Goal: Task Accomplishment & Management: Manage account settings

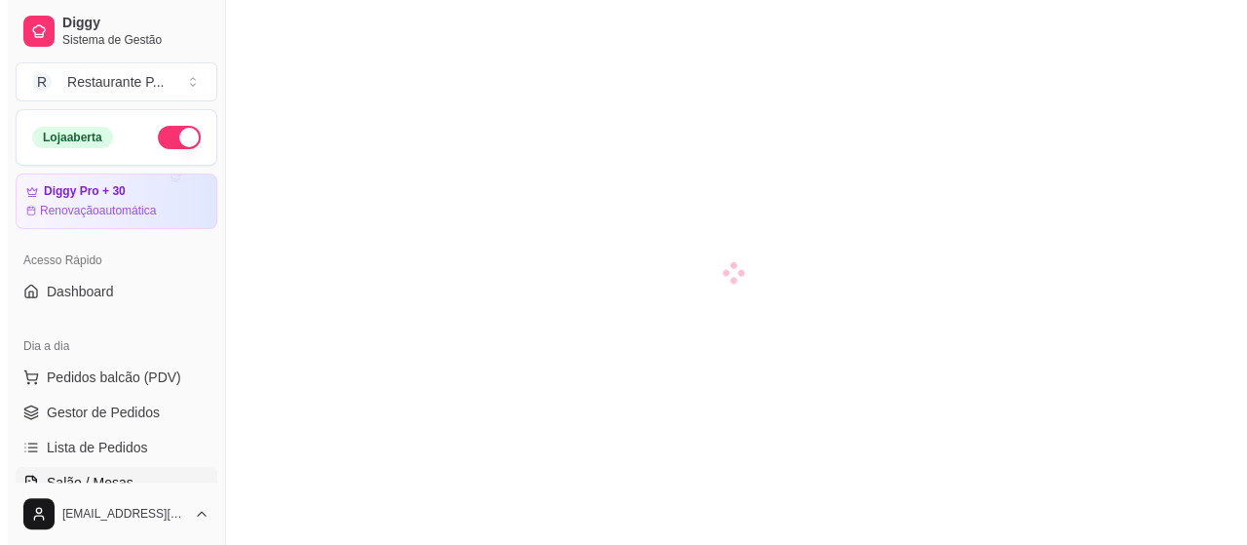
scroll to position [123, 0]
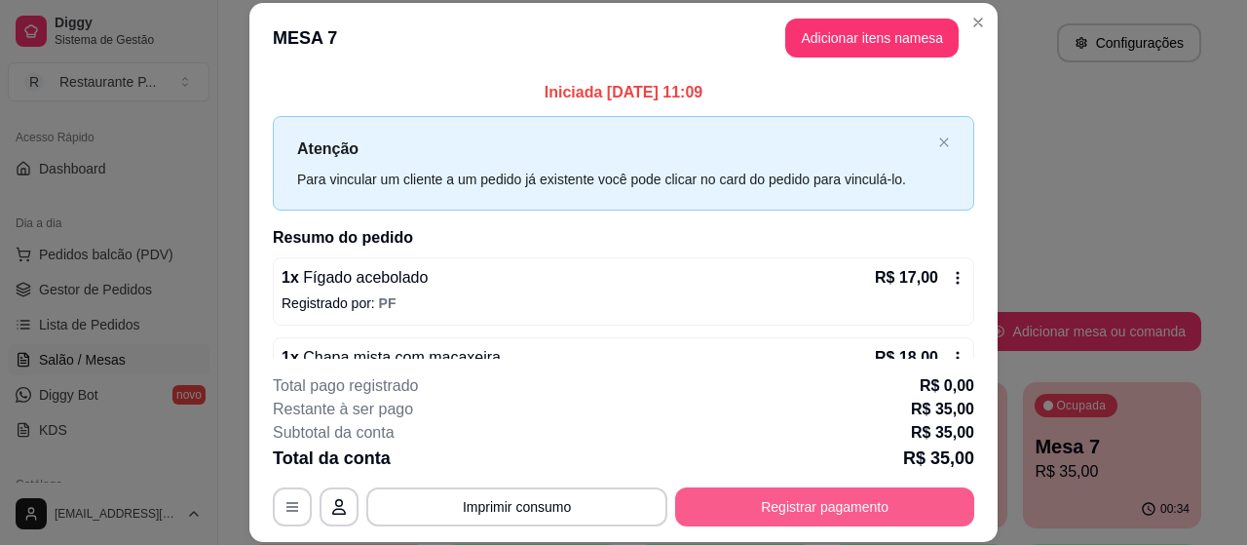
click at [819, 505] on button "Registrar pagamento" at bounding box center [824, 506] width 299 height 39
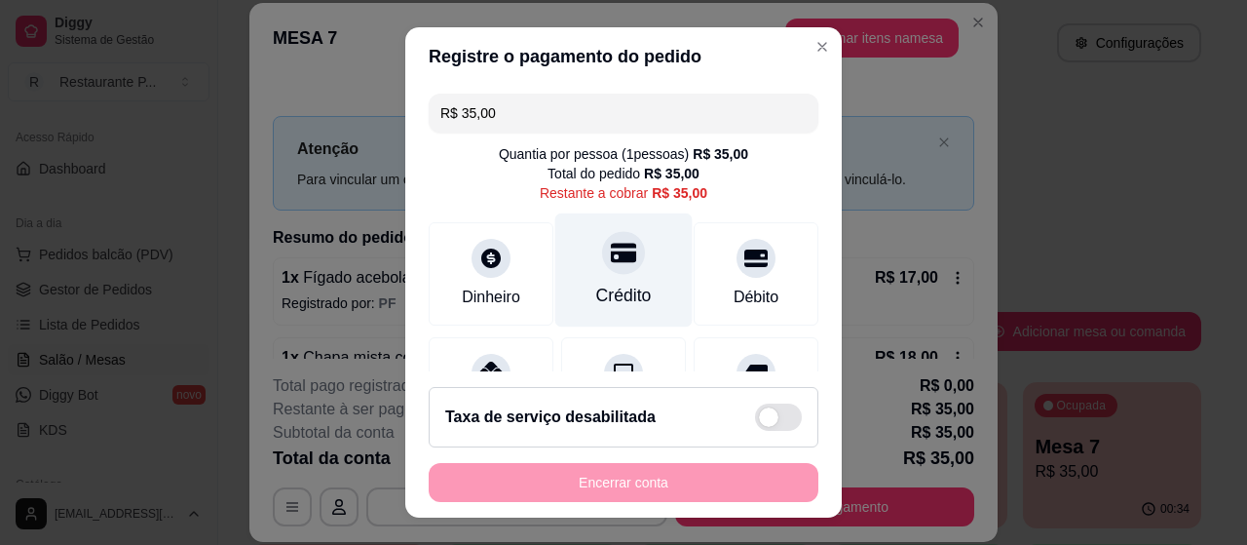
click at [626, 296] on div "Crédito" at bounding box center [624, 295] width 56 height 25
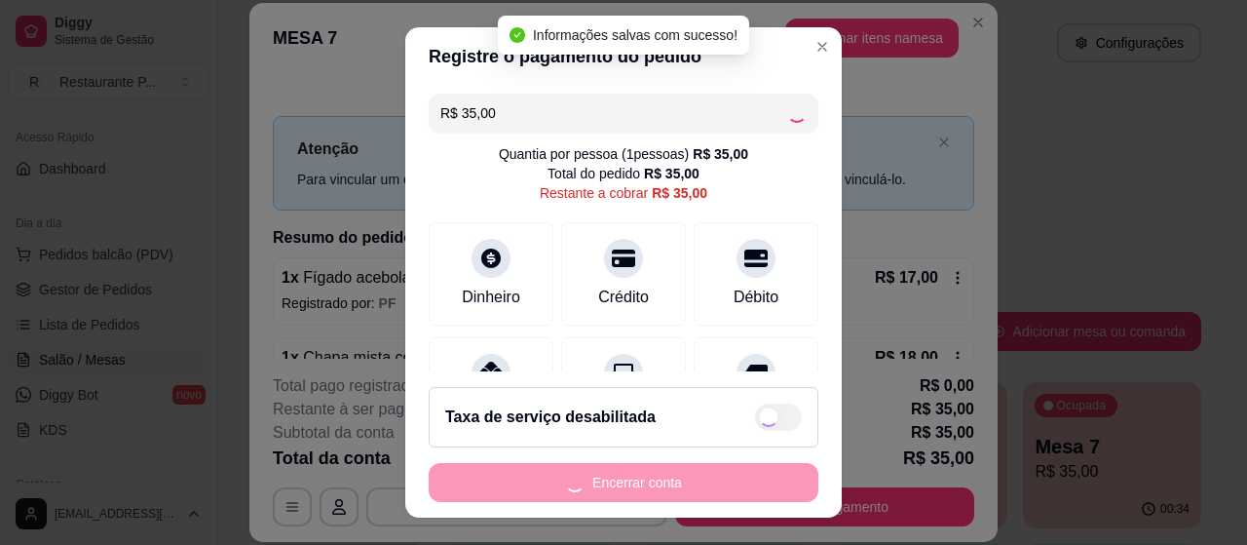
type input "R$ 0,00"
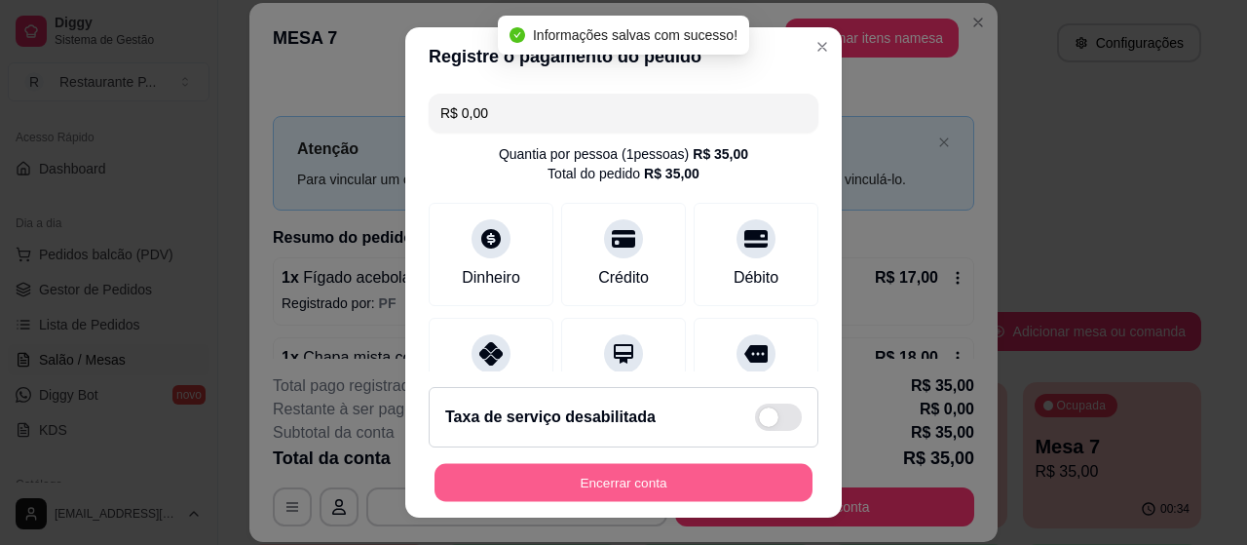
click at [635, 487] on button "Encerrar conta" at bounding box center [624, 483] width 378 height 38
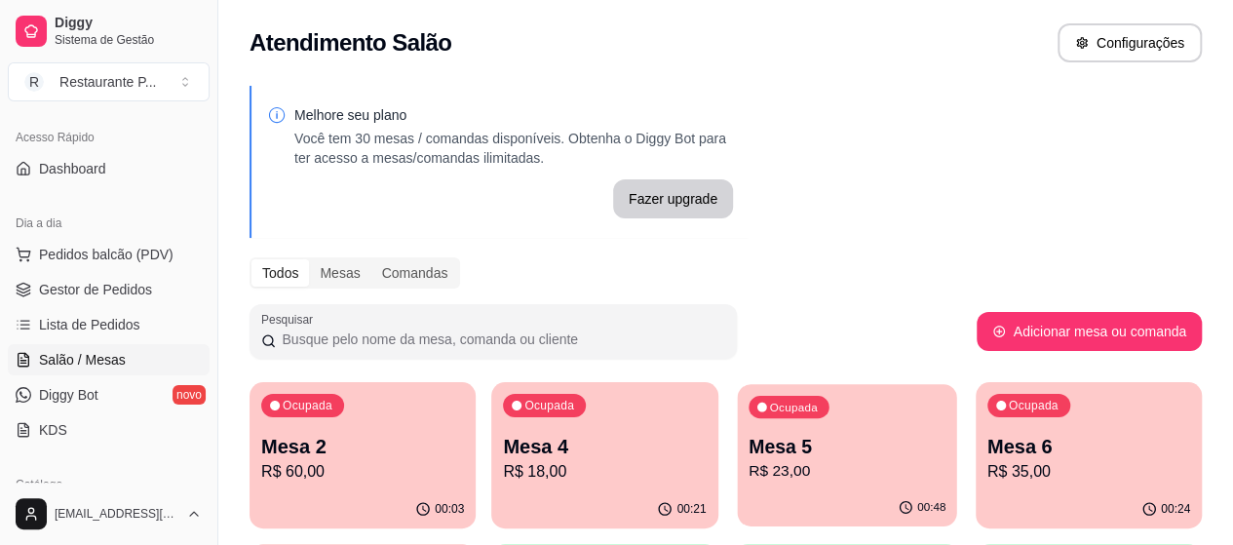
click at [762, 478] on p "R$ 23,00" at bounding box center [846, 471] width 197 height 22
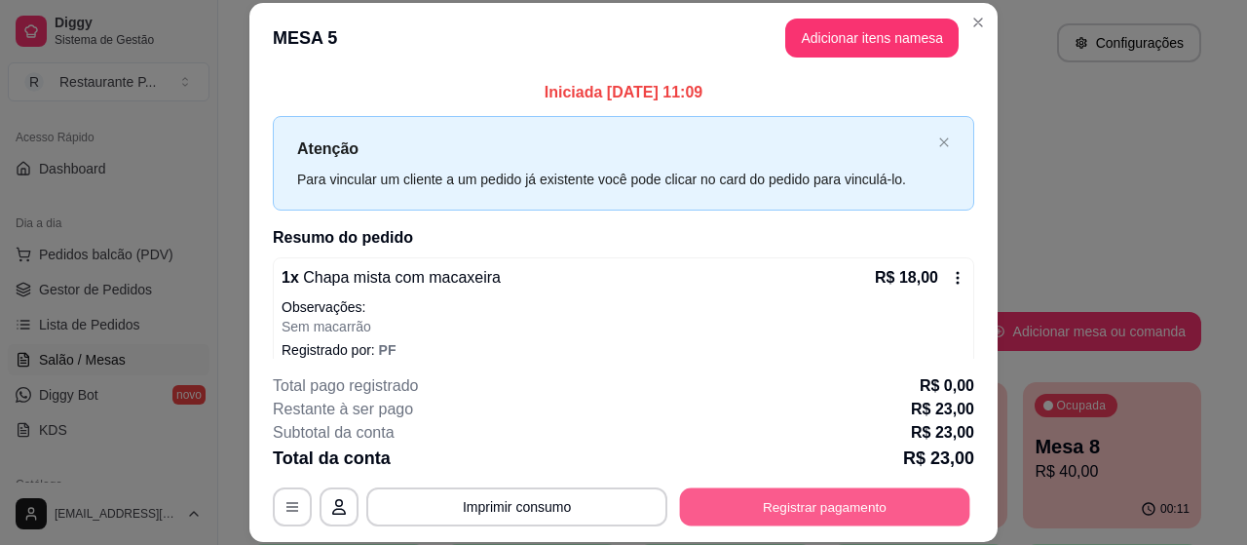
click at [832, 497] on button "Registrar pagamento" at bounding box center [825, 507] width 290 height 38
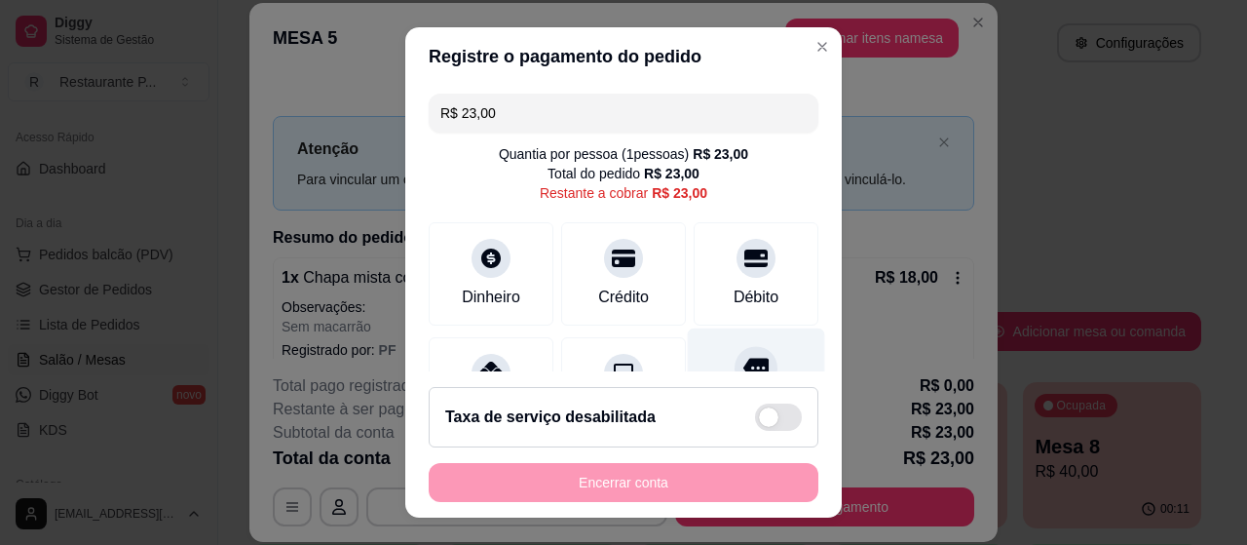
click at [700, 362] on div "Outro" at bounding box center [756, 385] width 137 height 114
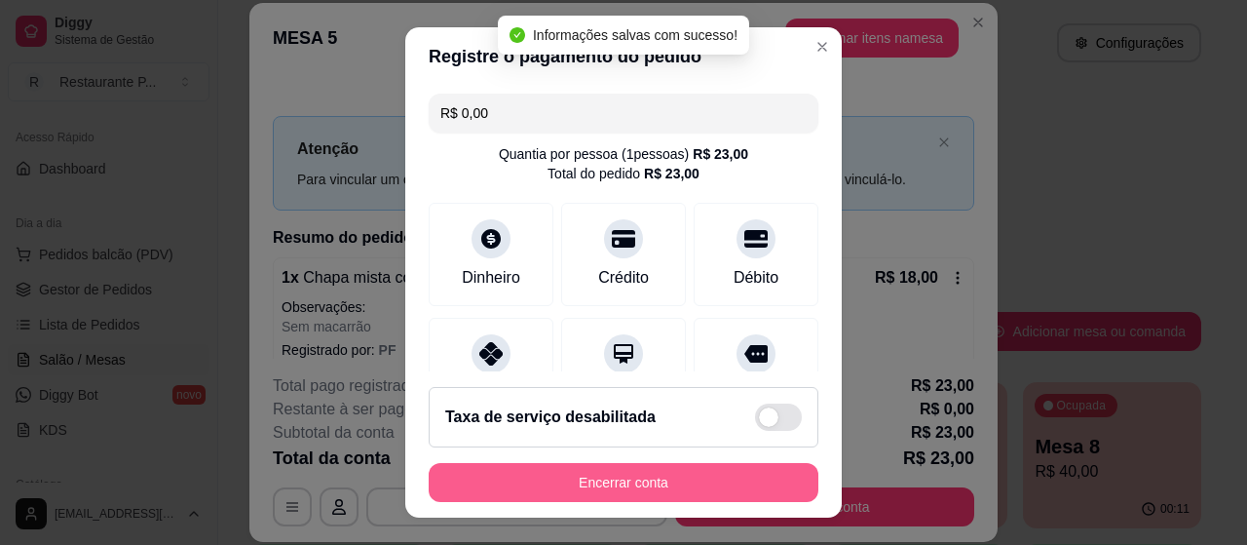
type input "R$ 0,00"
click at [666, 482] on button "Encerrar conta" at bounding box center [624, 482] width 390 height 39
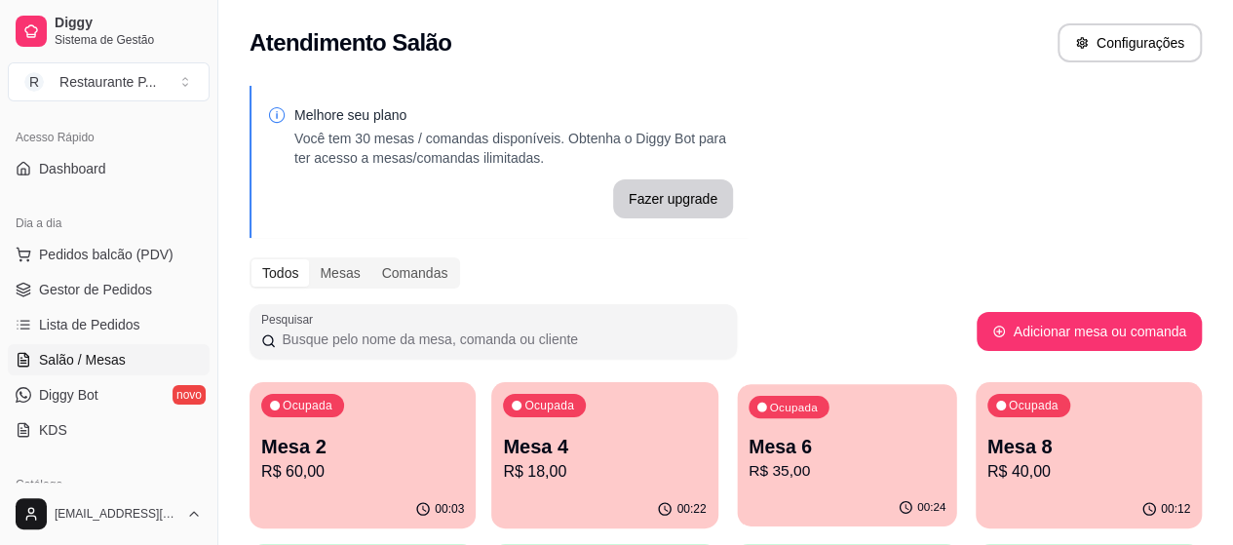
click at [754, 465] on p "R$ 35,00" at bounding box center [846, 471] width 197 height 22
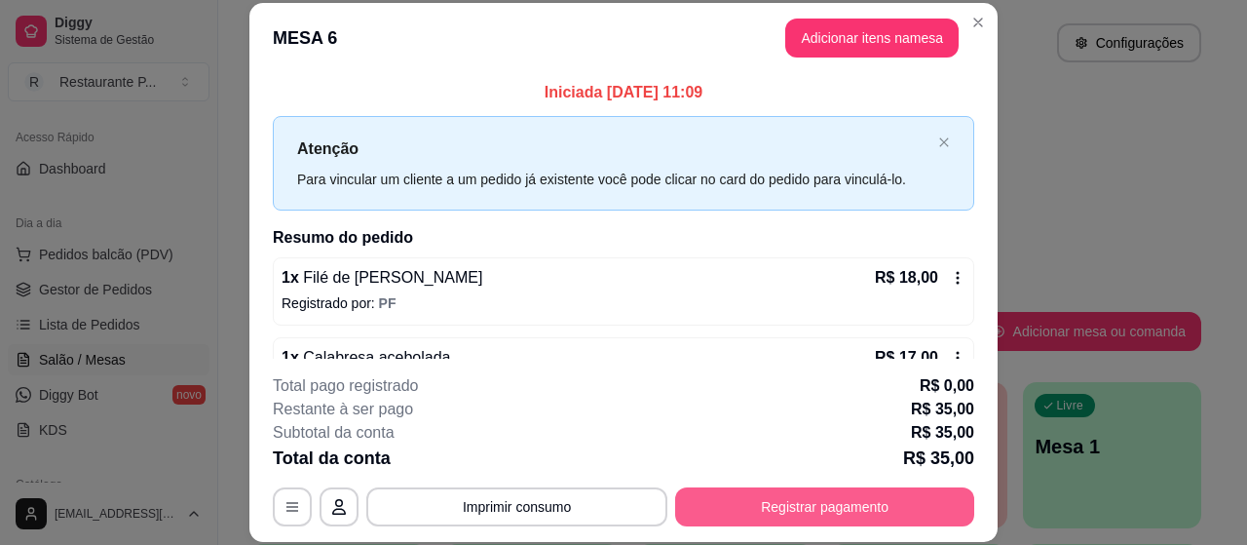
click at [760, 519] on button "Registrar pagamento" at bounding box center [824, 506] width 299 height 39
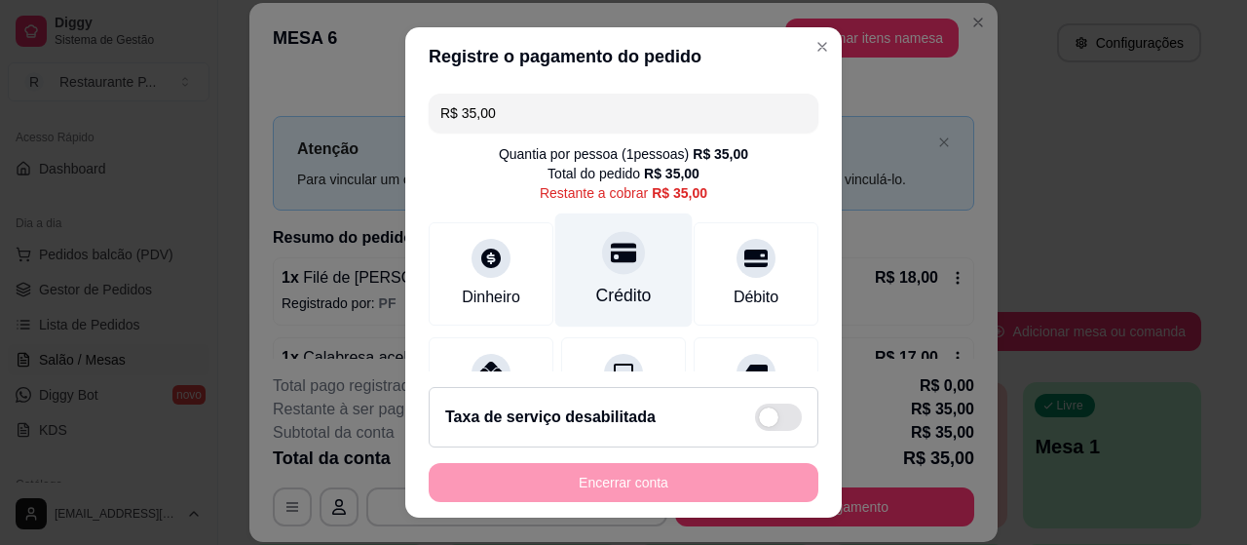
click at [605, 305] on div "Crédito" at bounding box center [624, 295] width 56 height 25
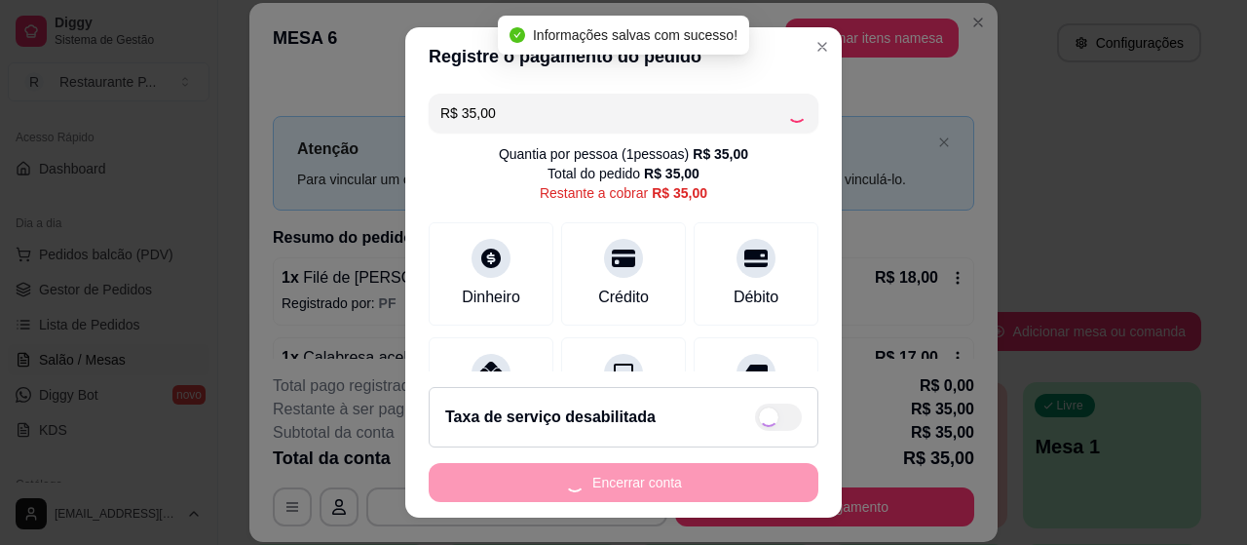
type input "R$ 0,00"
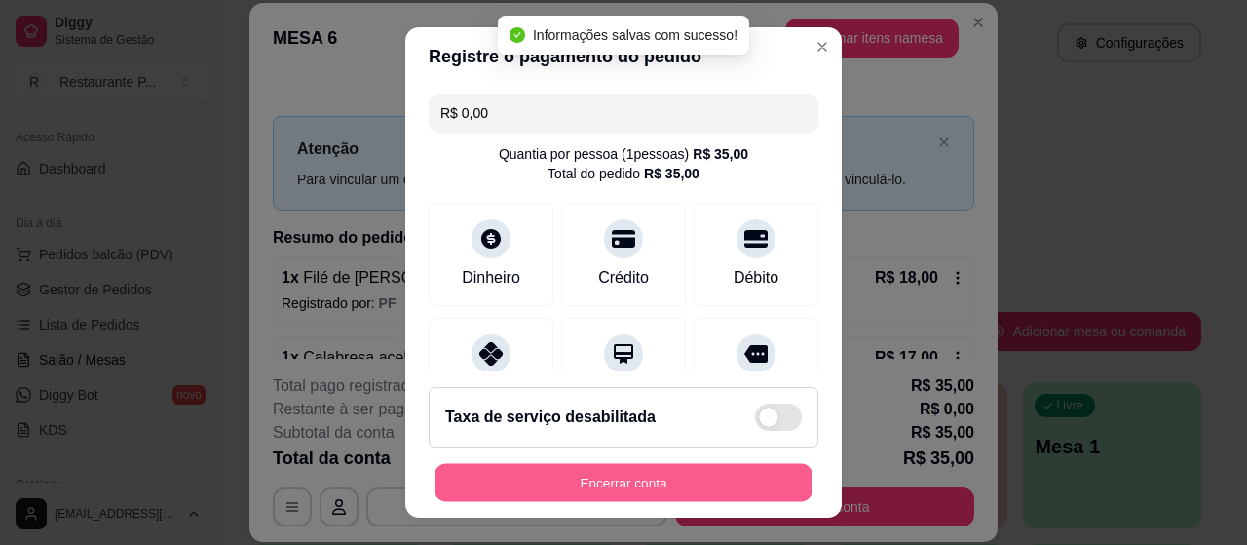
click at [632, 483] on button "Encerrar conta" at bounding box center [624, 483] width 378 height 38
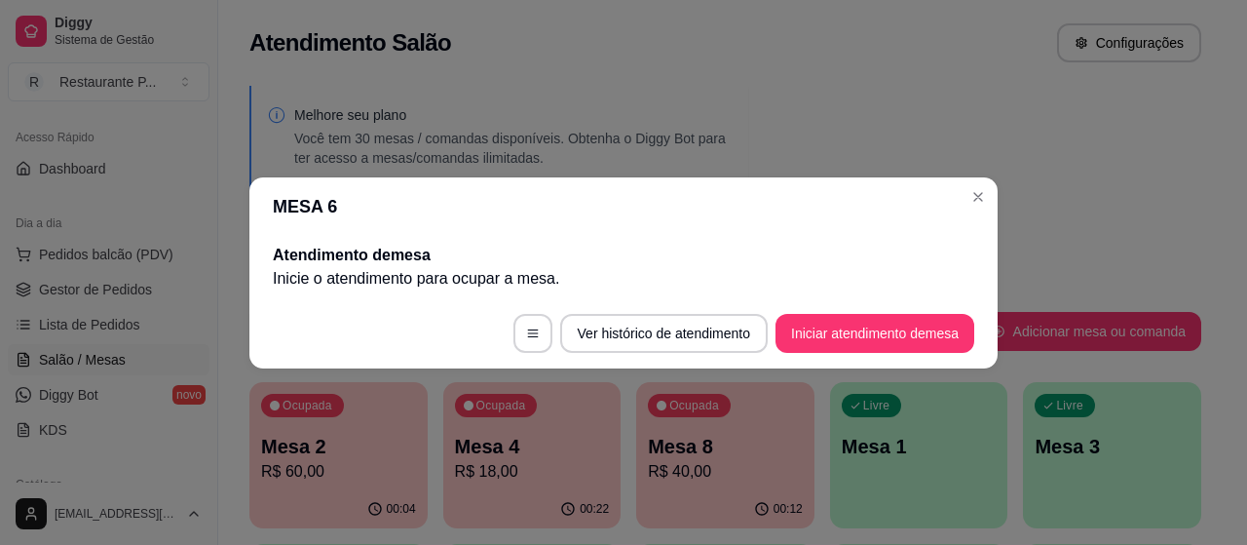
click at [983, 180] on header "MESA 6" at bounding box center [623, 206] width 748 height 58
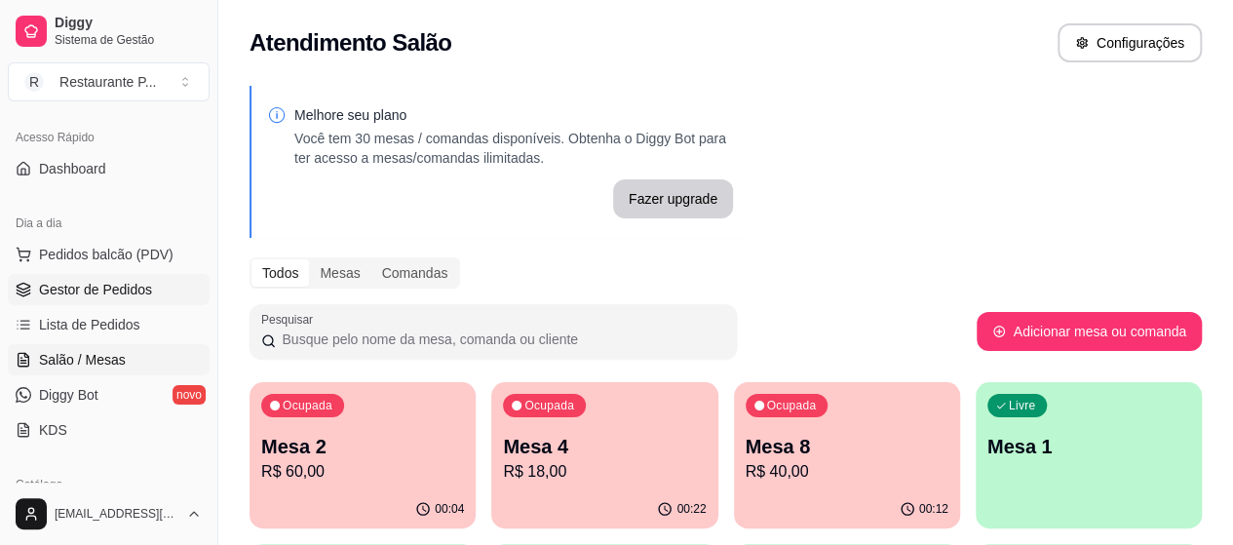
click at [123, 276] on link "Gestor de Pedidos" at bounding box center [109, 289] width 202 height 31
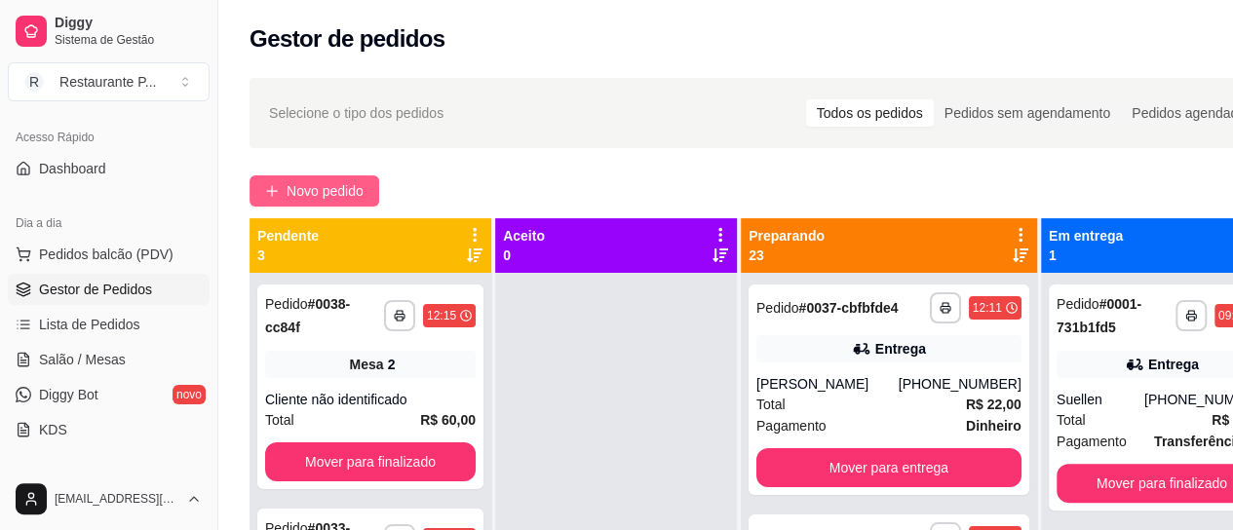
click at [324, 187] on span "Novo pedido" at bounding box center [324, 190] width 77 height 21
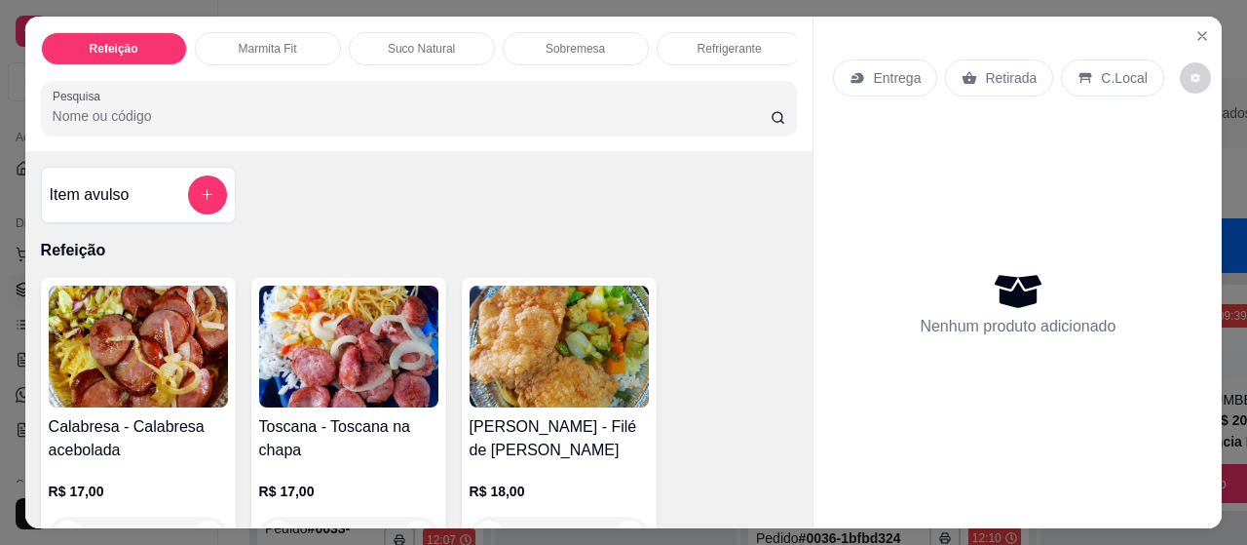
scroll to position [349, 0]
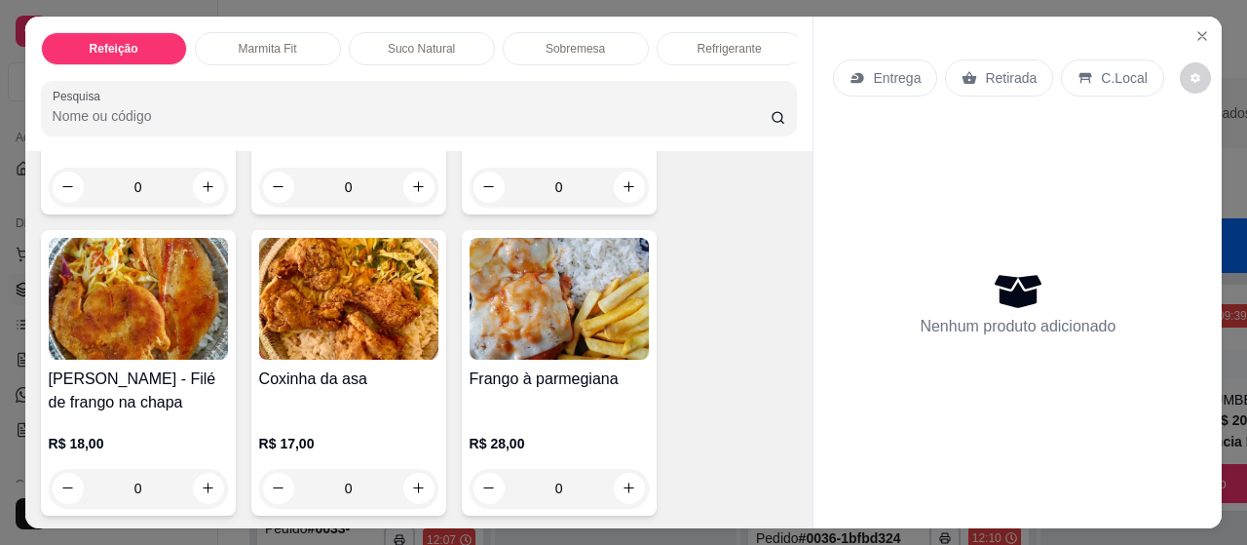
click at [134, 322] on img at bounding box center [138, 299] width 179 height 122
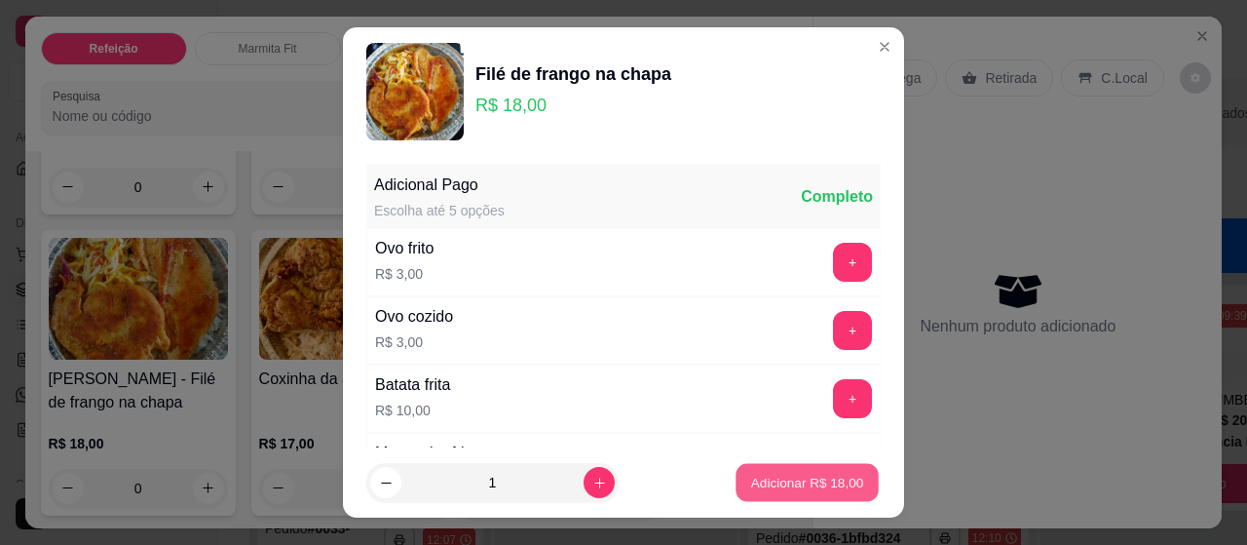
click at [777, 475] on p "Adicionar R$ 18,00" at bounding box center [807, 482] width 113 height 19
type input "1"
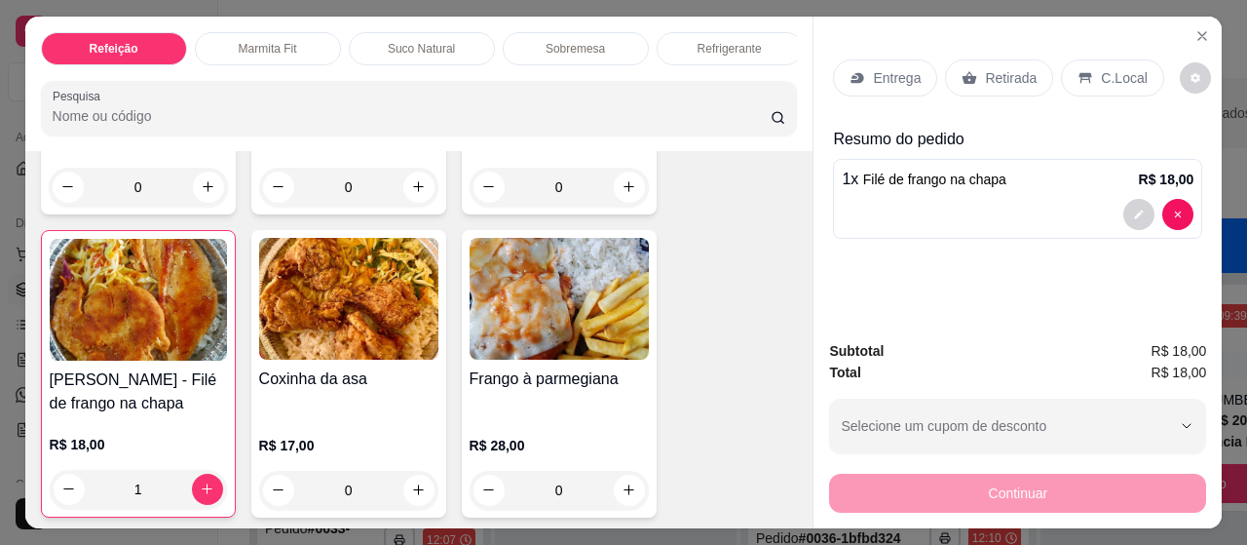
click at [721, 41] on p "Refrigerante" at bounding box center [730, 49] width 64 height 16
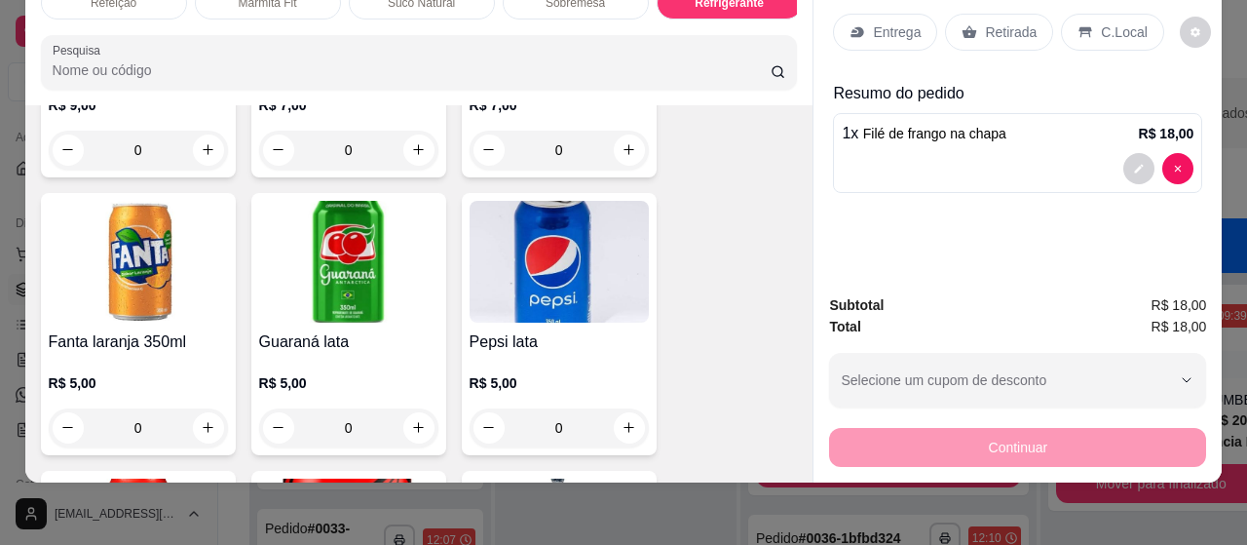
scroll to position [5644, 0]
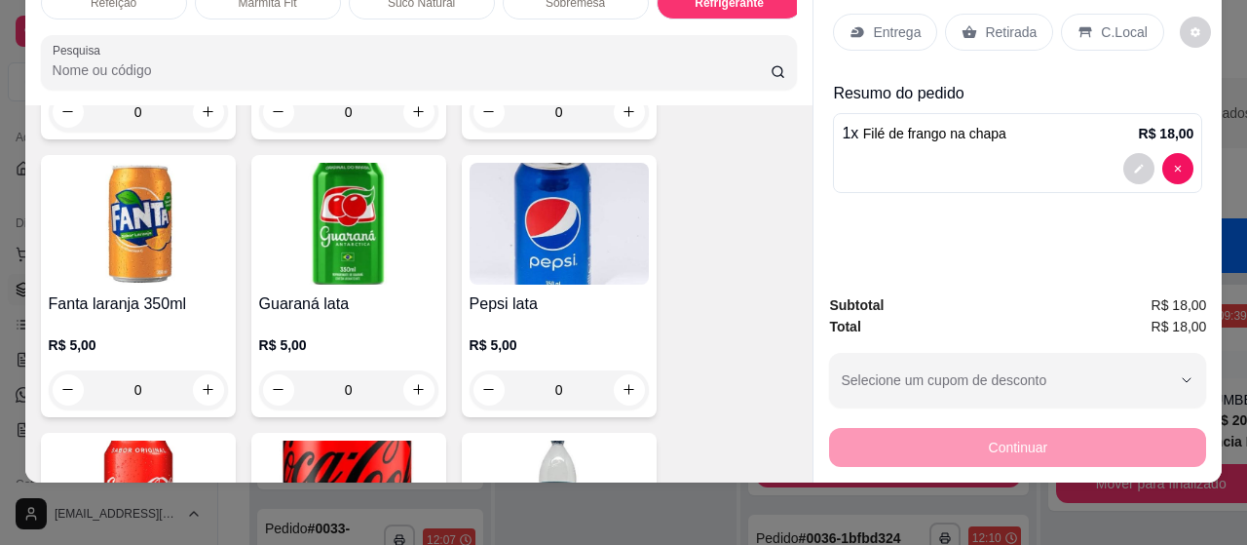
click at [314, 190] on img at bounding box center [348, 224] width 179 height 122
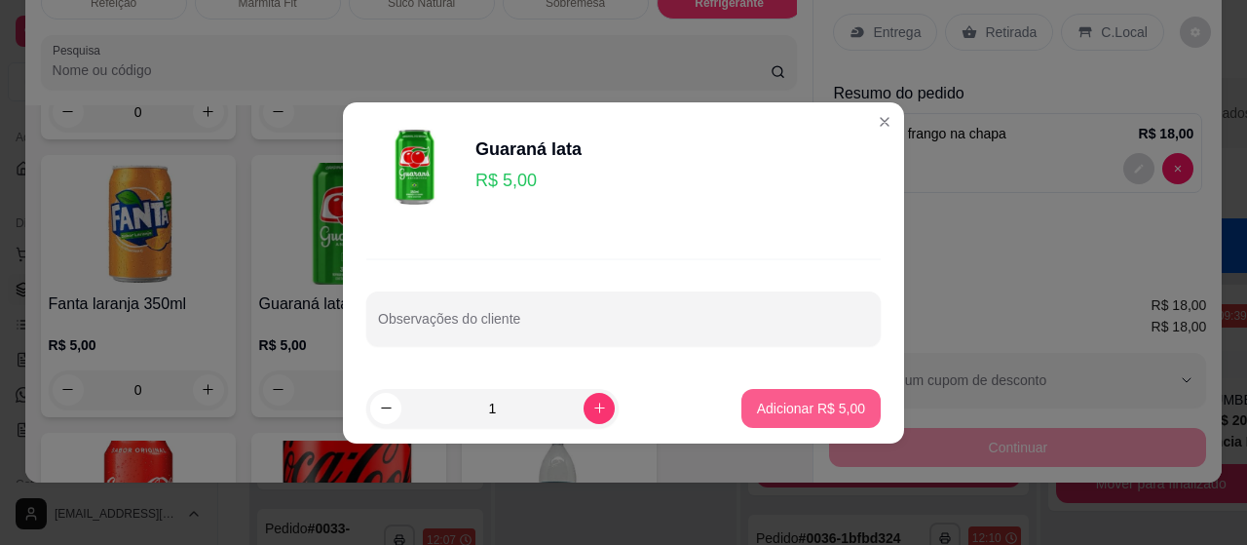
click at [801, 400] on p "Adicionar R$ 5,00" at bounding box center [811, 408] width 108 height 19
type input "1"
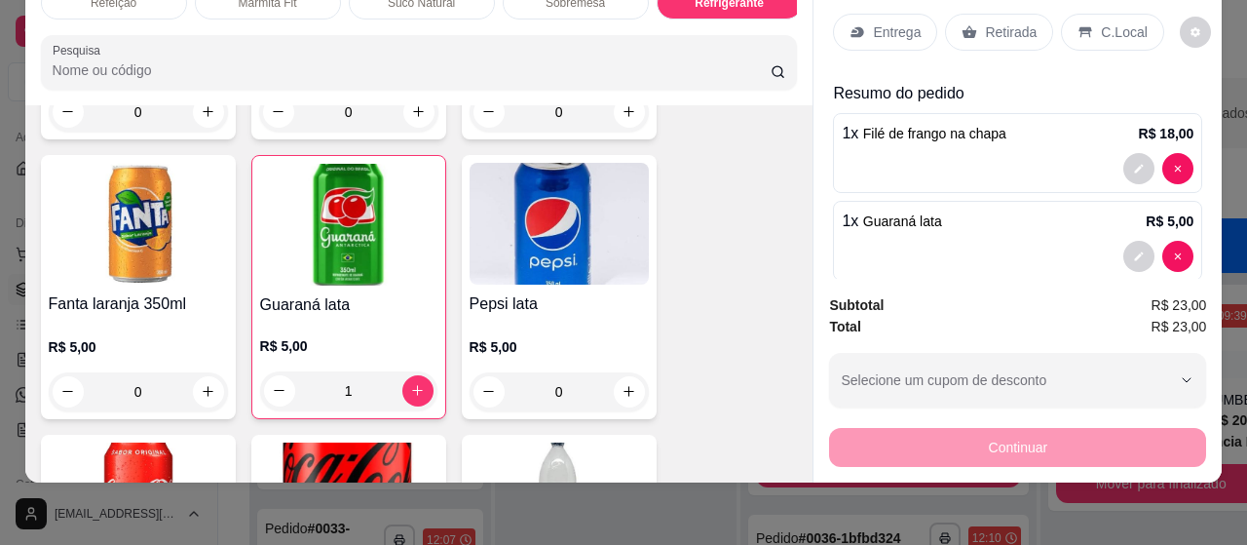
click at [891, 14] on div "Entrega" at bounding box center [885, 32] width 104 height 37
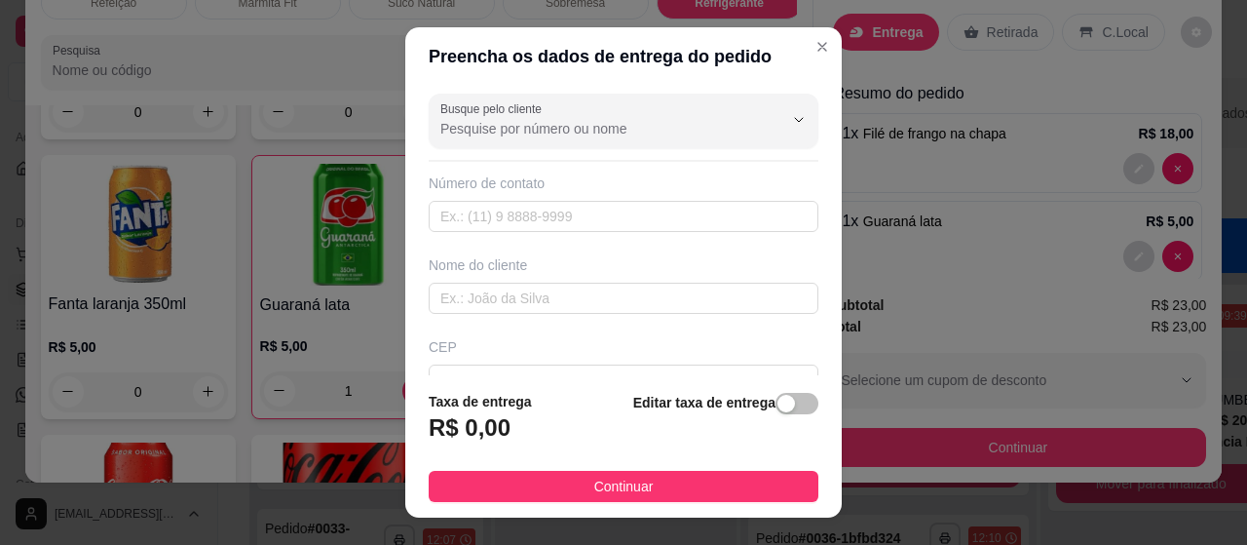
click at [567, 88] on div "Busque pelo cliente Número de contato Nome do cliente CEP Rua/[GEOGRAPHIC_DATA]…" at bounding box center [623, 230] width 437 height 289
click at [567, 131] on input "Busque pelo cliente" at bounding box center [596, 128] width 312 height 19
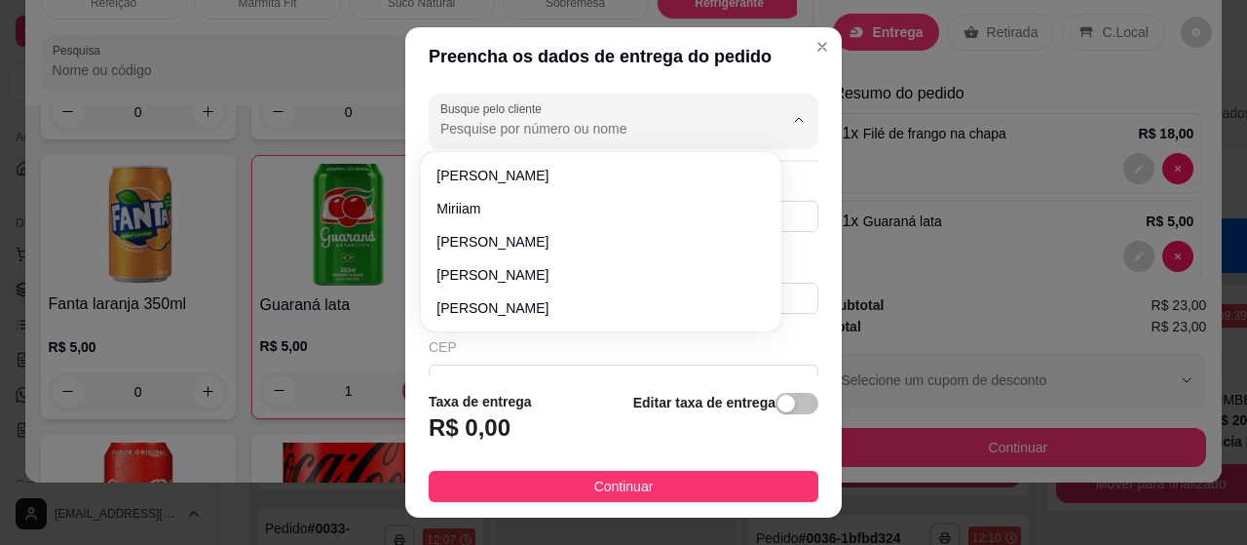
click at [567, 131] on input "Busque pelo cliente" at bounding box center [596, 128] width 312 height 19
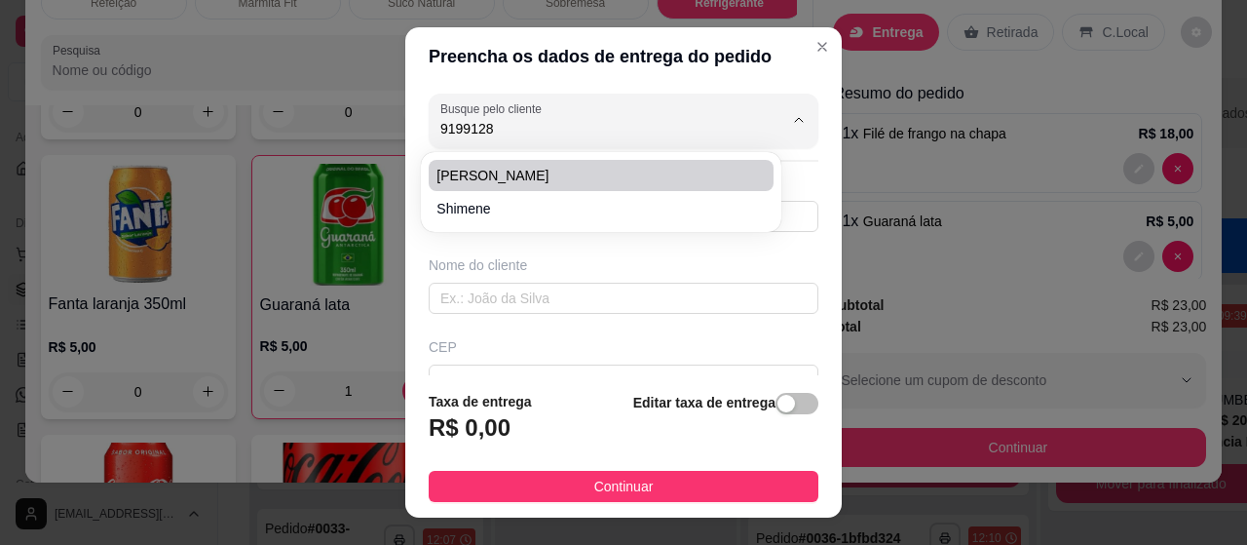
click at [535, 180] on span "[PERSON_NAME]" at bounding box center [591, 175] width 309 height 19
type input "[PERSON_NAME]"
type input "91991288896"
type input "[PERSON_NAME]"
type input "ALL GUIMARAES"
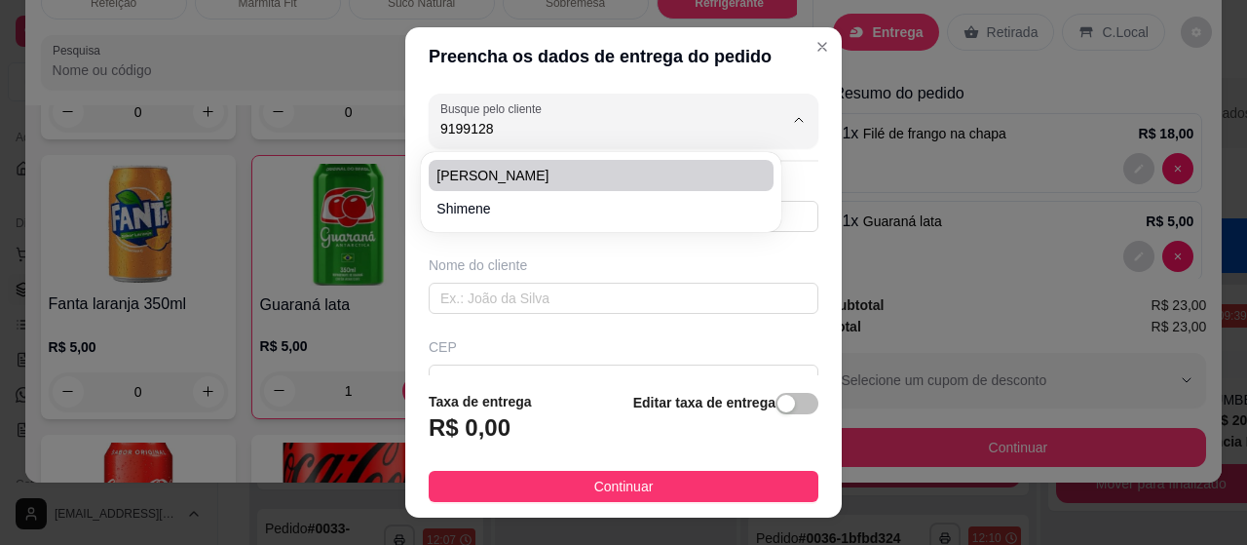
type input "[GEOGRAPHIC_DATA]"
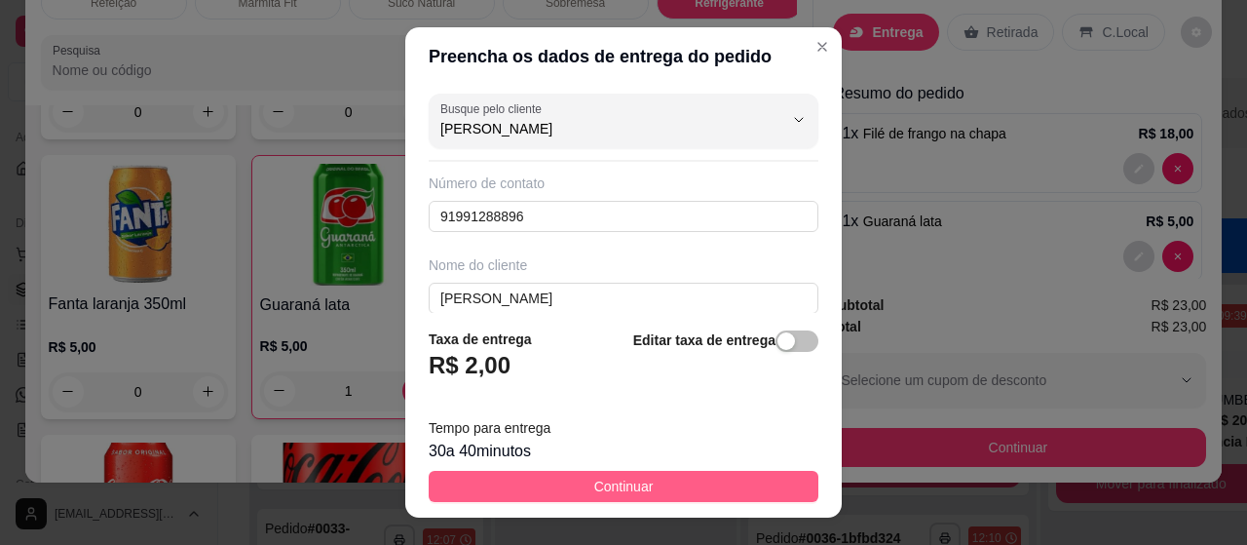
type input "[PERSON_NAME]"
click at [657, 486] on button "Continuar" at bounding box center [624, 486] width 390 height 31
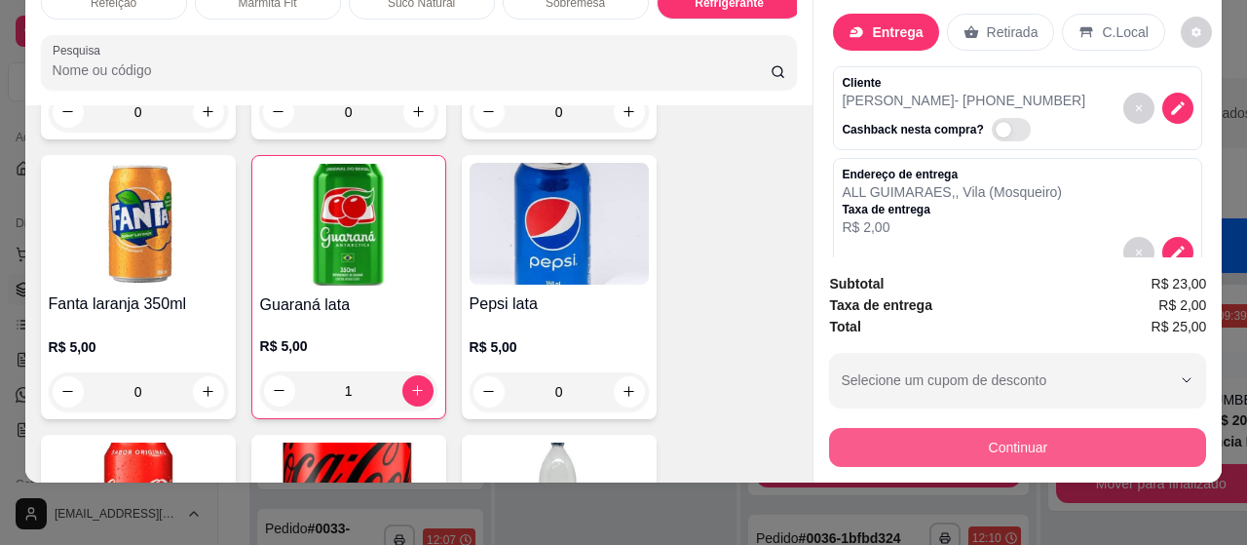
click at [895, 428] on button "Continuar" at bounding box center [1017, 447] width 377 height 39
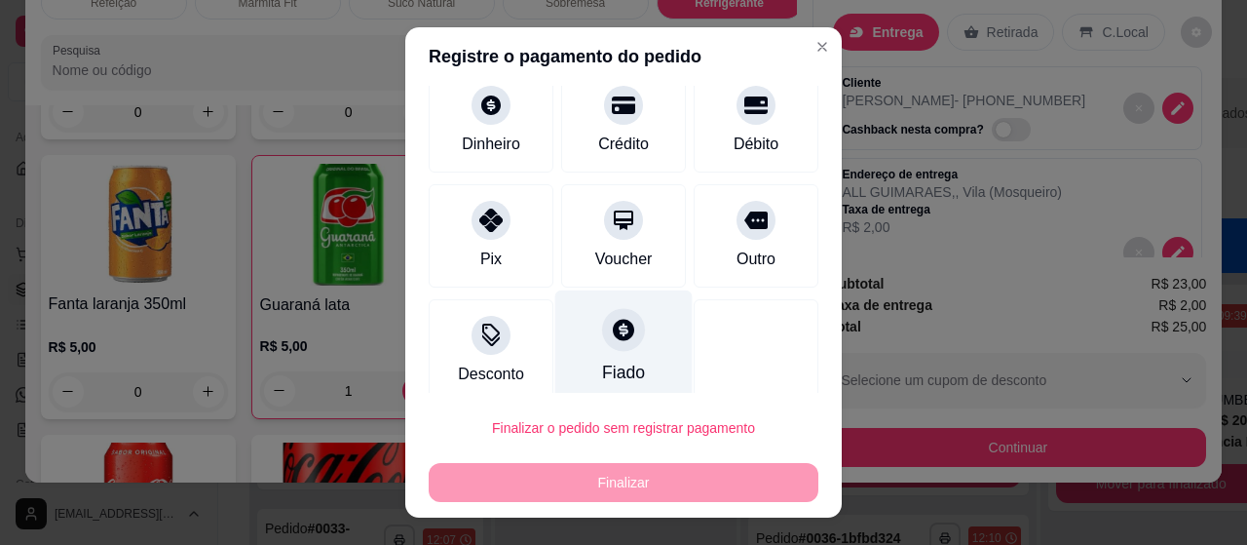
click at [613, 335] on icon at bounding box center [623, 329] width 21 height 21
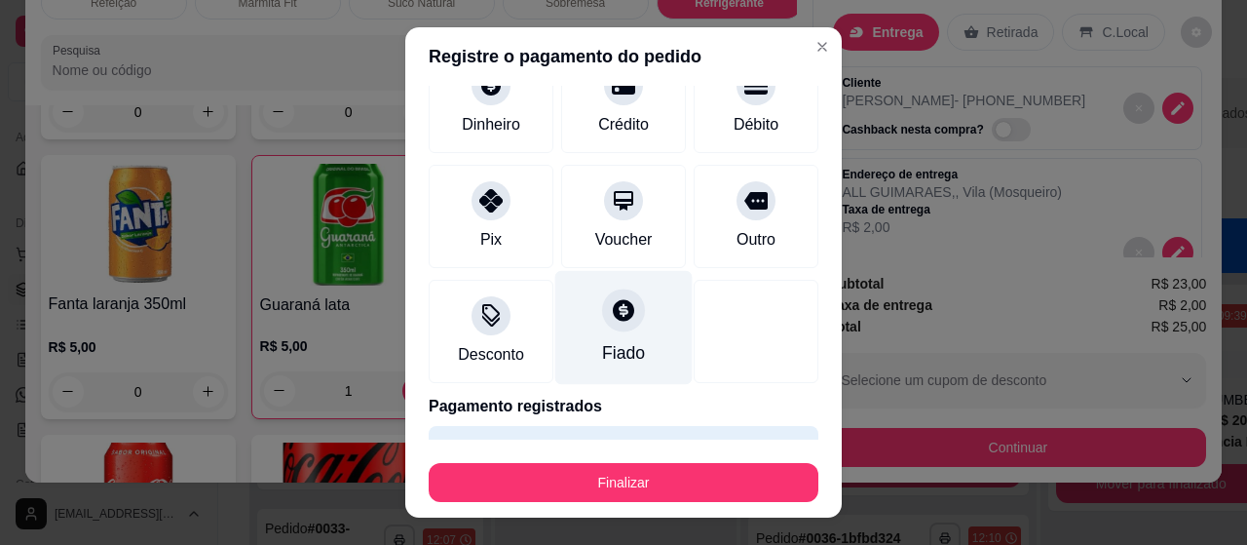
type input "R$ 0,00"
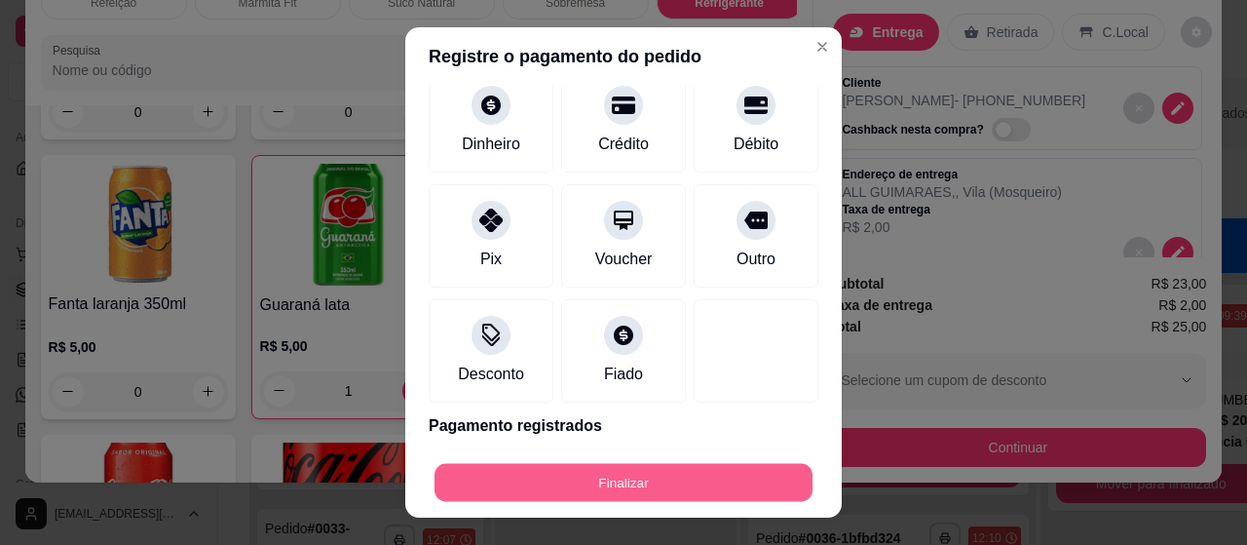
click at [670, 482] on button "Finalizar" at bounding box center [624, 483] width 378 height 38
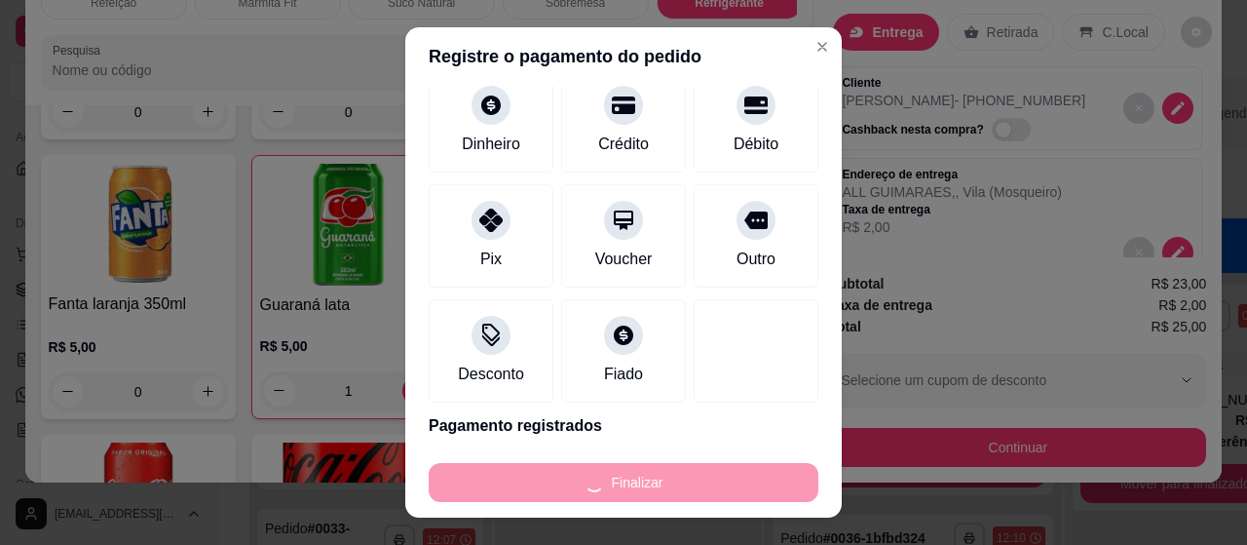
type input "0"
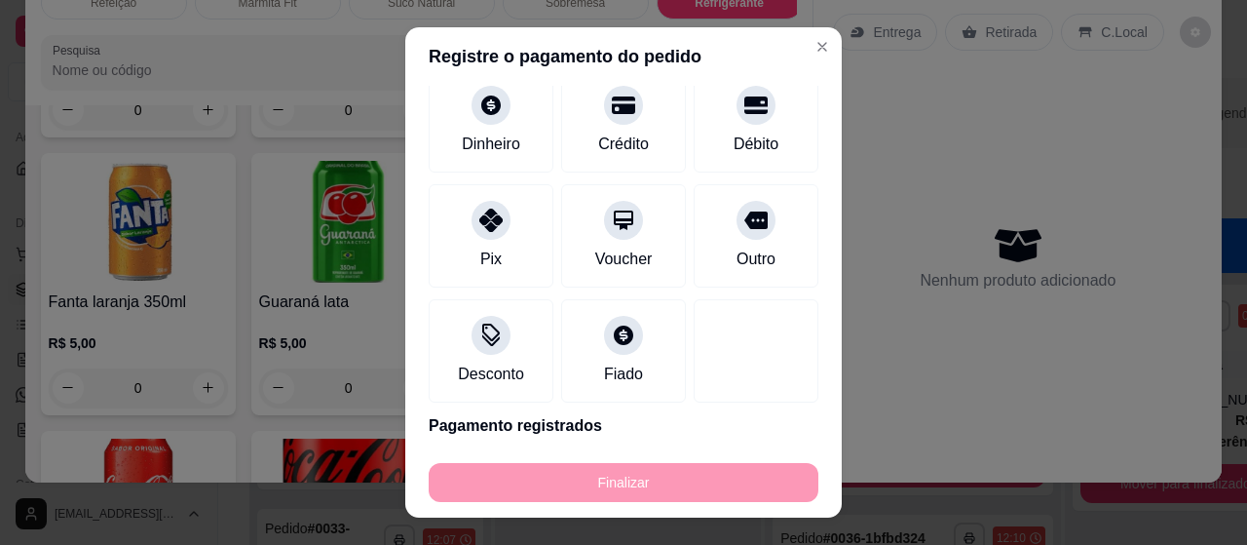
type input "-R$ 25,00"
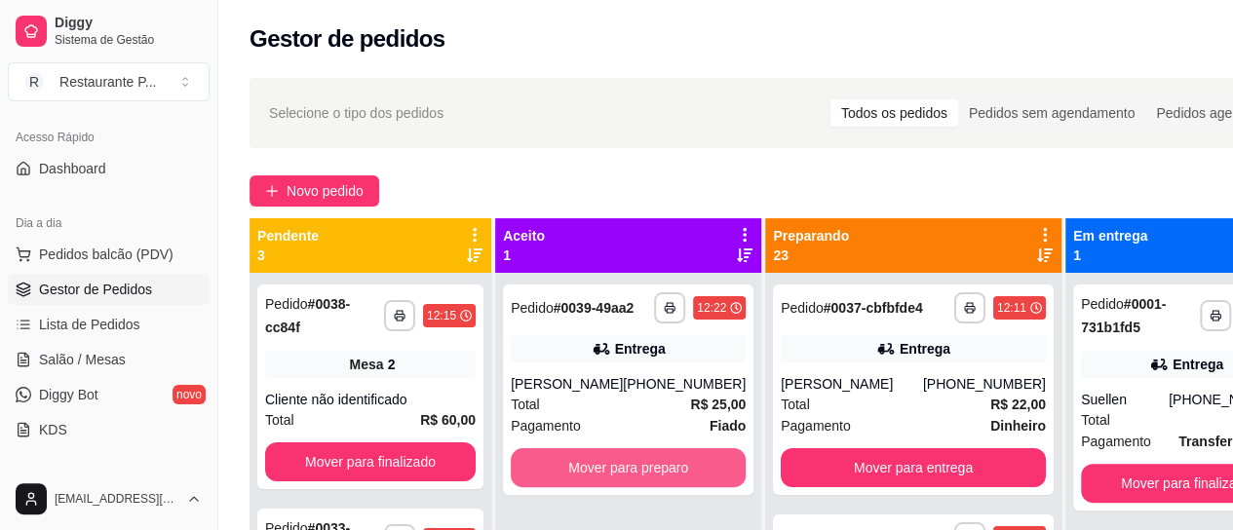
click at [666, 481] on button "Mover para preparo" at bounding box center [628, 467] width 235 height 39
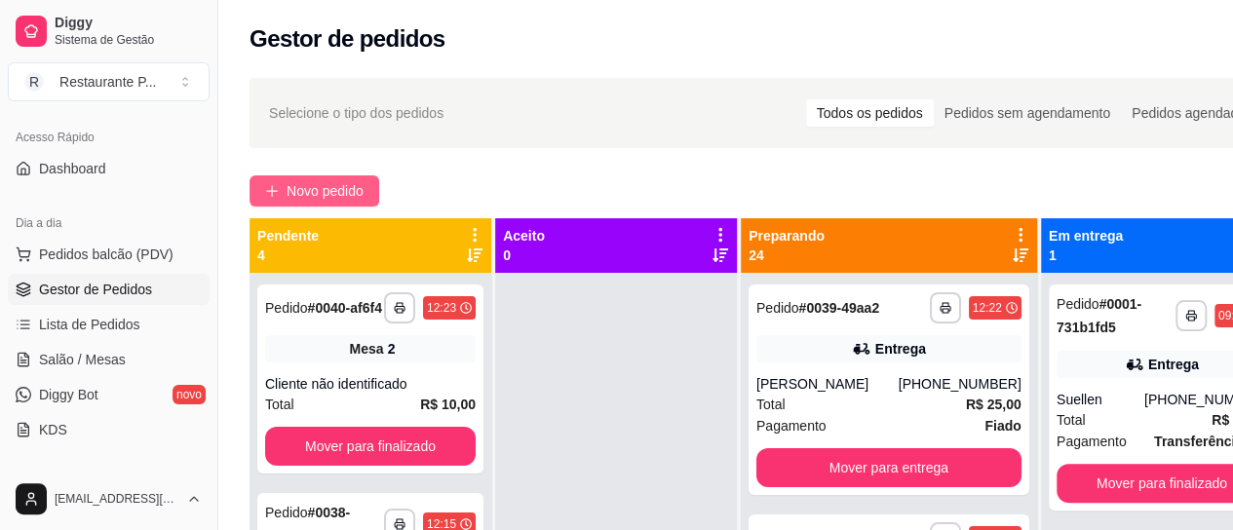
click at [301, 186] on span "Novo pedido" at bounding box center [324, 190] width 77 height 21
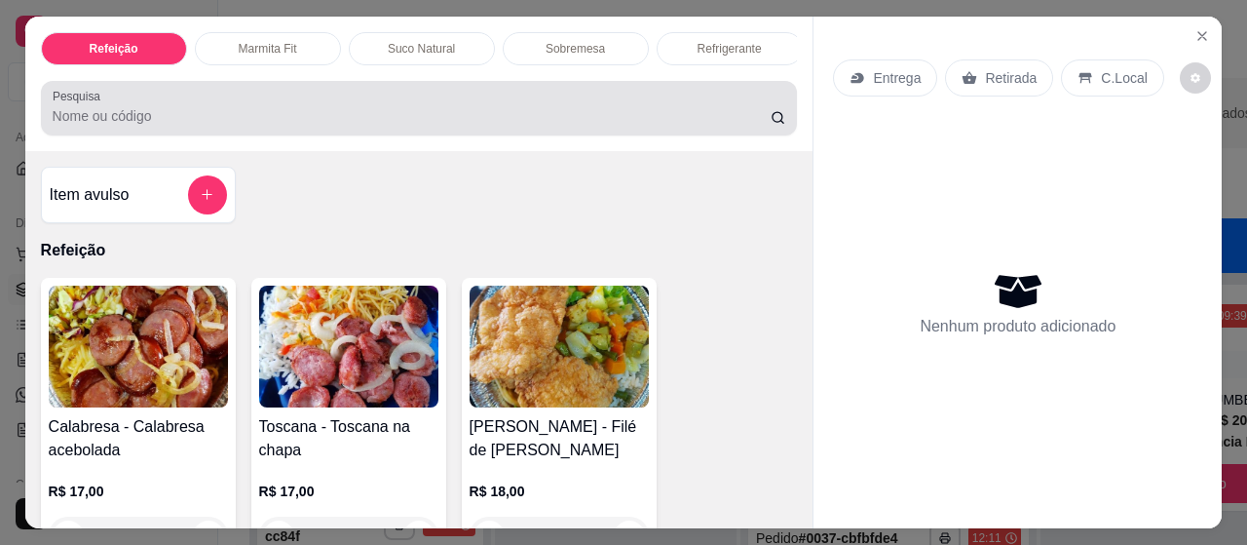
click at [157, 116] on input "Pesquisa" at bounding box center [412, 115] width 718 height 19
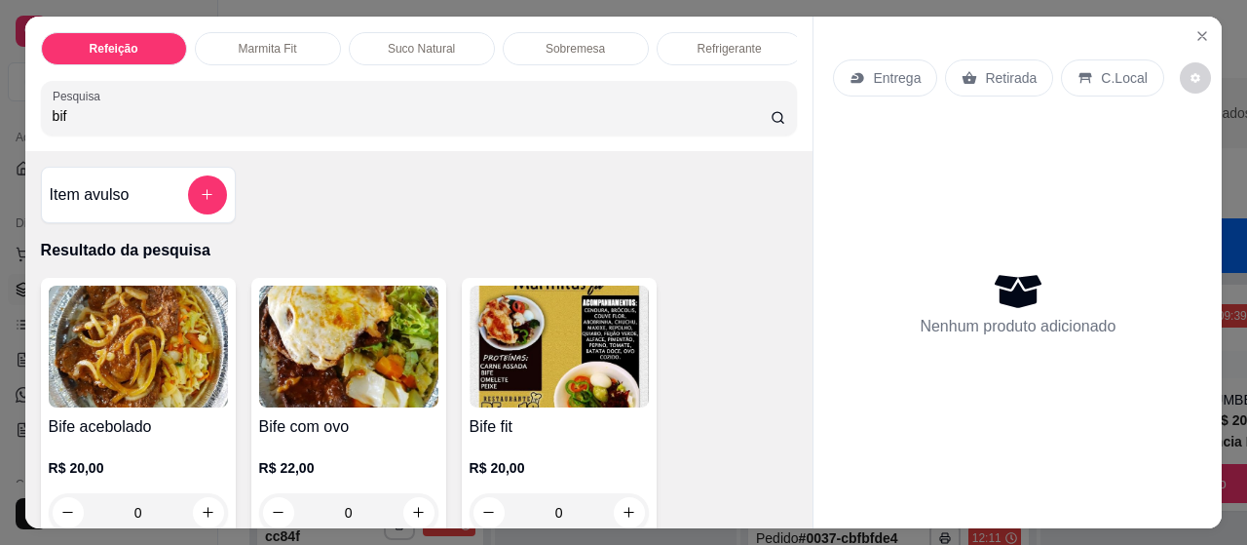
type input "bif"
click at [120, 356] on img at bounding box center [138, 346] width 179 height 122
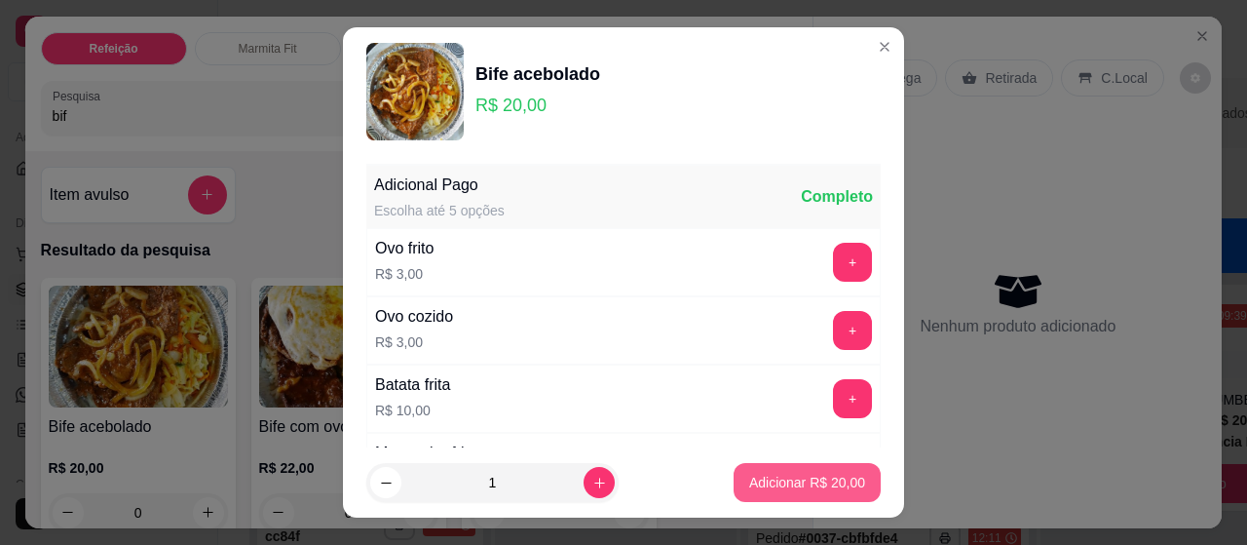
click at [803, 485] on p "Adicionar R$ 20,00" at bounding box center [807, 482] width 116 height 19
type input "1"
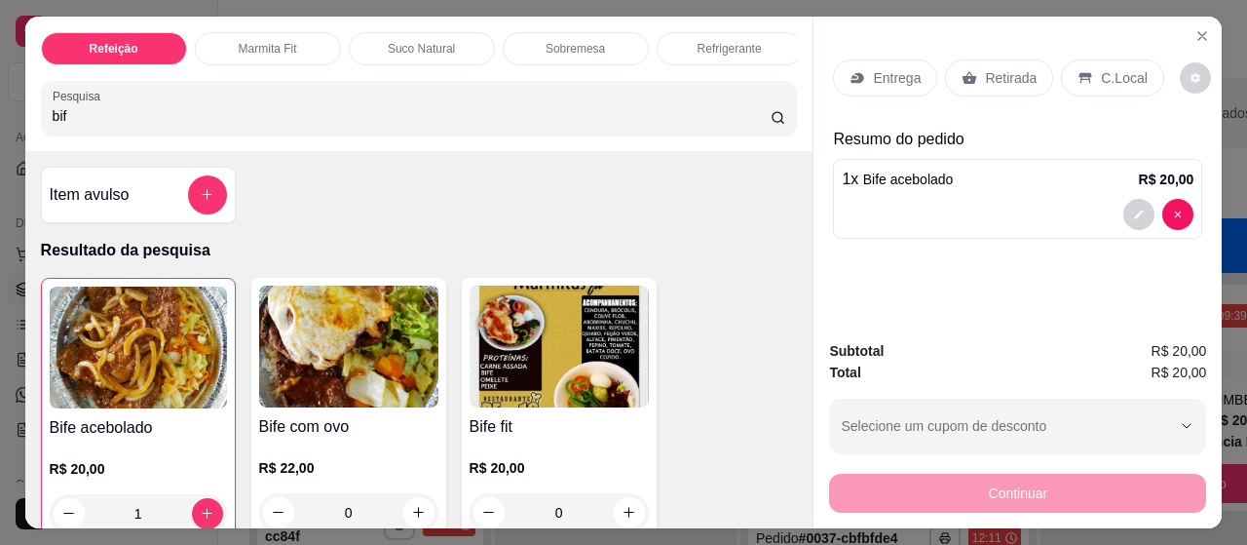
click at [898, 68] on p "Entrega" at bounding box center [897, 77] width 48 height 19
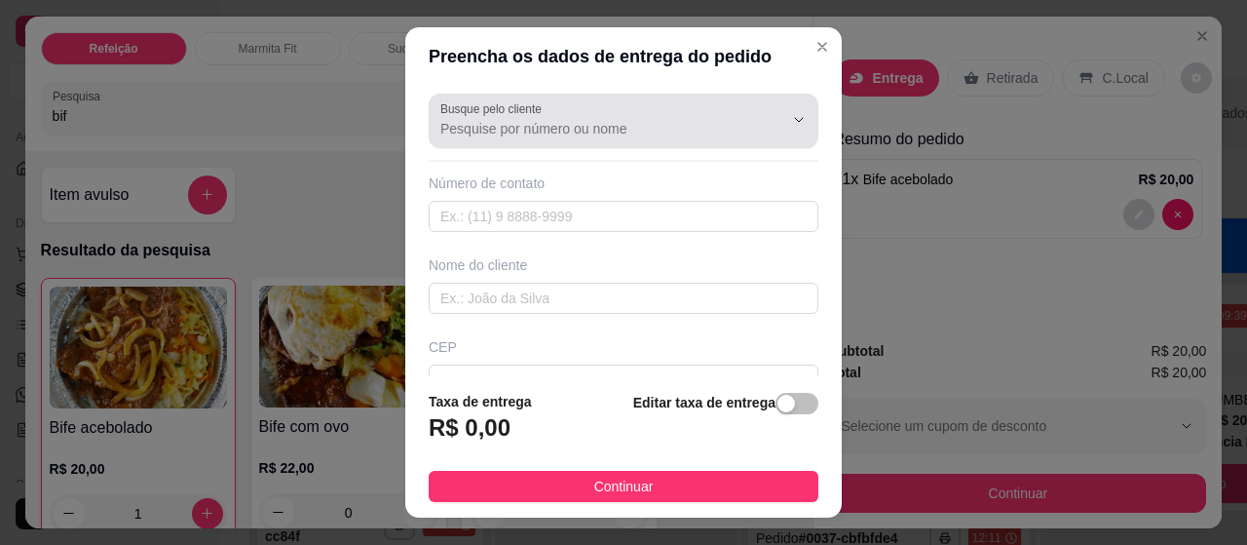
click at [497, 128] on input "Busque pelo cliente" at bounding box center [596, 128] width 312 height 19
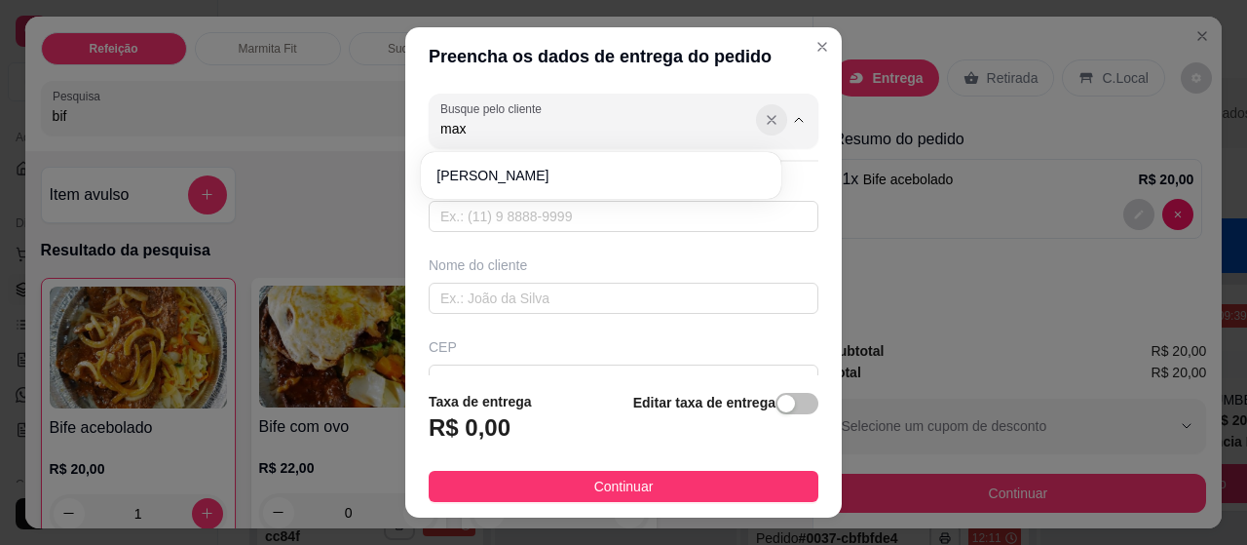
type input "max"
click at [764, 116] on icon "Show suggestions" at bounding box center [772, 120] width 16 height 16
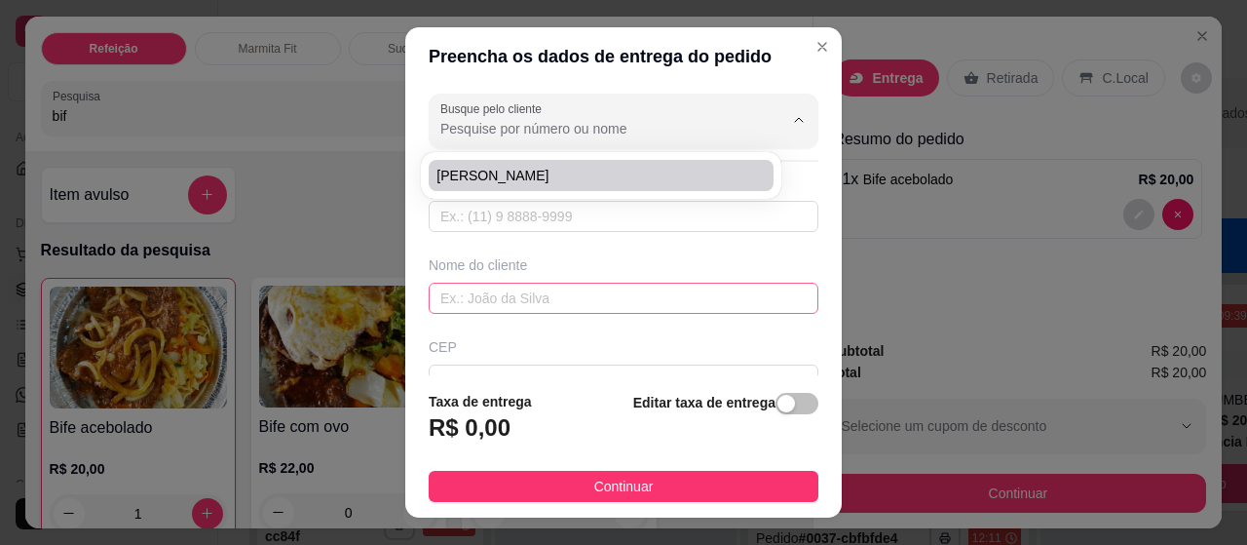
click at [505, 301] on input "text" at bounding box center [624, 298] width 390 height 31
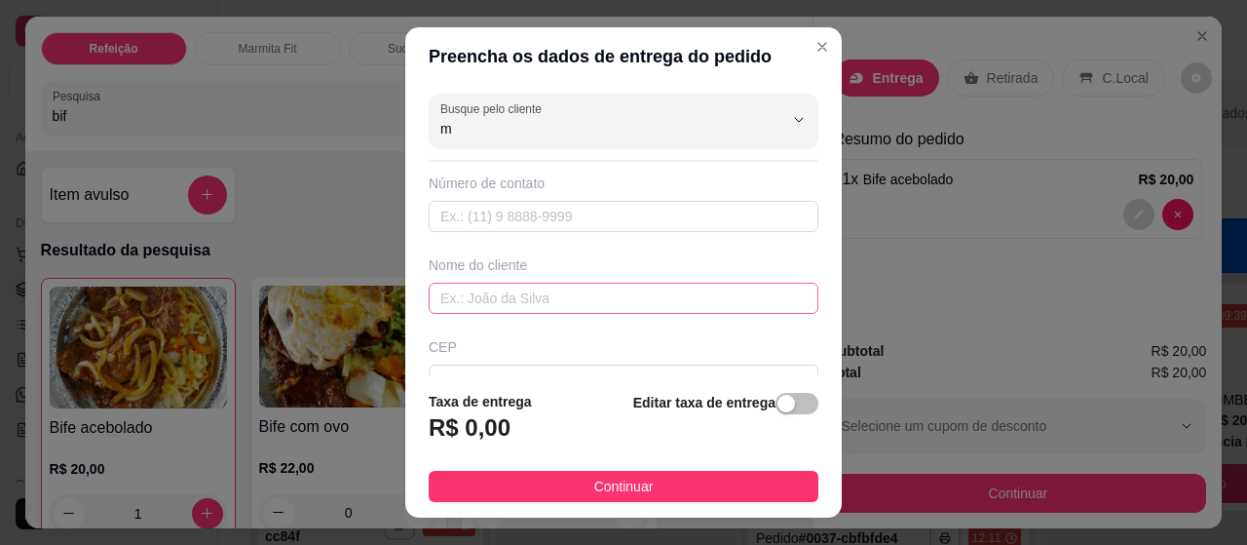
type input "m"
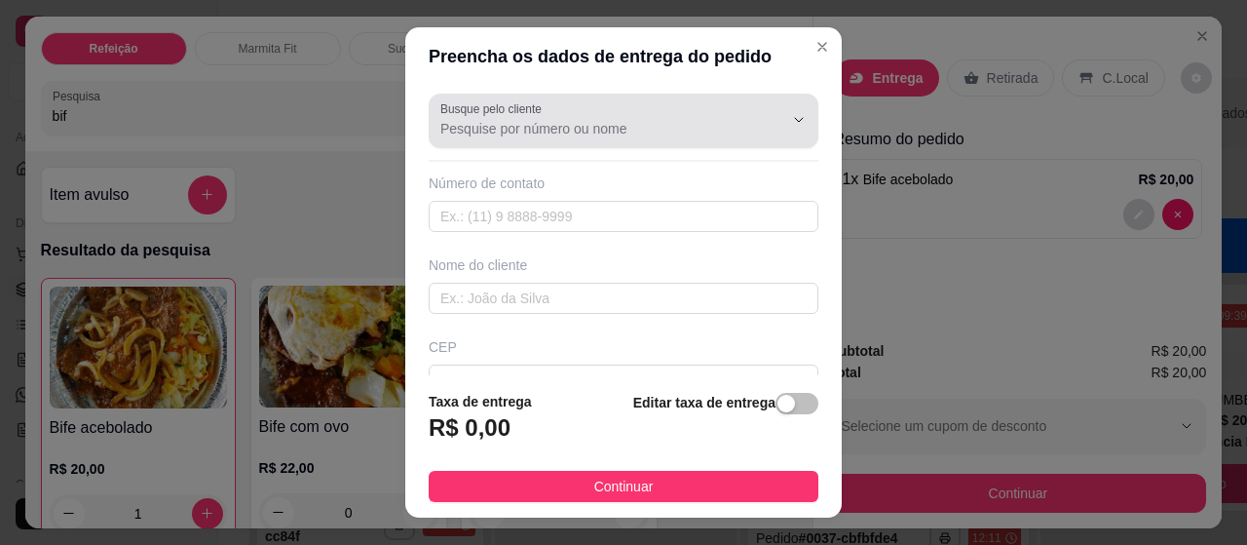
click at [756, 110] on button "Show suggestions" at bounding box center [771, 119] width 30 height 30
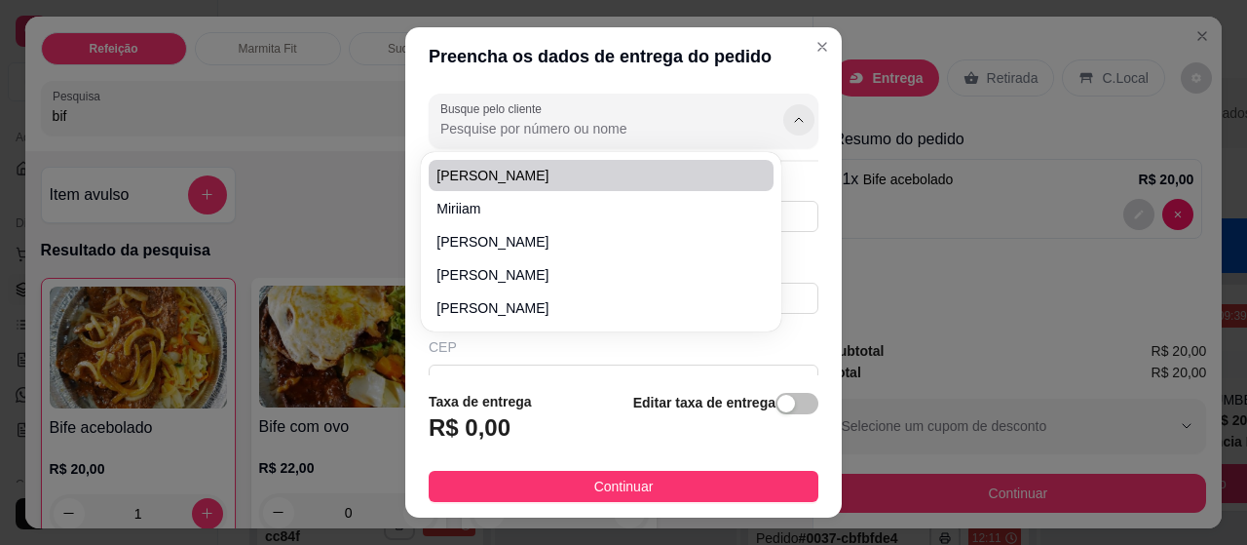
click at [791, 119] on icon "Show suggestions" at bounding box center [799, 120] width 16 height 16
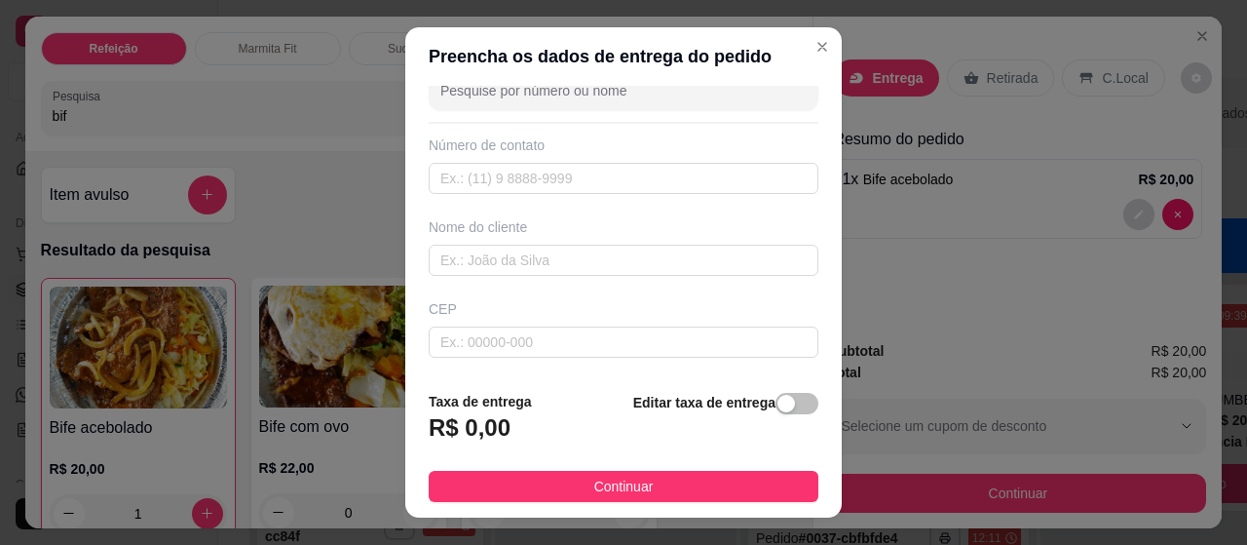
scroll to position [45, 0]
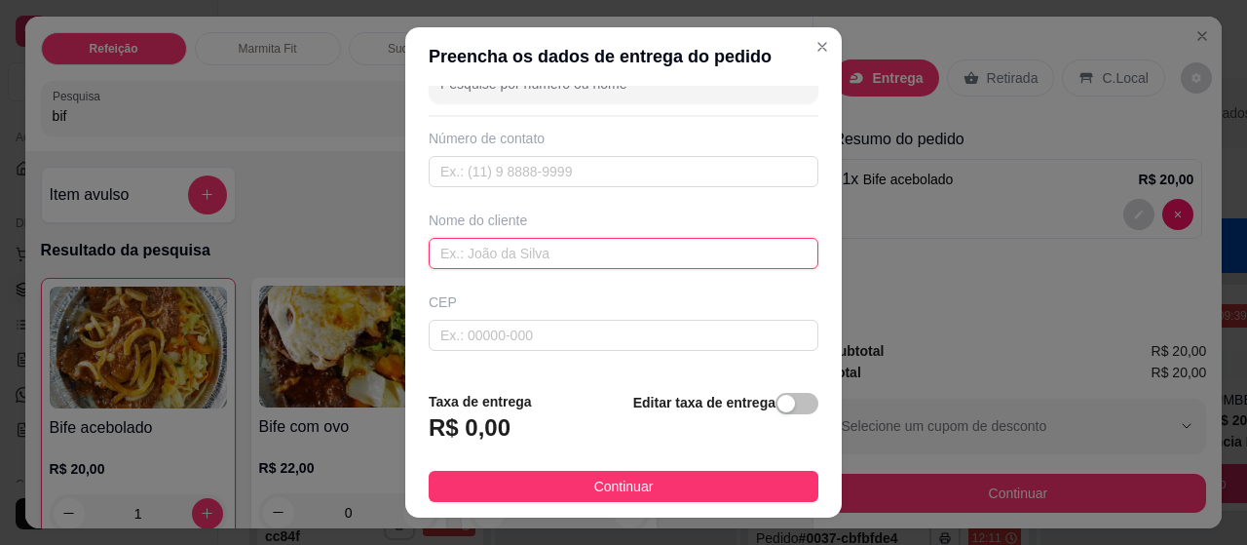
click at [476, 239] on input "text" at bounding box center [624, 253] width 390 height 31
type input "max"
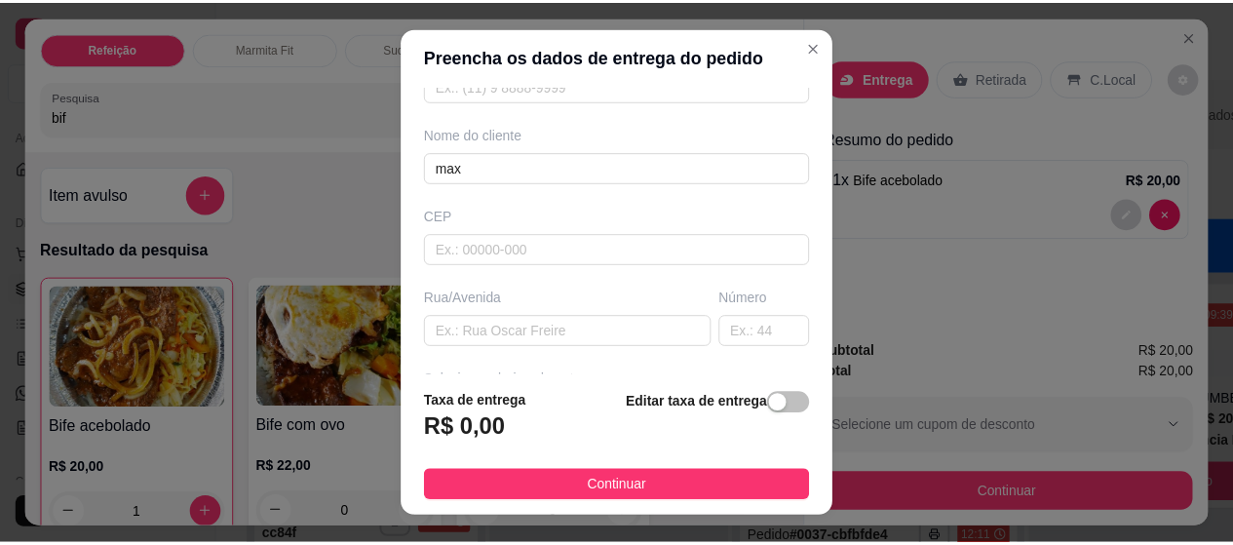
scroll to position [220, 0]
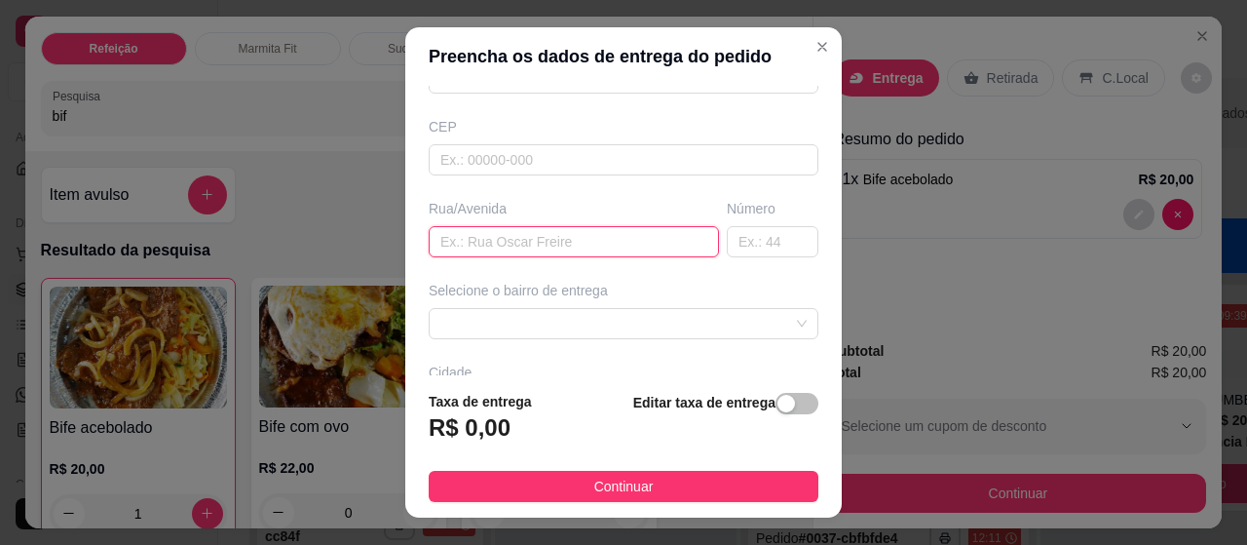
click at [491, 233] on input "text" at bounding box center [574, 241] width 290 height 31
click at [770, 308] on div at bounding box center [624, 323] width 390 height 31
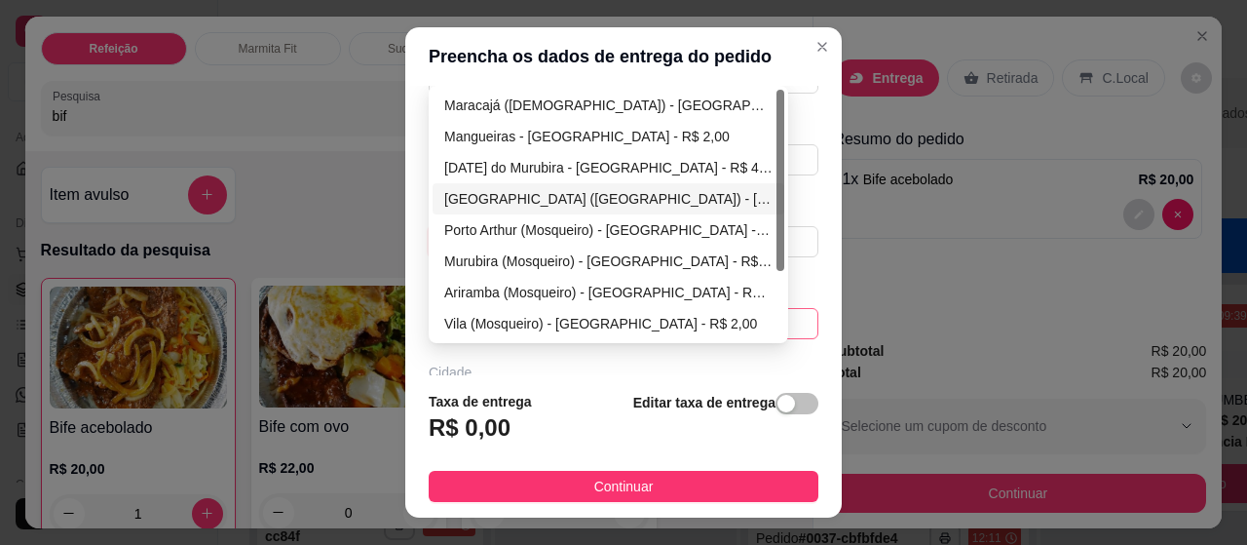
type input "quartel dos bomberios"
click at [472, 172] on div "[DATE] do Murubira - [GEOGRAPHIC_DATA] - R$ 4,00" at bounding box center [608, 167] width 328 height 21
type input "[GEOGRAPHIC_DATA]"
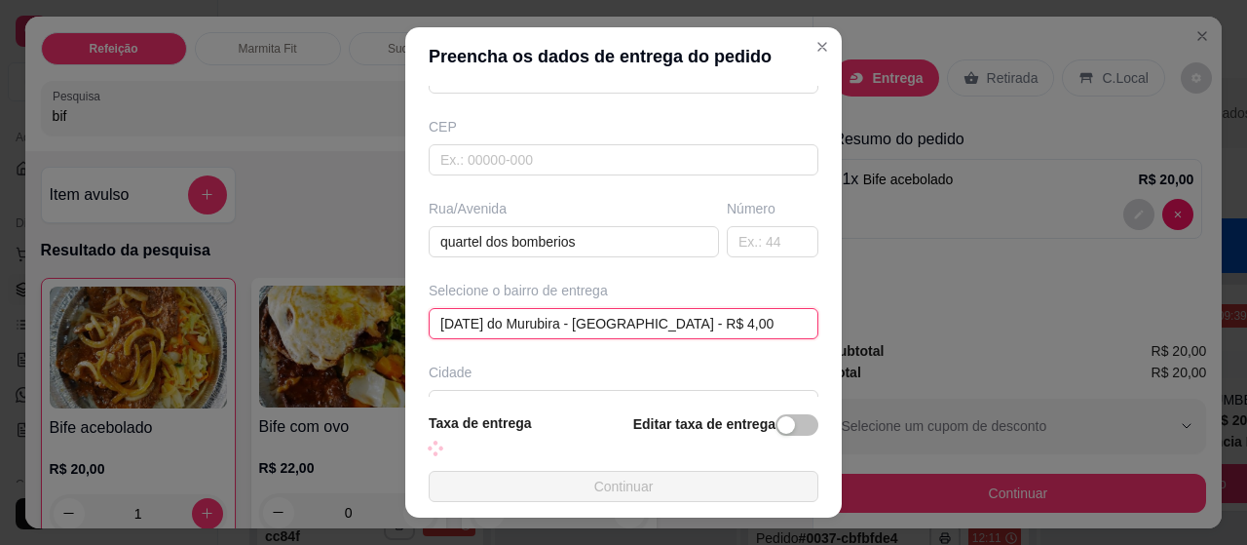
click at [511, 309] on span "[DATE] do Murubira - [GEOGRAPHIC_DATA] - R$ 4,00" at bounding box center [623, 323] width 366 height 29
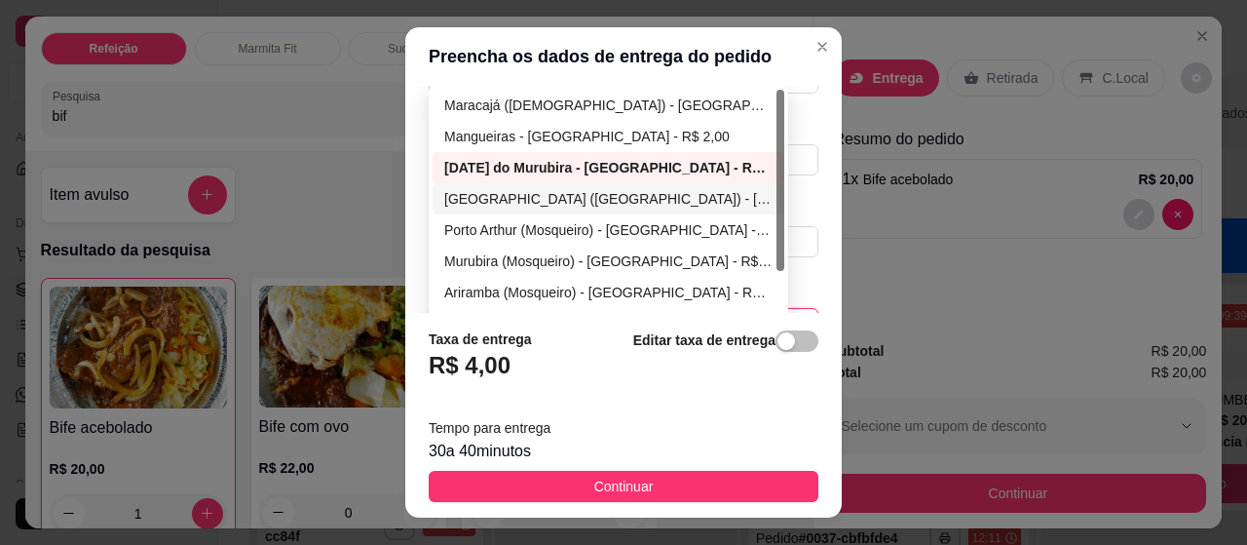
click at [481, 190] on div "[GEOGRAPHIC_DATA] ([GEOGRAPHIC_DATA]) - [GEOGRAPHIC_DATA] - R$ 2,00" at bounding box center [608, 198] width 328 height 21
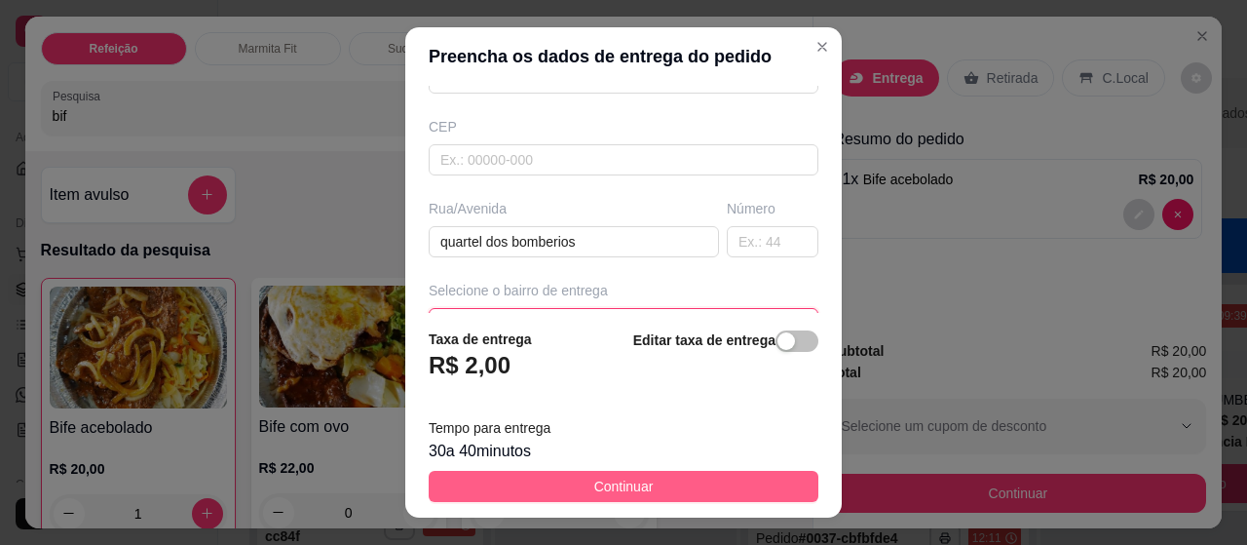
click at [573, 485] on button "Continuar" at bounding box center [624, 486] width 390 height 31
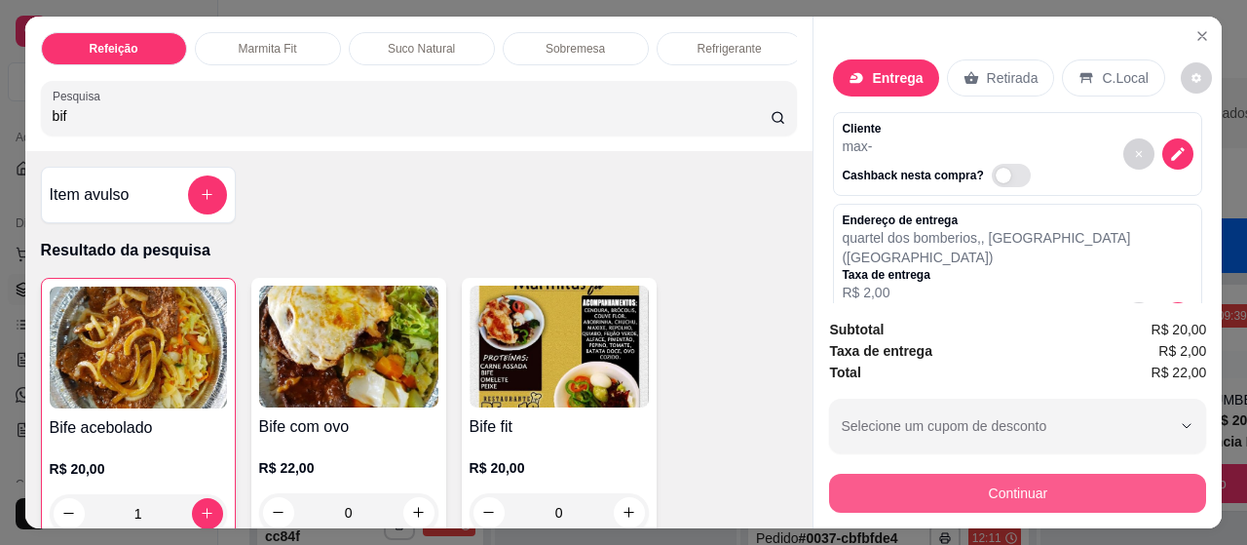
click at [910, 474] on button "Continuar" at bounding box center [1017, 493] width 377 height 39
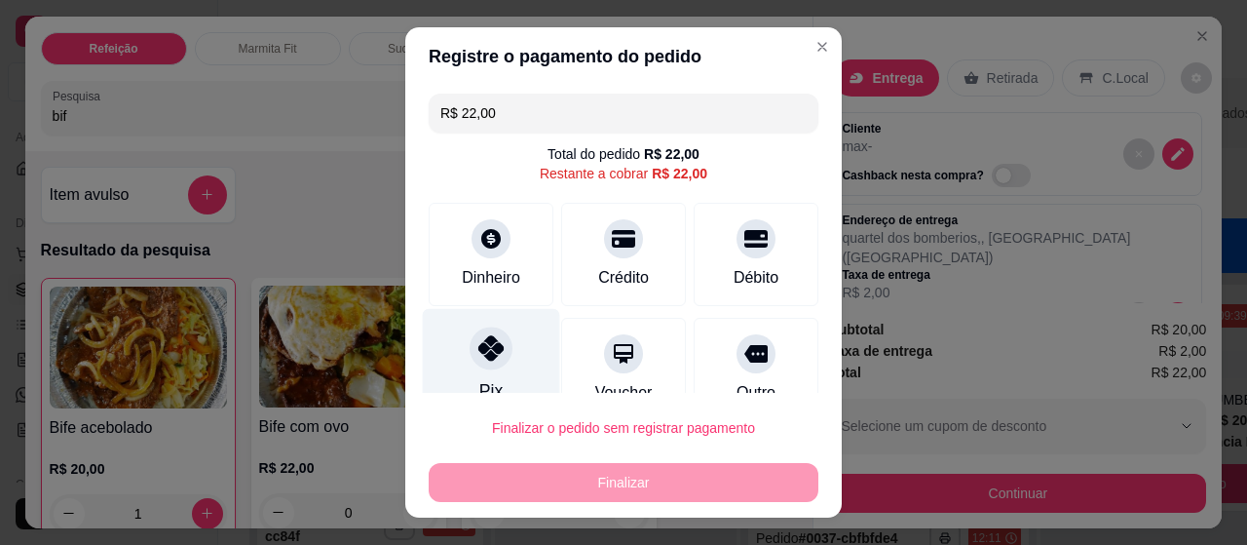
click at [485, 358] on icon at bounding box center [490, 347] width 25 height 25
type input "R$ 0,00"
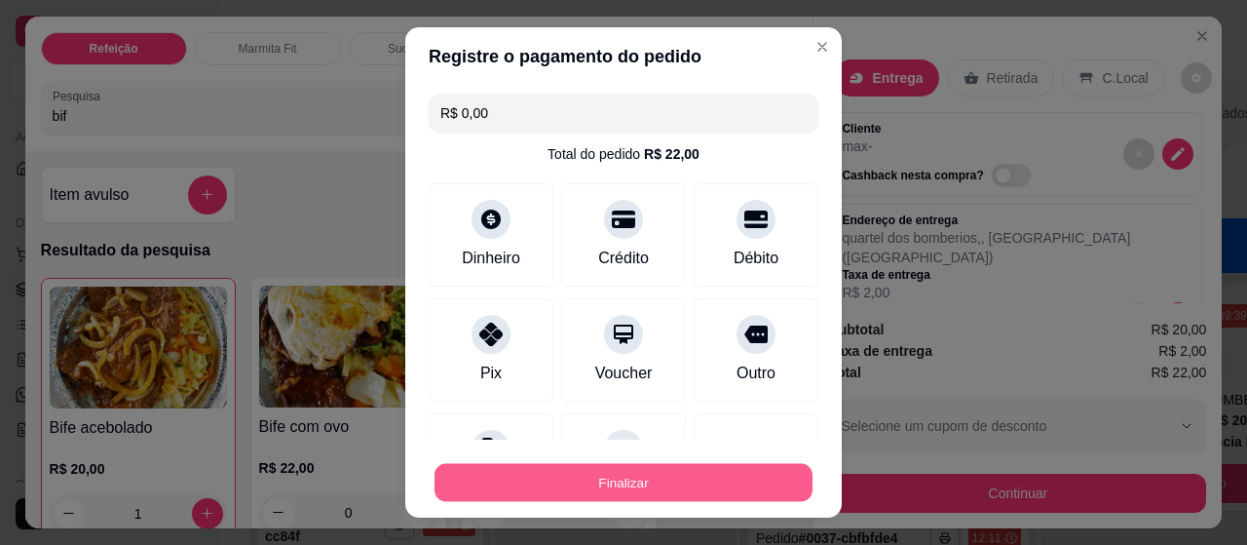
click at [563, 478] on button "Finalizar" at bounding box center [624, 483] width 378 height 38
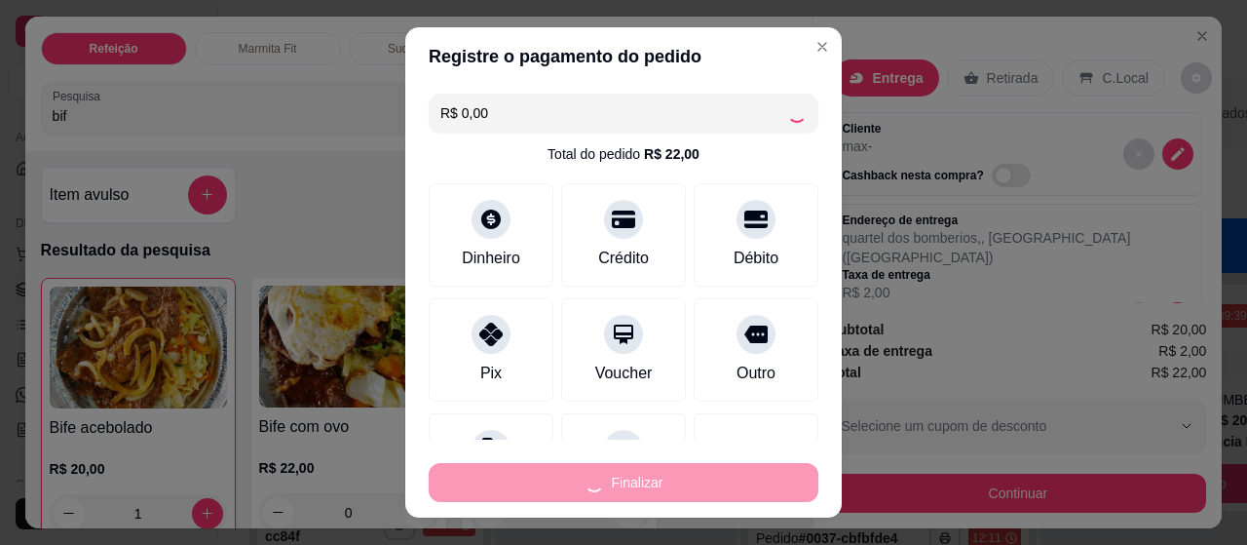
type input "0"
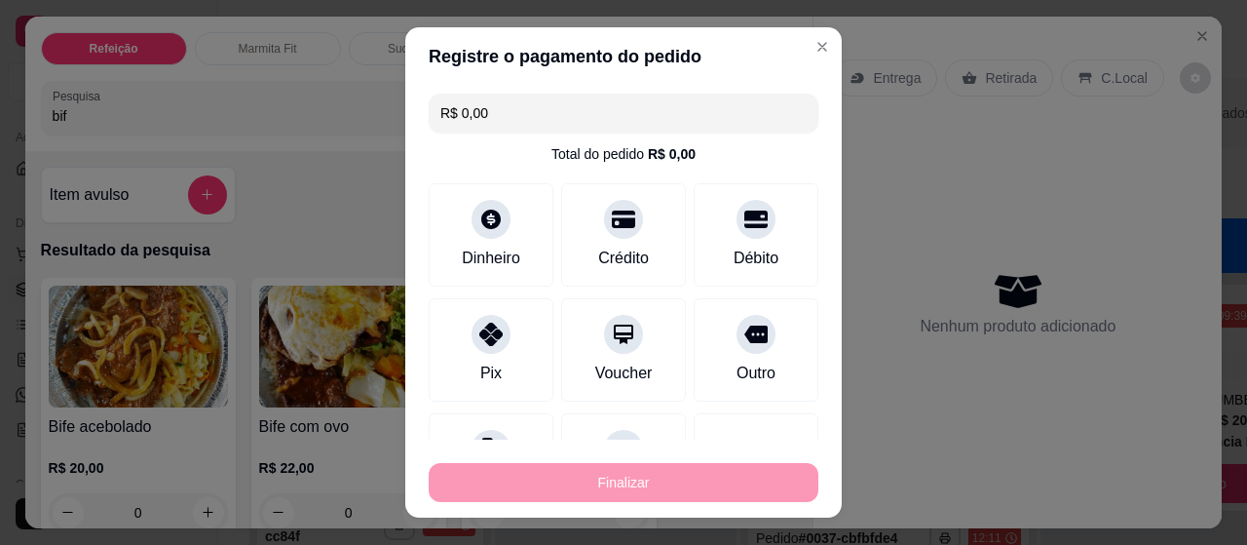
type input "-R$ 22,00"
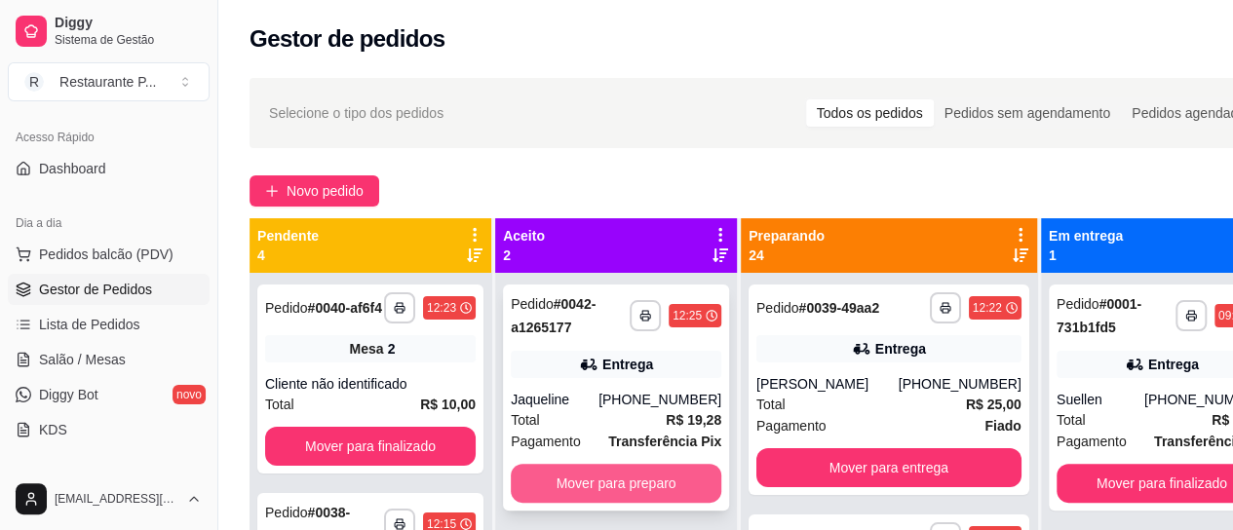
click at [656, 467] on button "Mover para preparo" at bounding box center [616, 483] width 210 height 39
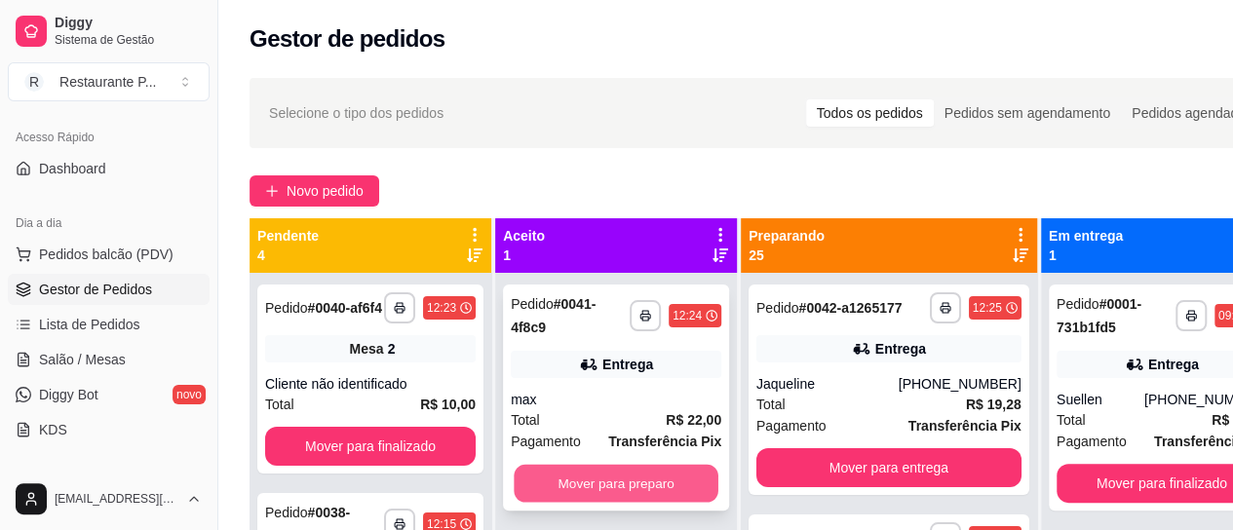
click at [577, 471] on button "Mover para preparo" at bounding box center [616, 484] width 205 height 38
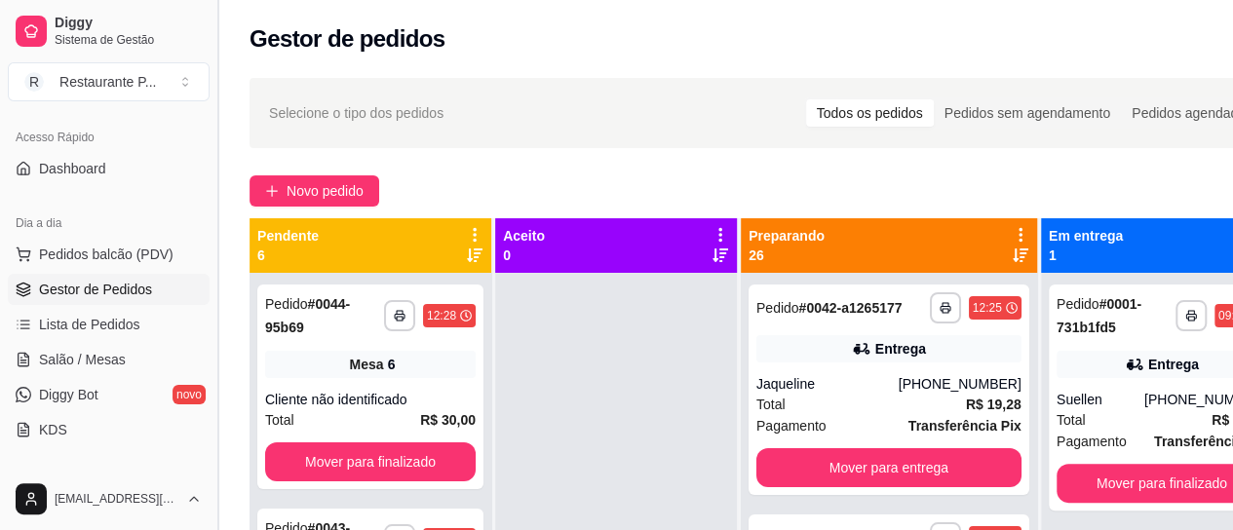
click at [216, 258] on button "Toggle Sidebar" at bounding box center [217, 265] width 16 height 530
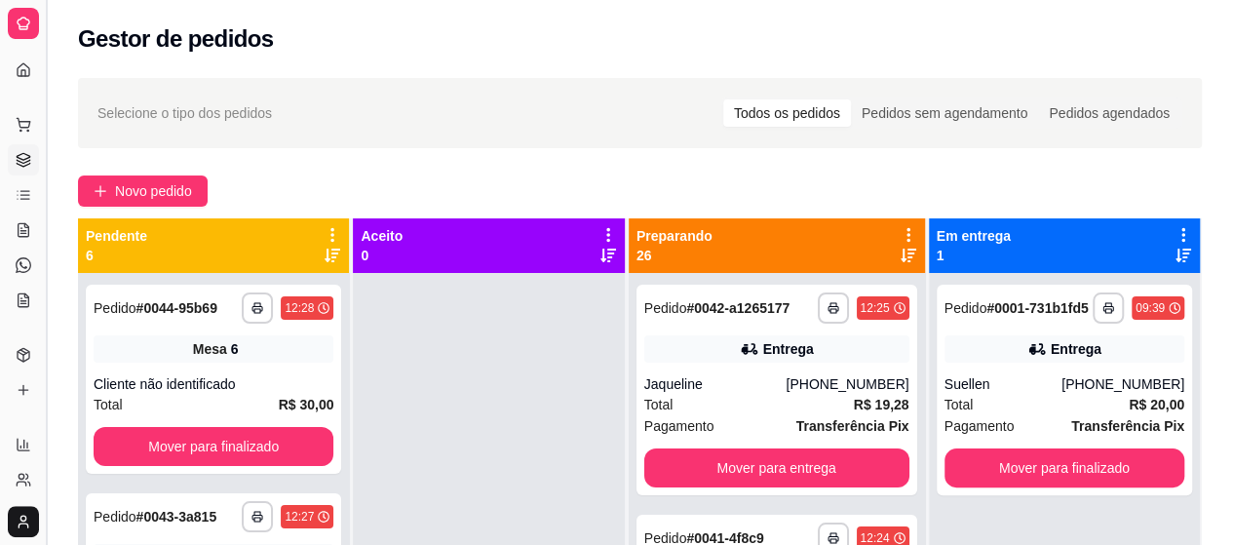
click at [42, 291] on button "Toggle Sidebar" at bounding box center [46, 272] width 16 height 545
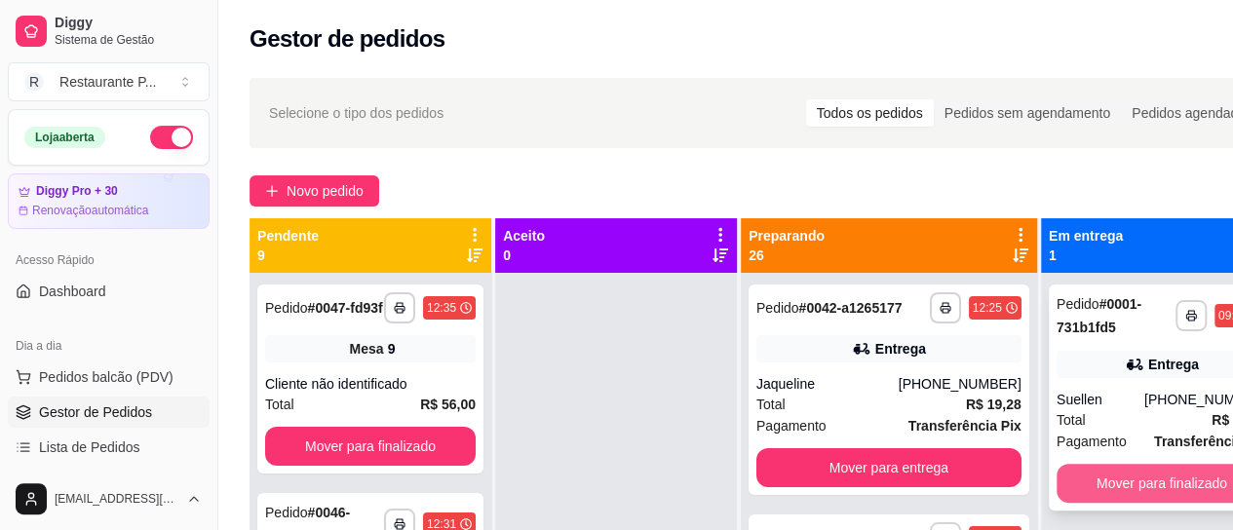
click at [1116, 488] on button "Mover para finalizado" at bounding box center [1161, 483] width 210 height 39
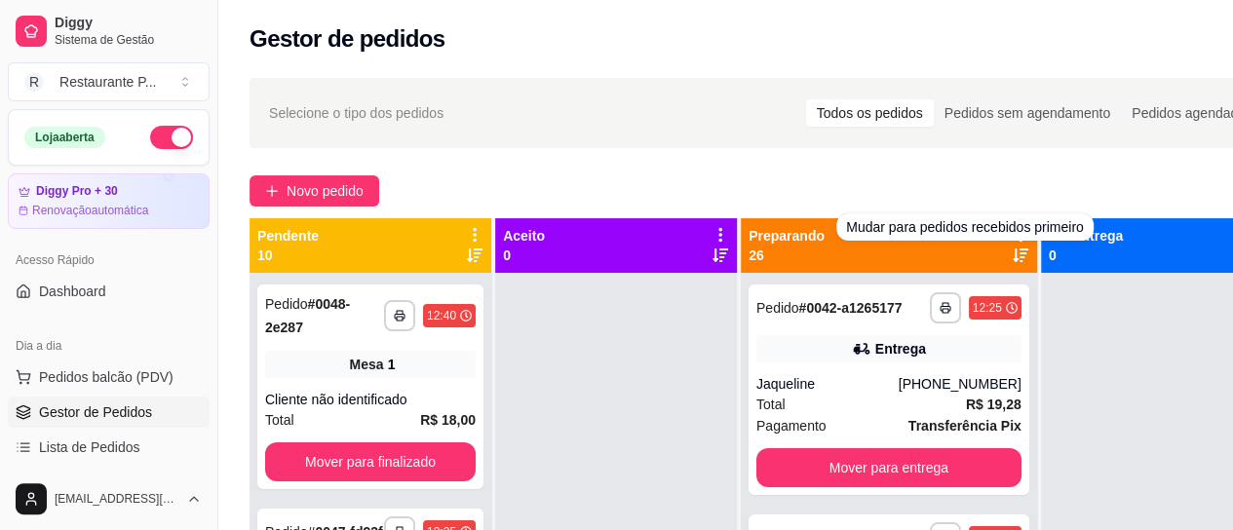
click at [972, 263] on div "Preparando 26" at bounding box center [888, 245] width 281 height 39
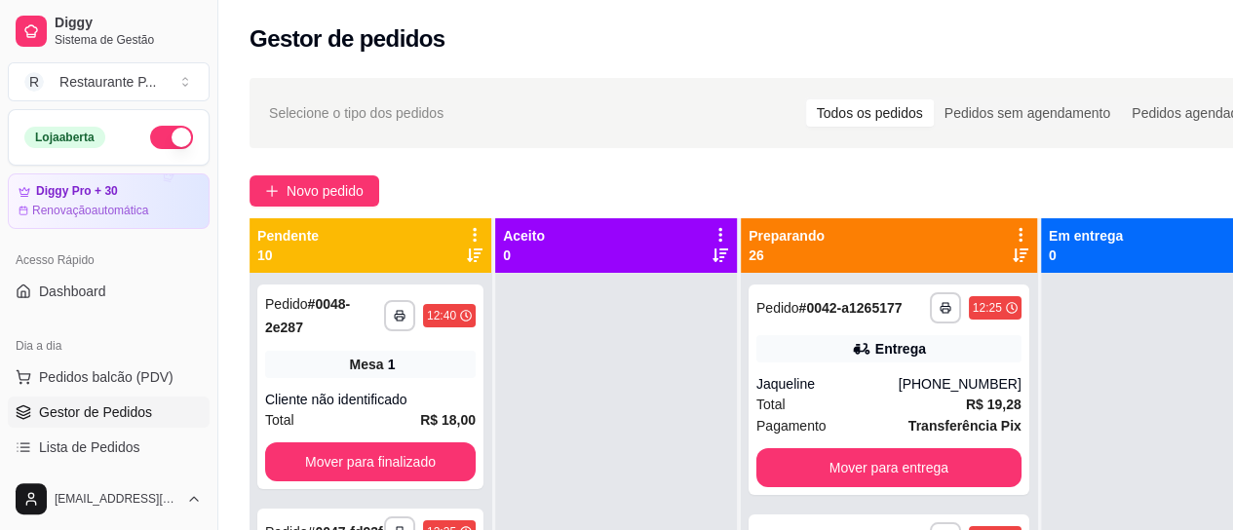
click at [1012, 255] on icon at bounding box center [1020, 255] width 16 height 16
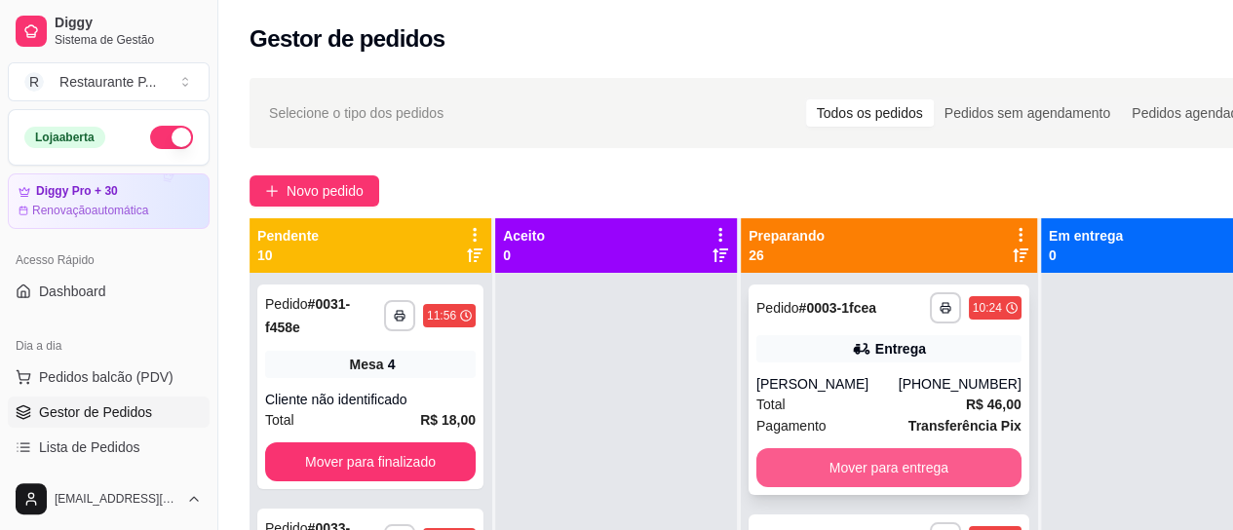
click at [885, 471] on button "Mover para entrega" at bounding box center [888, 467] width 265 height 39
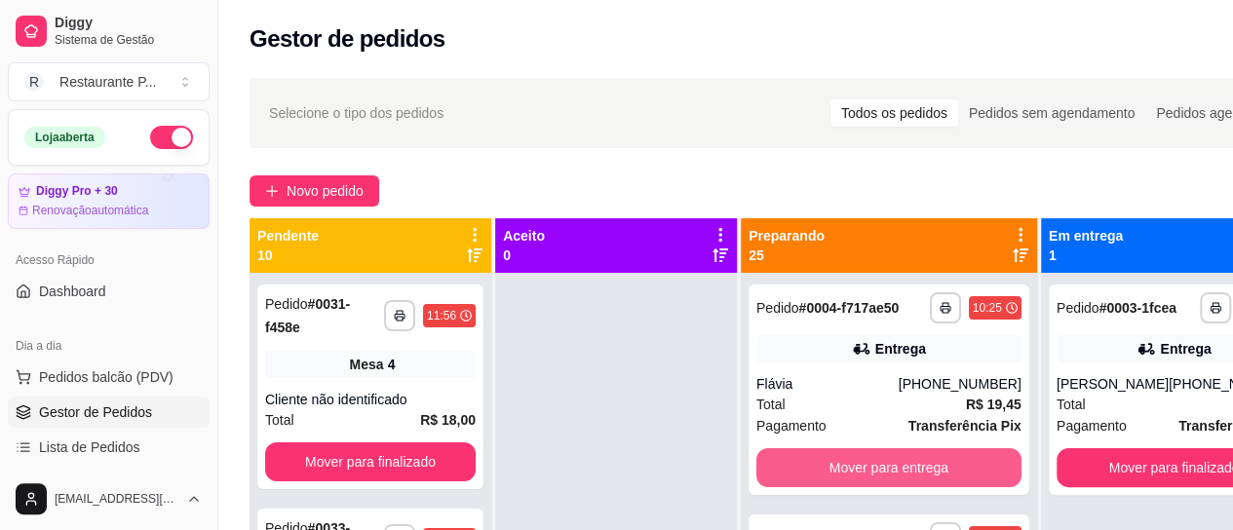
click at [885, 471] on button "Mover para entrega" at bounding box center [888, 467] width 265 height 39
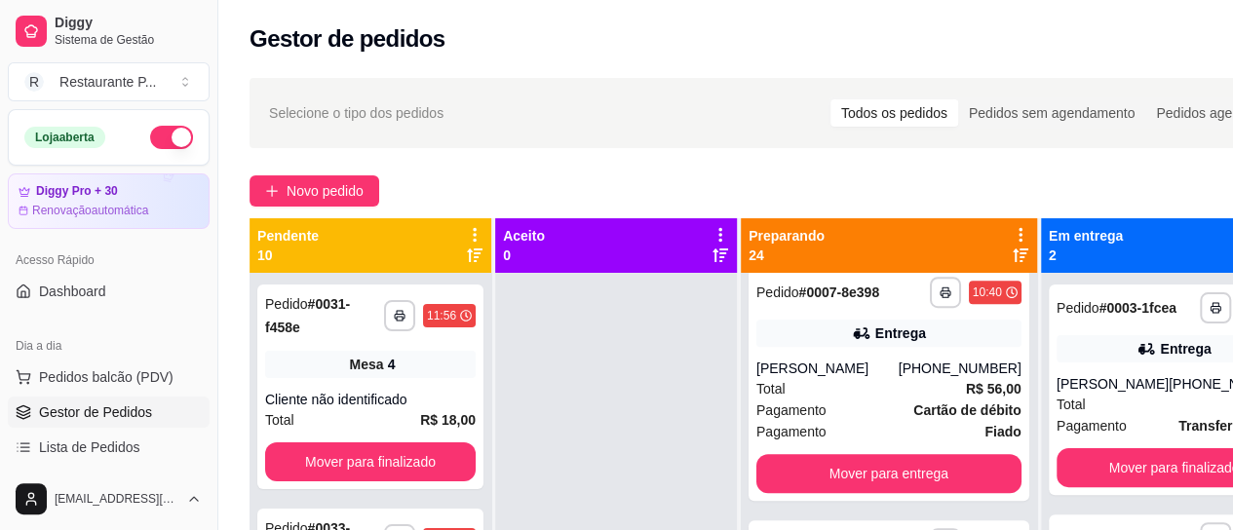
scroll to position [583, 0]
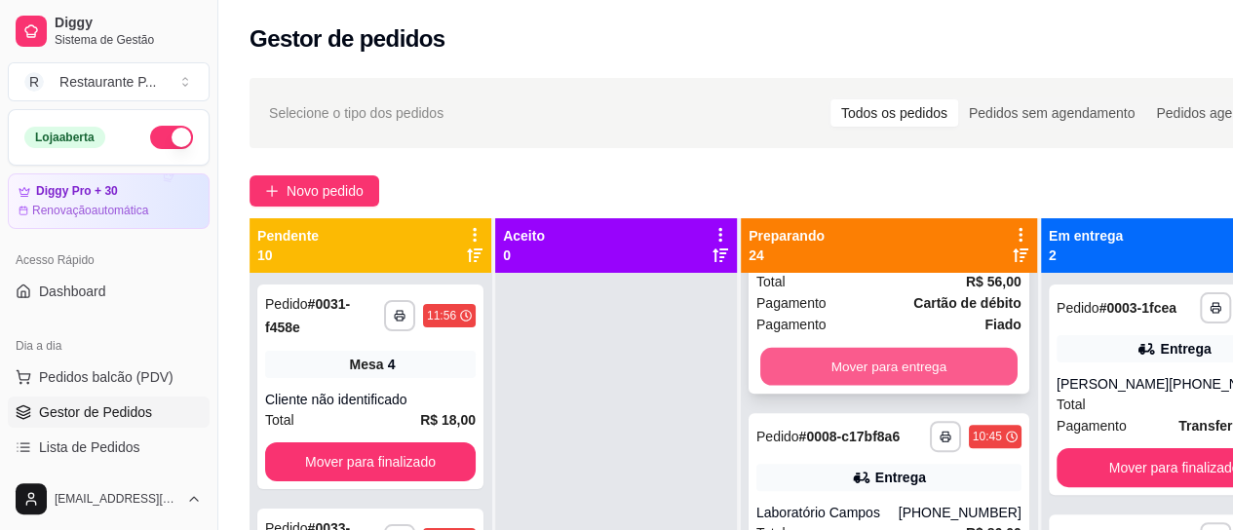
click at [922, 386] on button "Mover para entrega" at bounding box center [888, 367] width 257 height 38
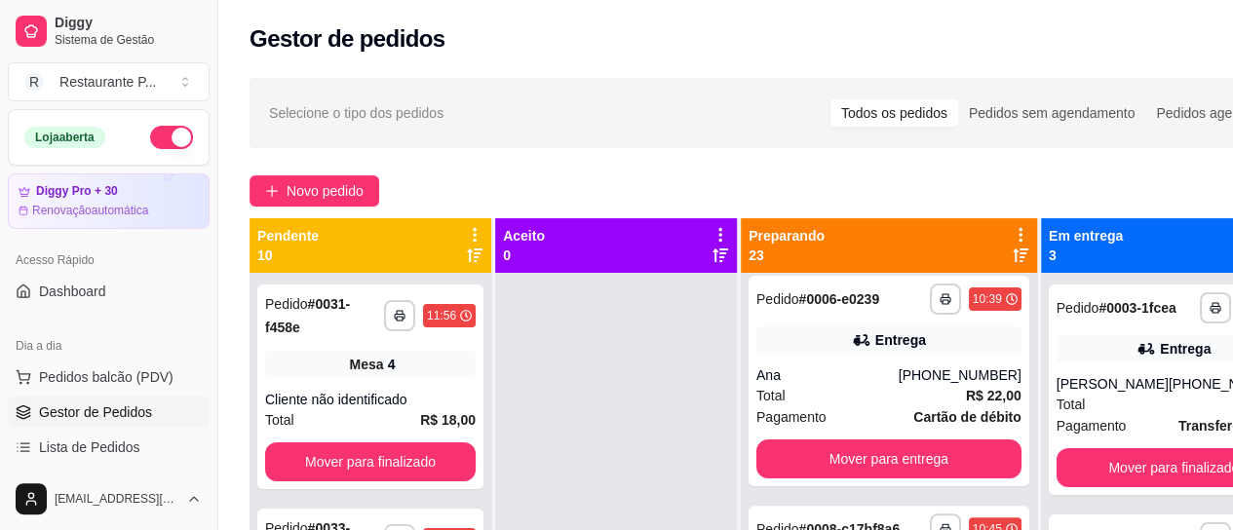
scroll to position [238, 0]
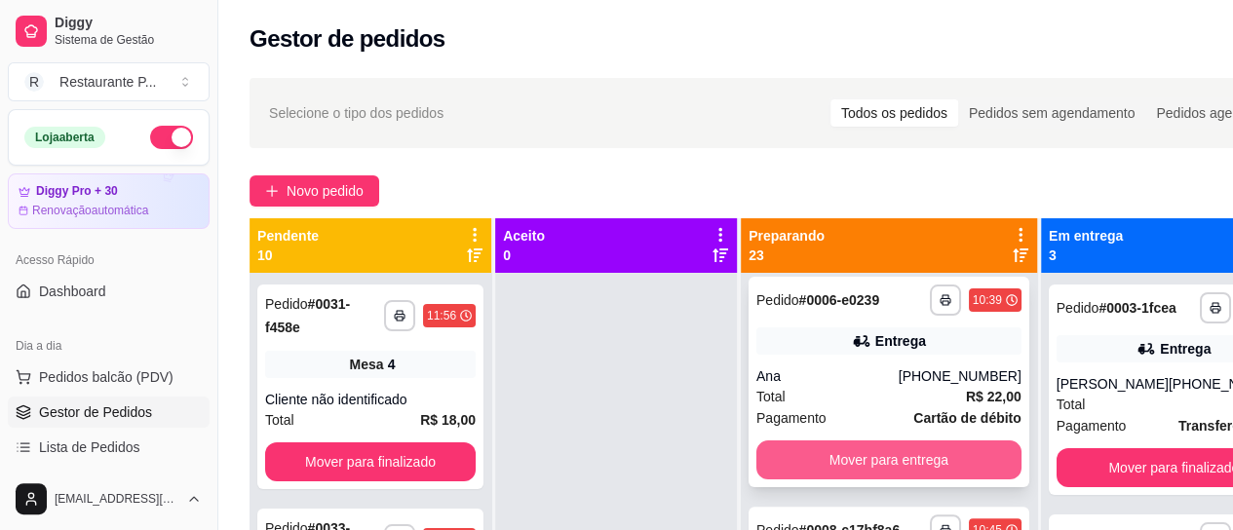
click at [866, 479] on button "Mover para entrega" at bounding box center [888, 459] width 265 height 39
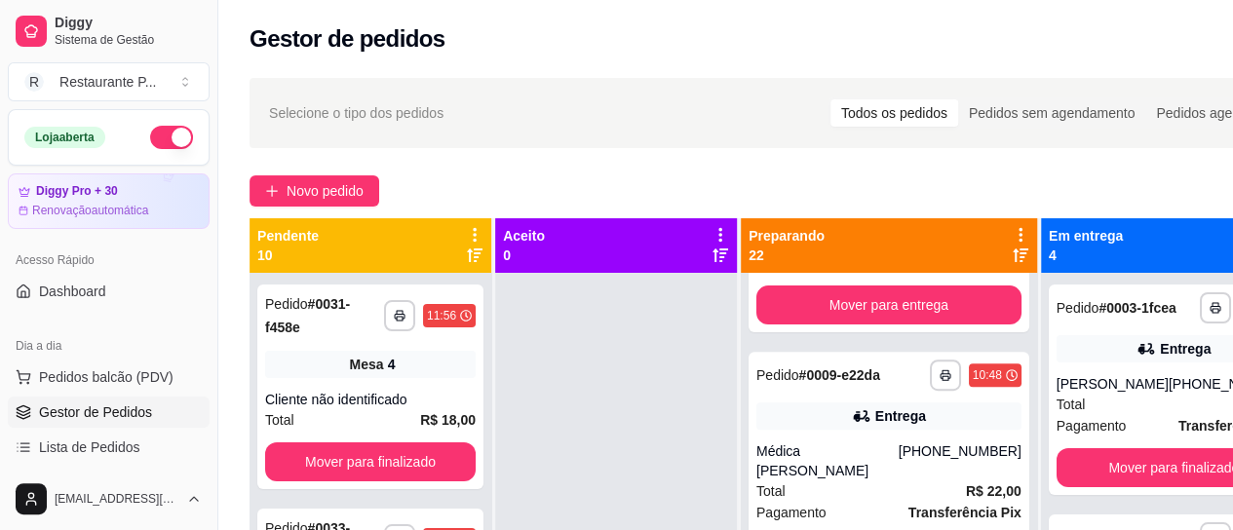
scroll to position [492, 0]
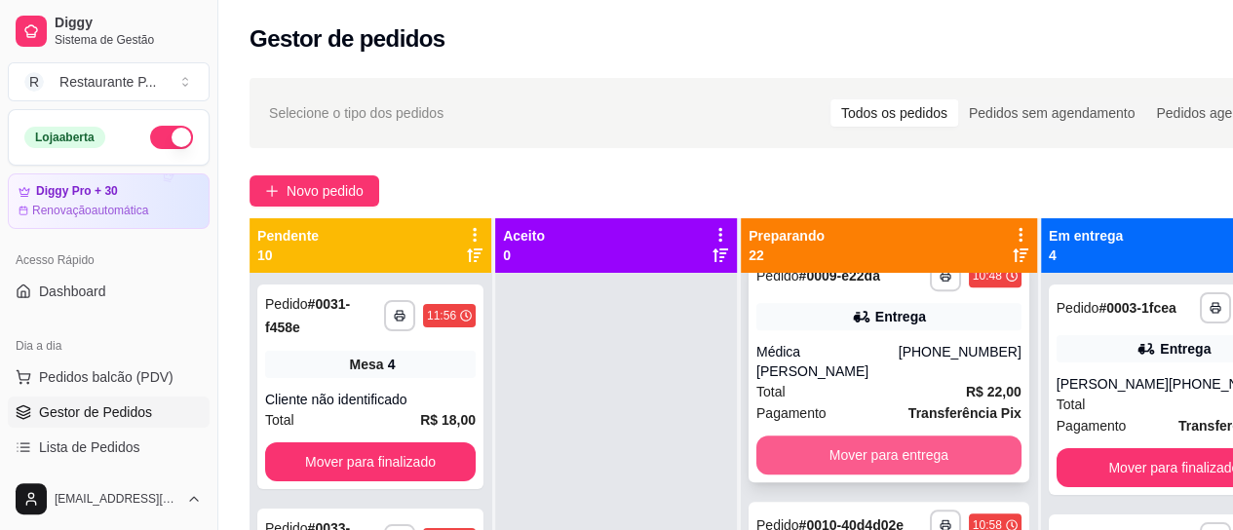
click at [876, 475] on button "Mover para entrega" at bounding box center [888, 455] width 265 height 39
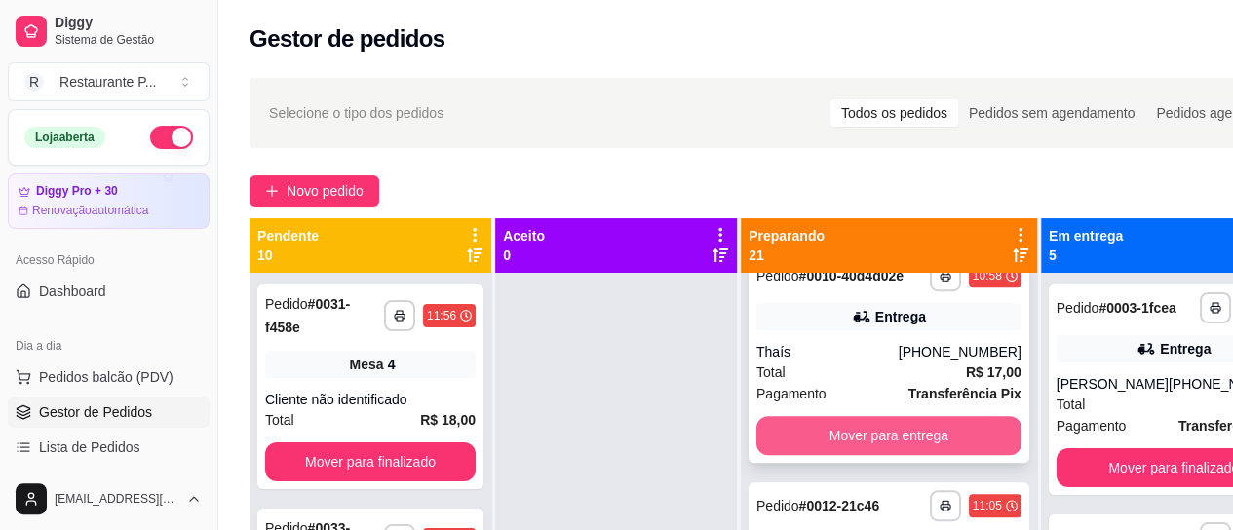
click at [860, 455] on button "Mover para entrega" at bounding box center [888, 435] width 265 height 39
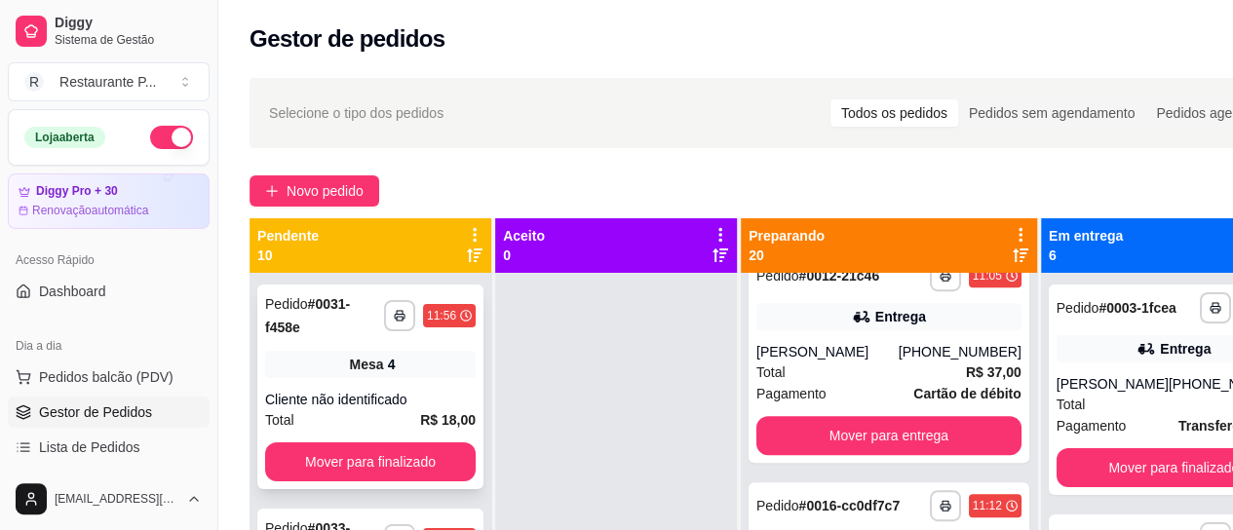
click at [353, 420] on div "Total R$ 18,00" at bounding box center [370, 419] width 210 height 21
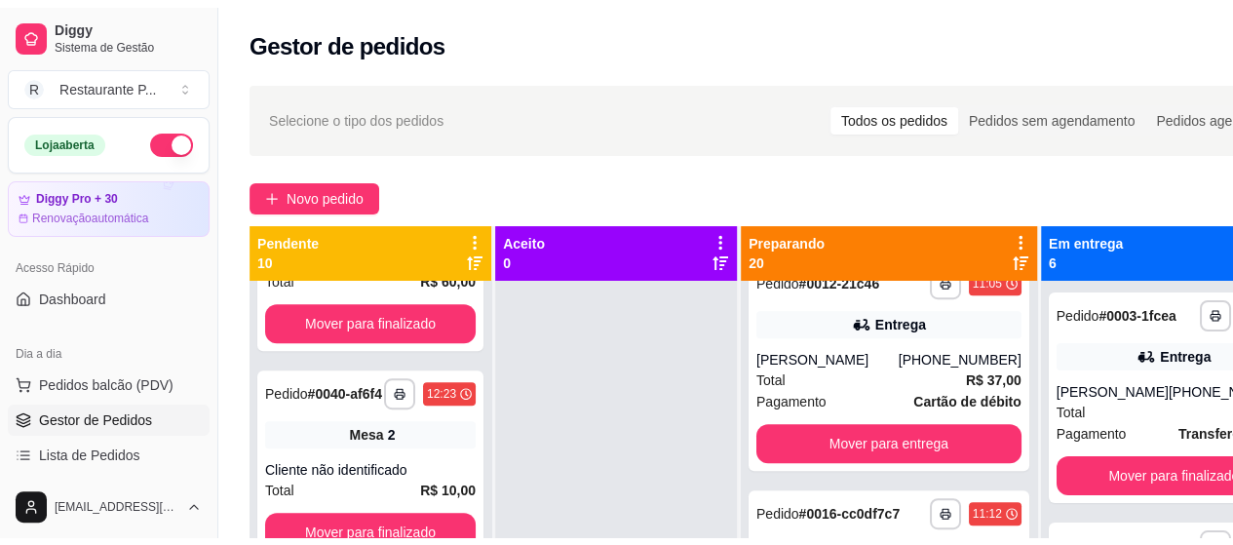
scroll to position [74, 0]
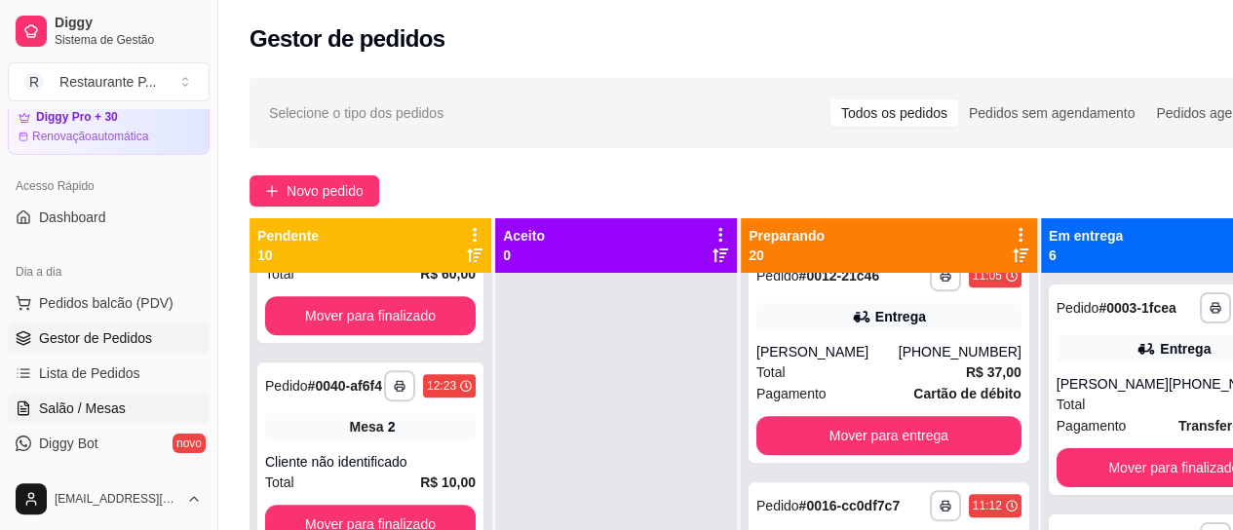
click at [87, 410] on span "Salão / Mesas" at bounding box center [82, 408] width 87 height 19
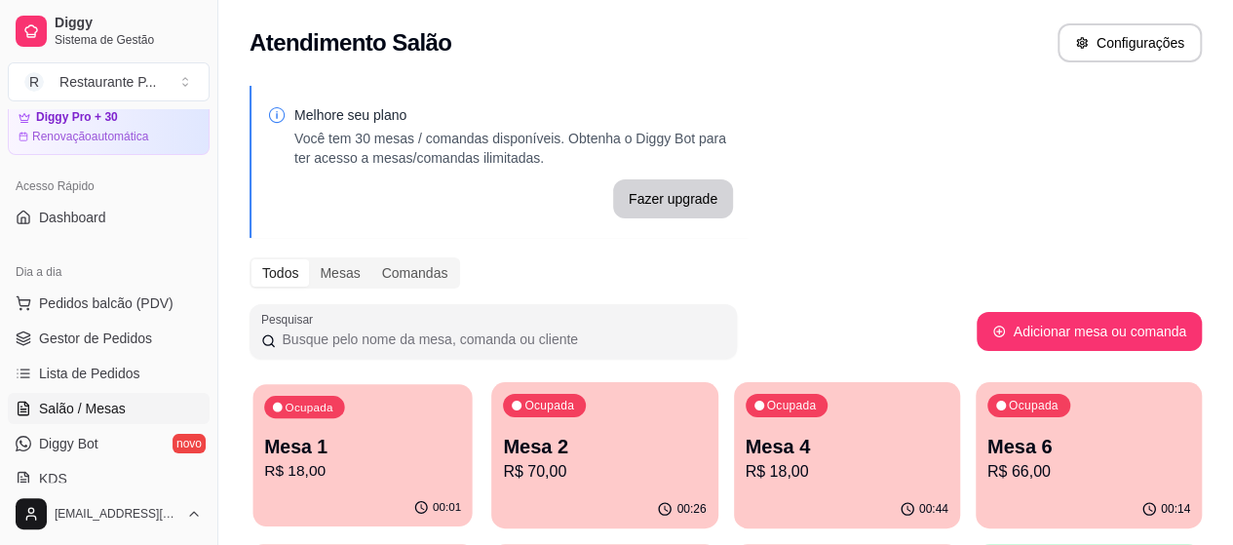
click at [336, 467] on p "R$ 18,00" at bounding box center [362, 471] width 197 height 22
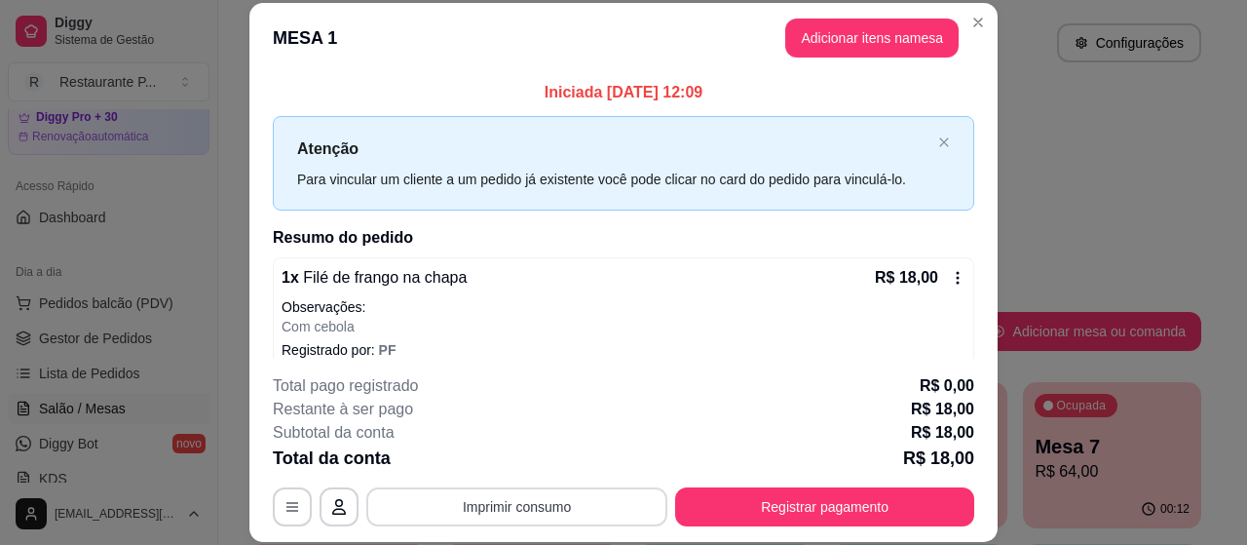
click at [511, 512] on button "Imprimir consumo" at bounding box center [516, 506] width 301 height 39
click at [501, 449] on button "Impressora" at bounding box center [515, 462] width 136 height 30
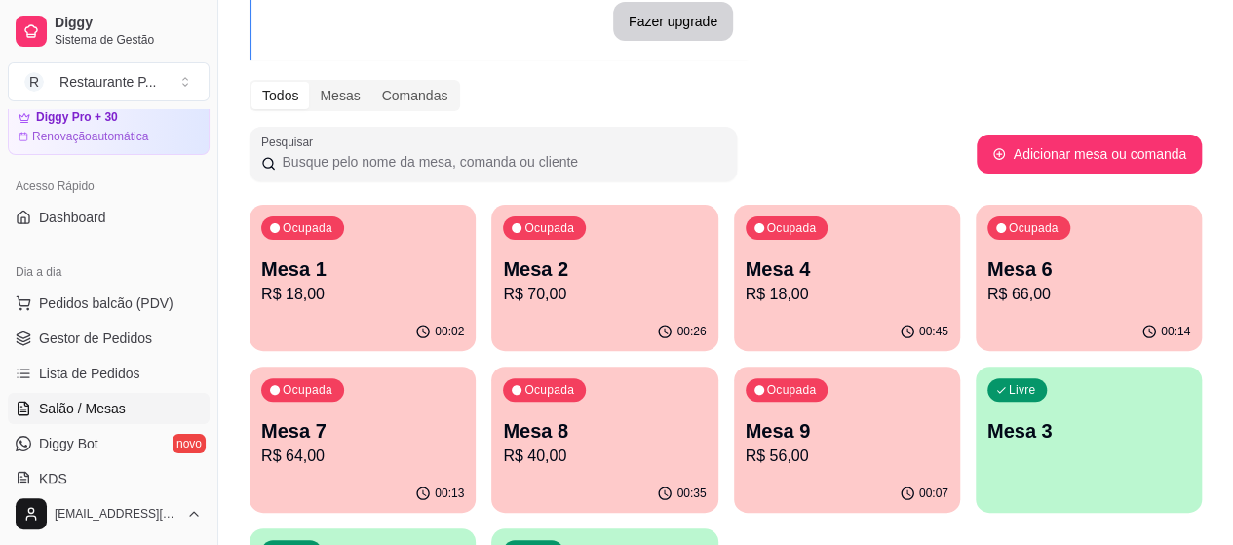
scroll to position [180, 0]
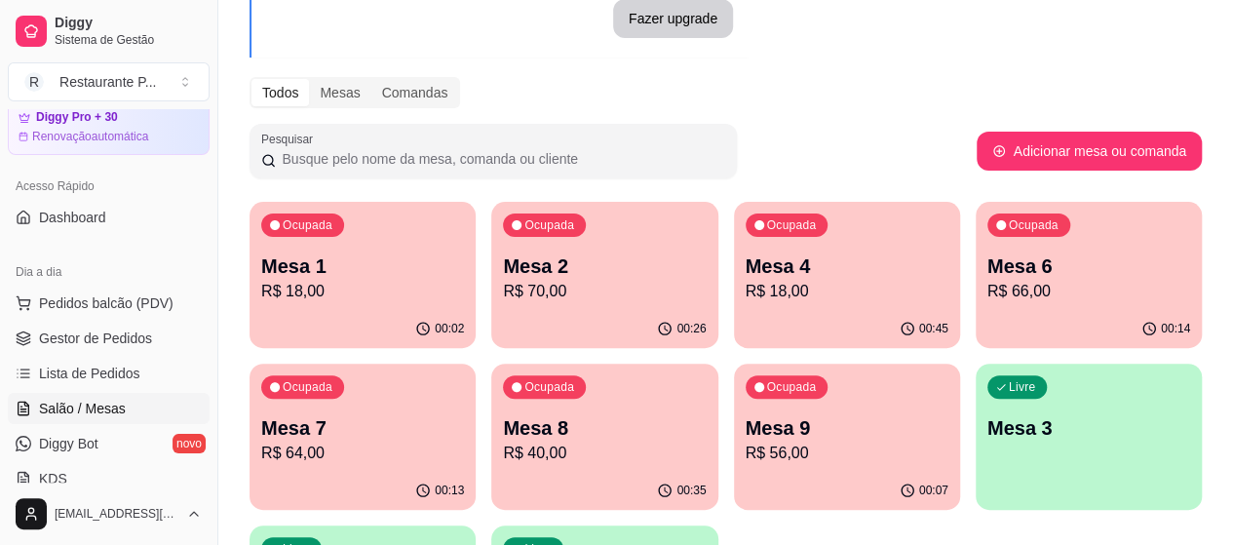
click at [745, 285] on p "R$ 18,00" at bounding box center [846, 291] width 203 height 23
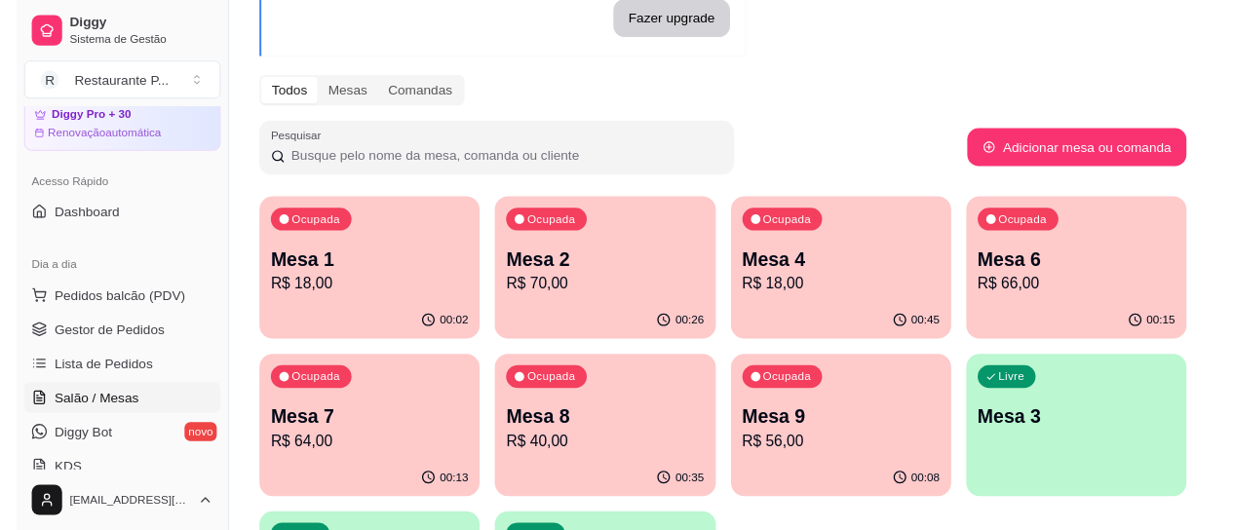
scroll to position [0, 0]
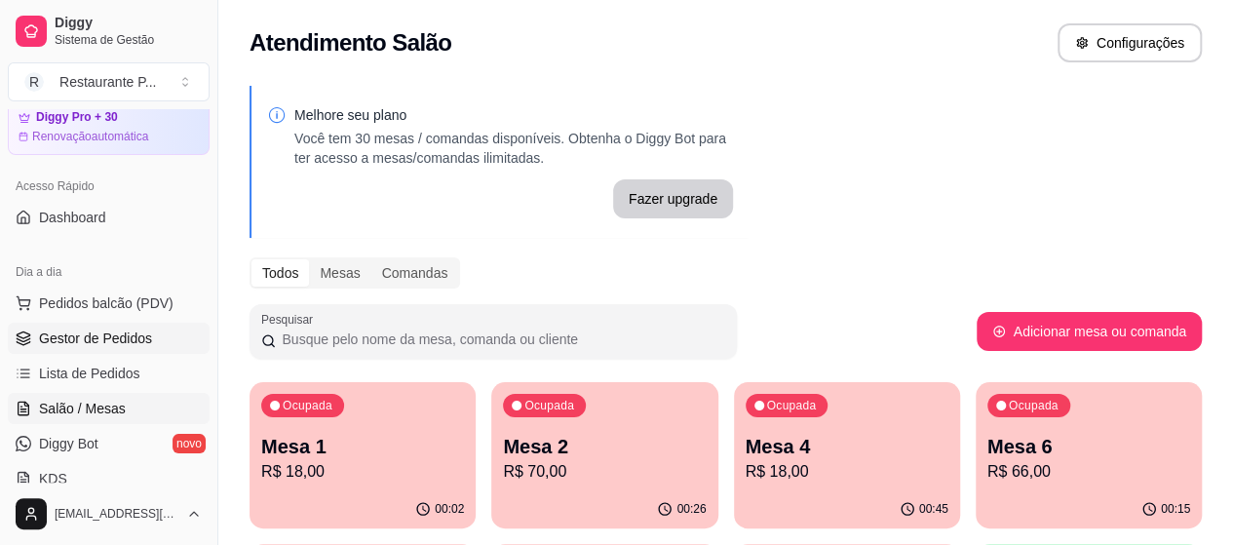
click at [133, 332] on span "Gestor de Pedidos" at bounding box center [95, 337] width 113 height 19
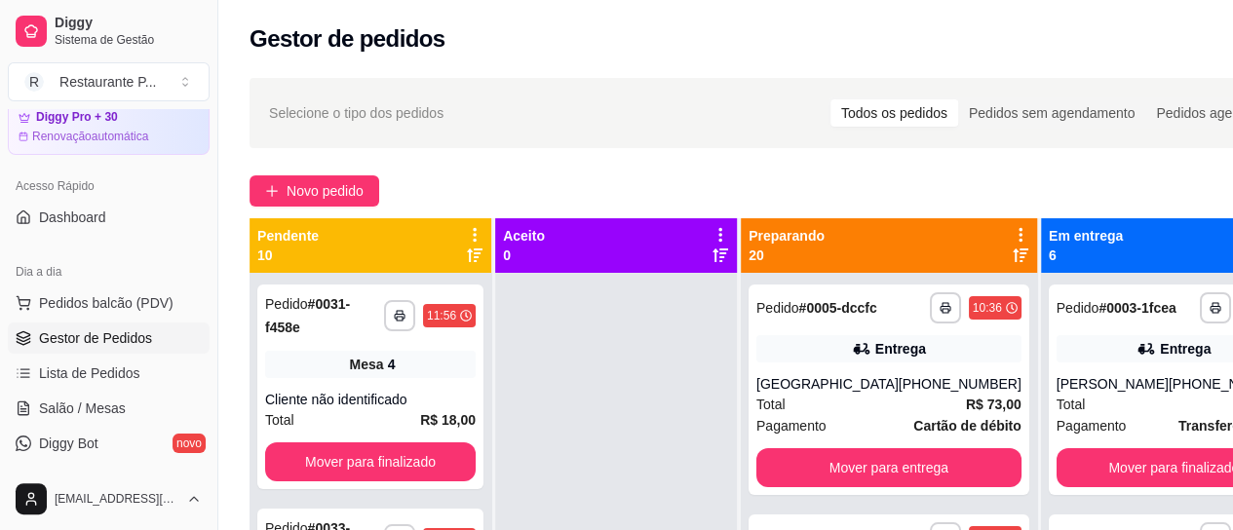
click at [1012, 253] on icon at bounding box center [1020, 255] width 16 height 14
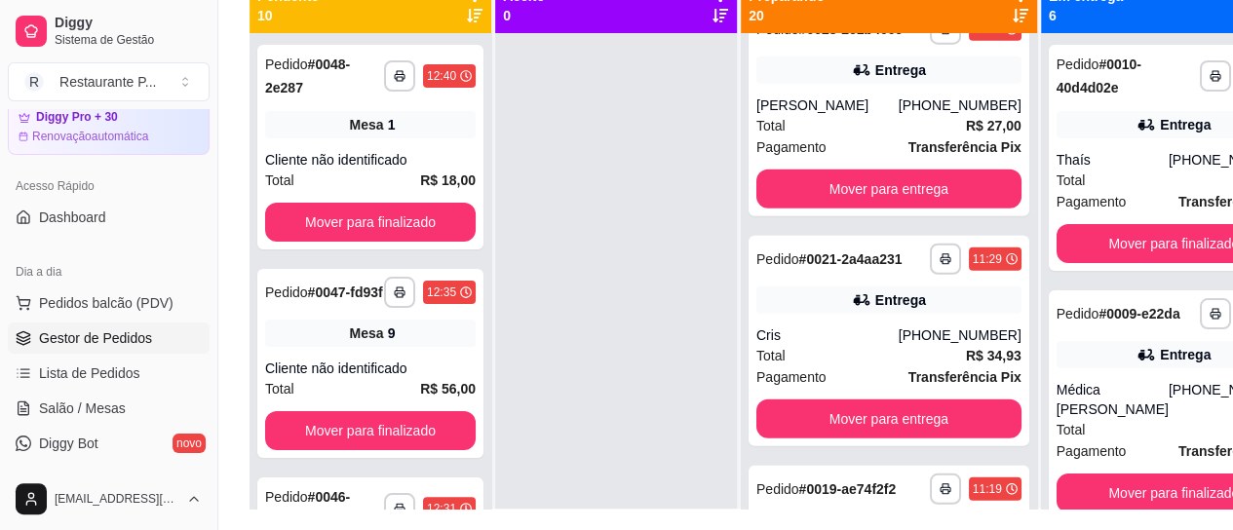
scroll to position [249, 0]
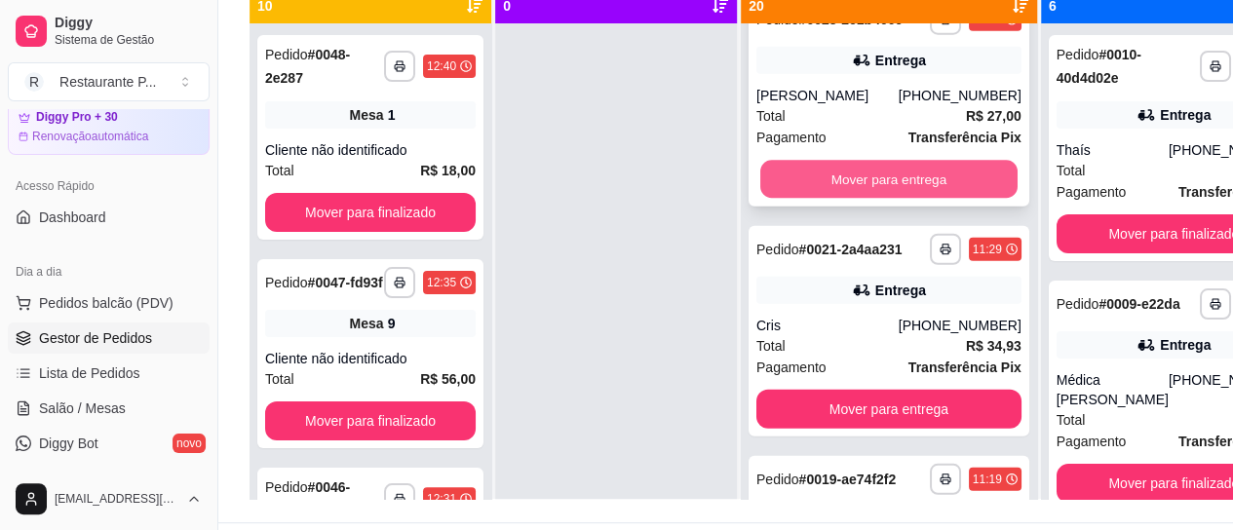
click at [866, 199] on button "Mover para entrega" at bounding box center [888, 180] width 257 height 38
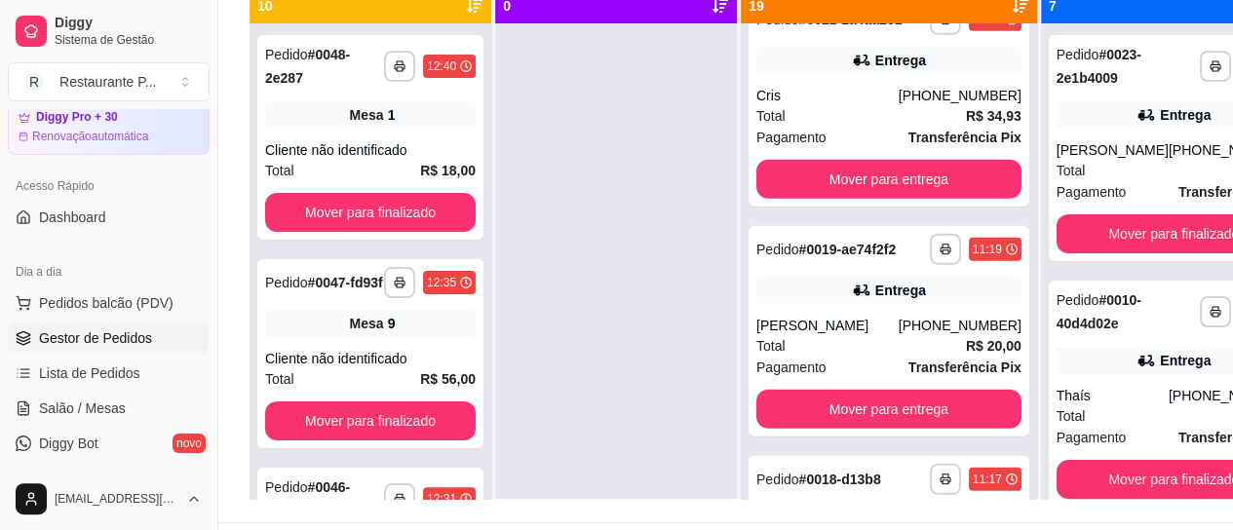
scroll to position [2482, 0]
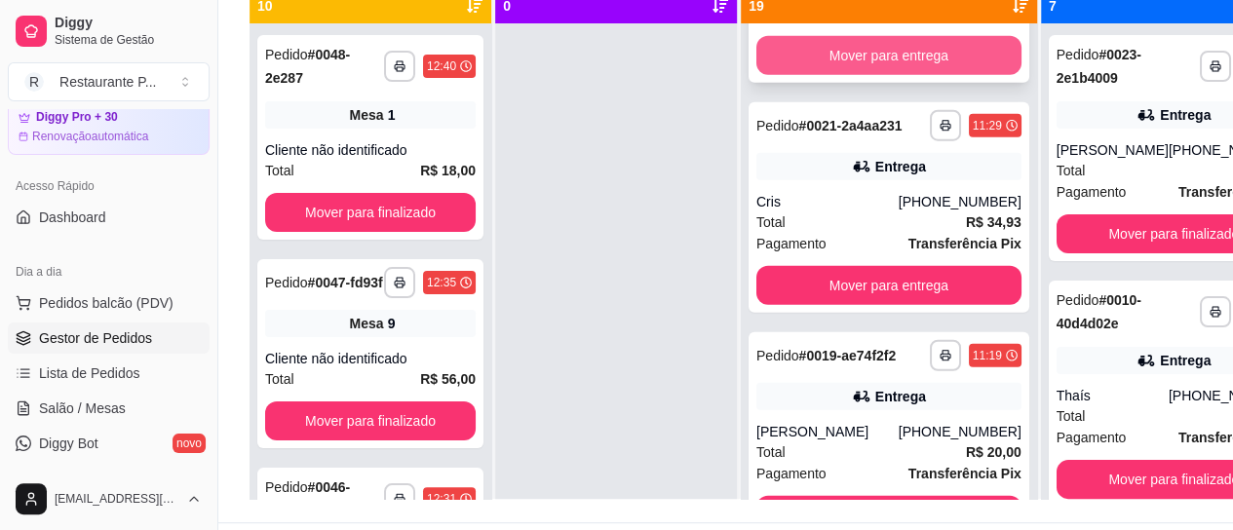
click at [911, 75] on button "Mover para entrega" at bounding box center [888, 55] width 265 height 39
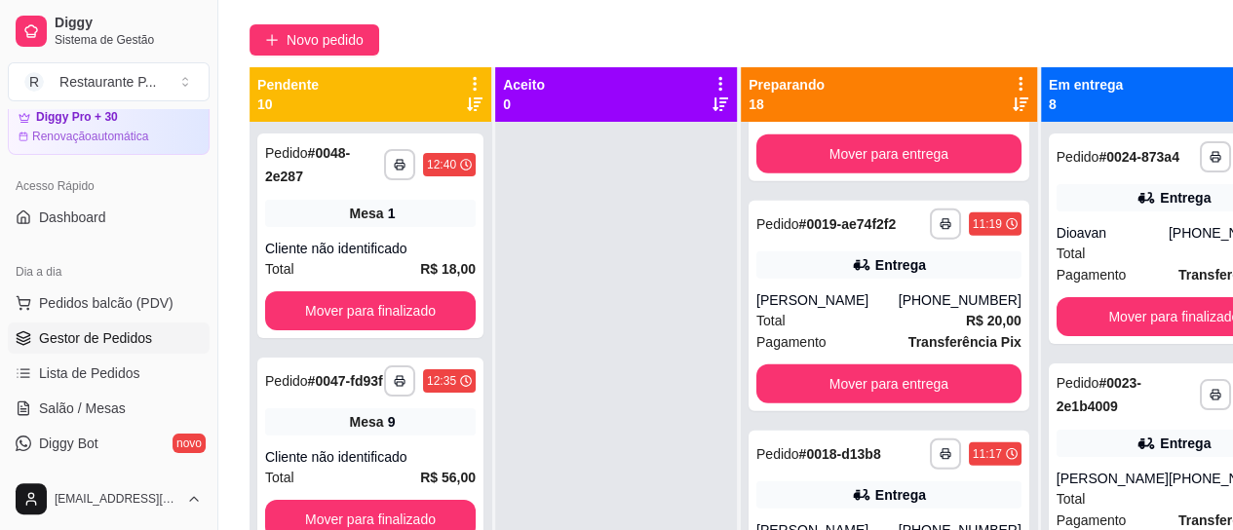
scroll to position [126, 0]
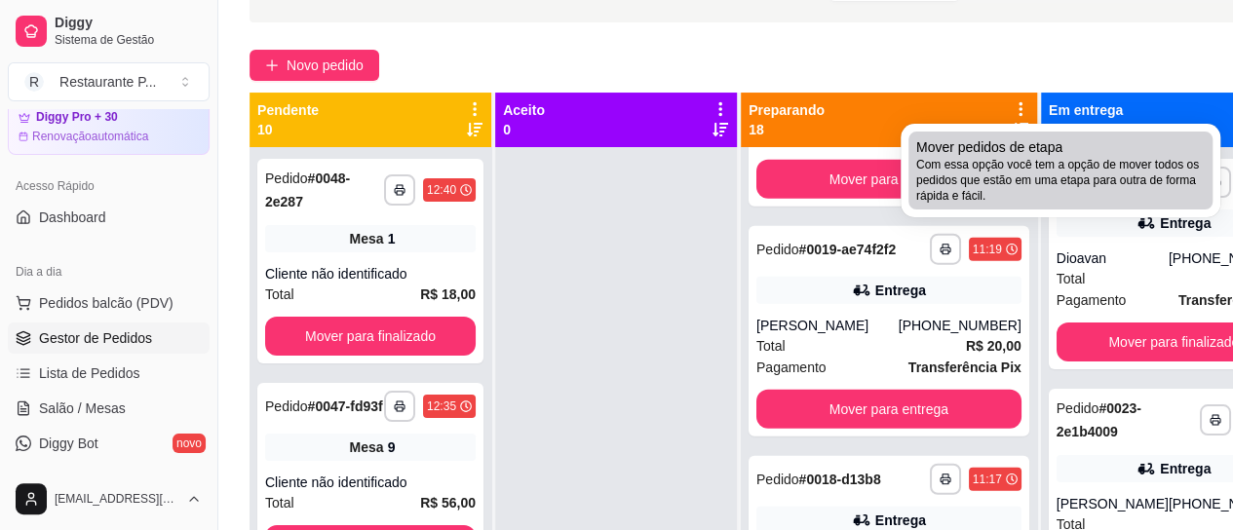
click at [1023, 176] on span "Com essa opção você tem a opção de mover todos os pedidos que estão em uma etap…" at bounding box center [1060, 180] width 288 height 47
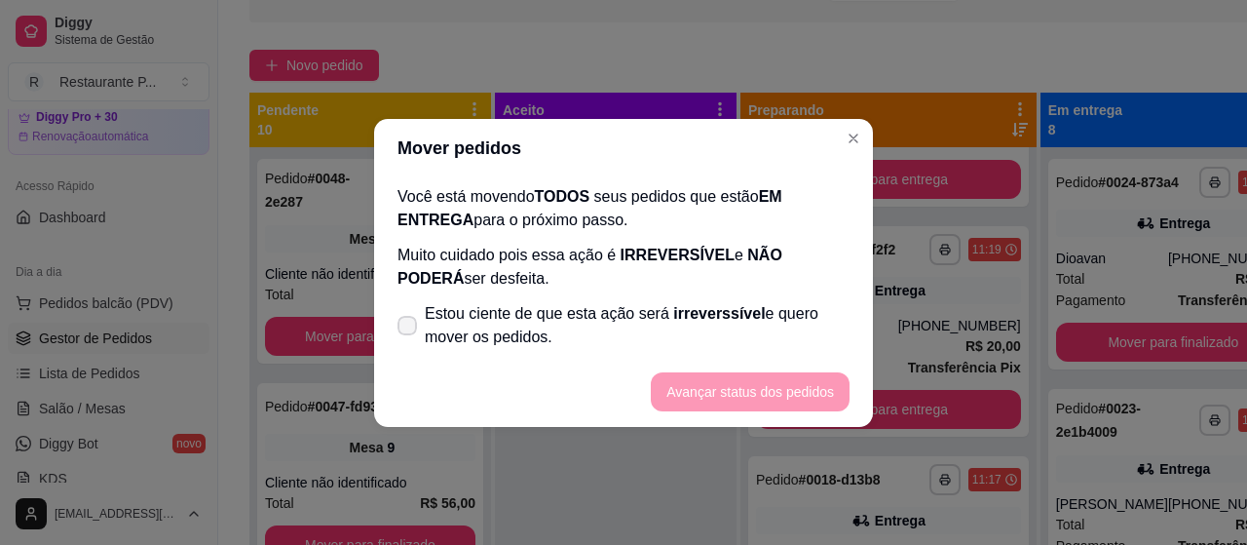
click at [400, 324] on span at bounding box center [407, 325] width 19 height 19
click at [400, 328] on input "Estou ciente de que esta ação será irreverssível e quero mover os pedidos." at bounding box center [403, 334] width 13 height 13
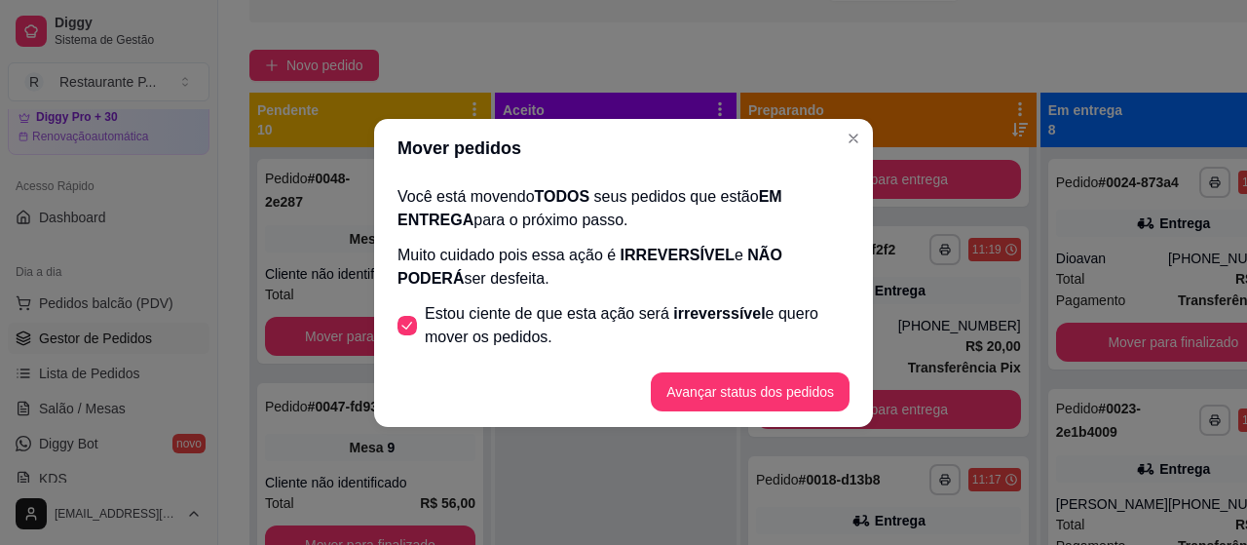
click at [400, 324] on icon at bounding box center [408, 326] width 16 height 12
click at [400, 328] on input "Estou ciente de que esta ação será irreverssível e quero mover os pedidos." at bounding box center [403, 334] width 13 height 13
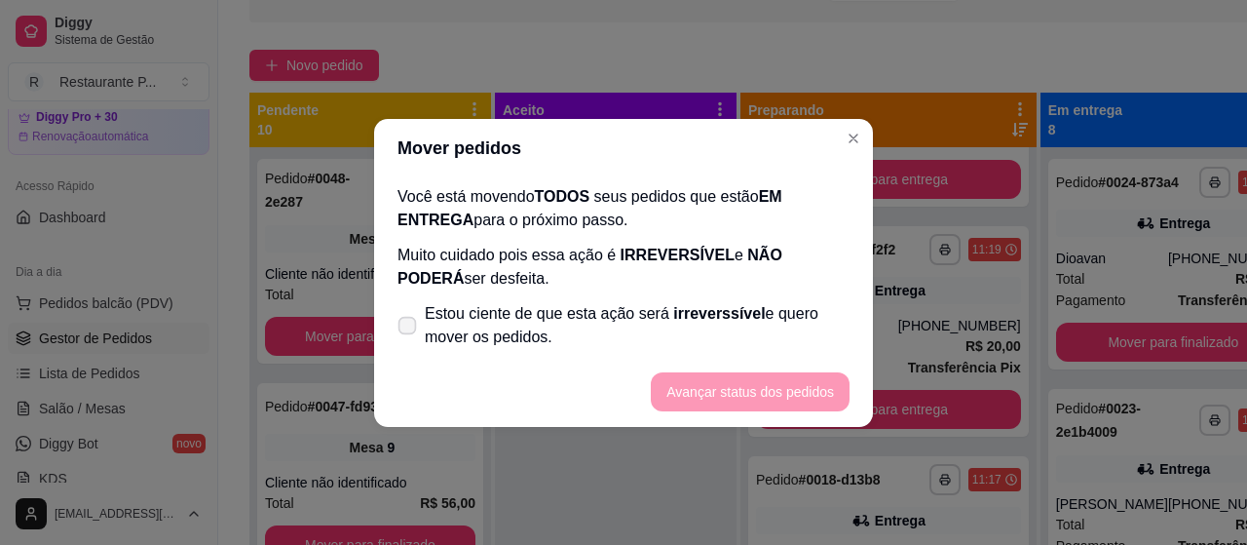
click at [400, 324] on icon at bounding box center [407, 325] width 15 height 11
click at [400, 328] on input "Estou ciente de que esta ação será irreverssível e quero mover os pedidos." at bounding box center [403, 334] width 13 height 13
checkbox input "true"
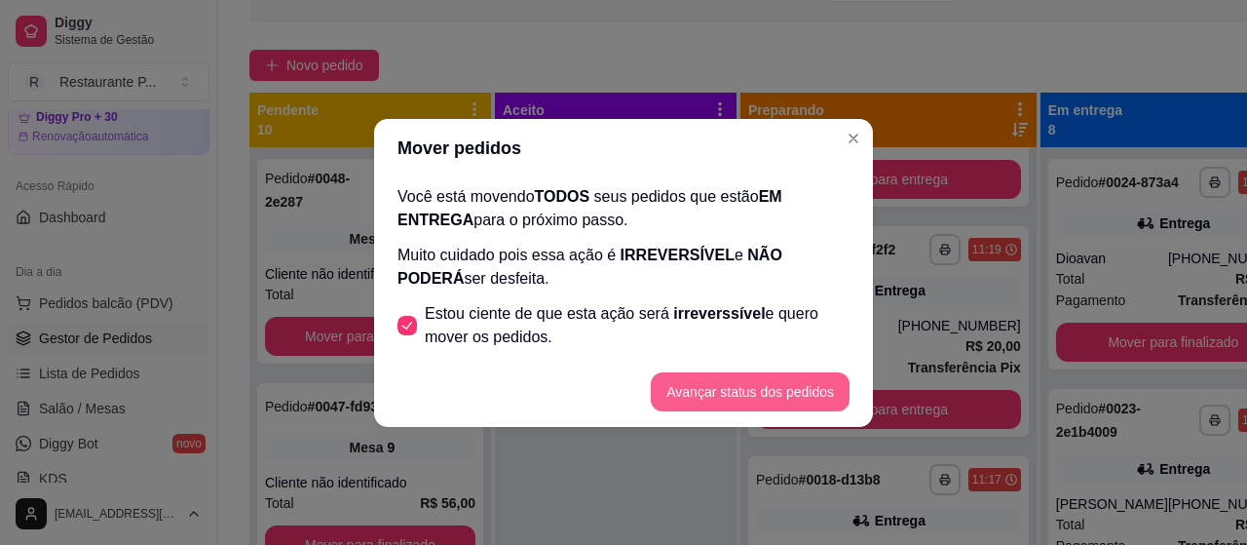
click at [770, 399] on button "Avançar status dos pedidos" at bounding box center [750, 391] width 199 height 39
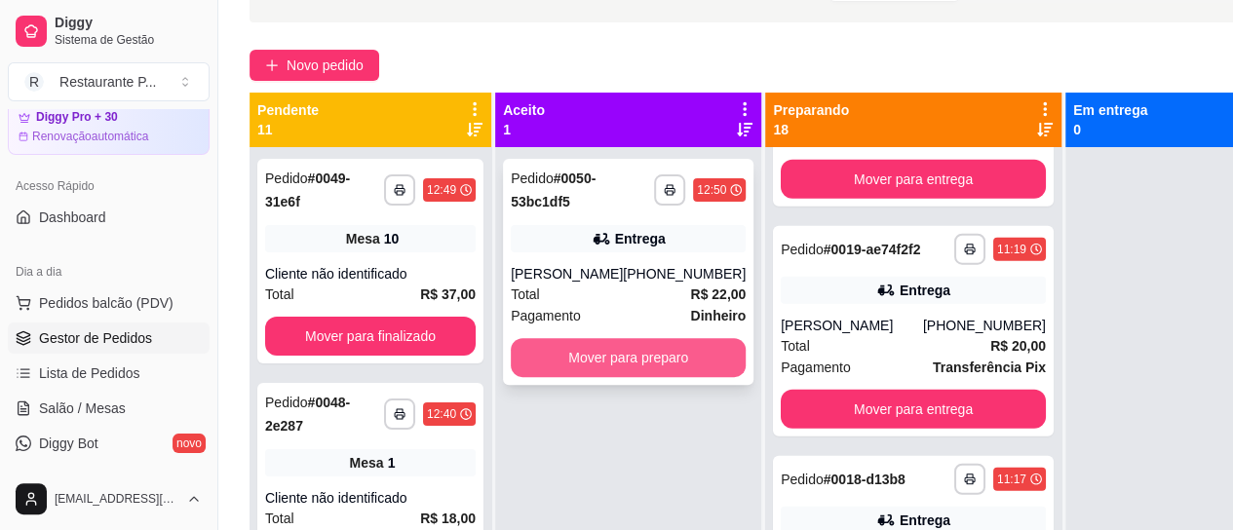
click at [619, 369] on button "Mover para preparo" at bounding box center [628, 357] width 235 height 39
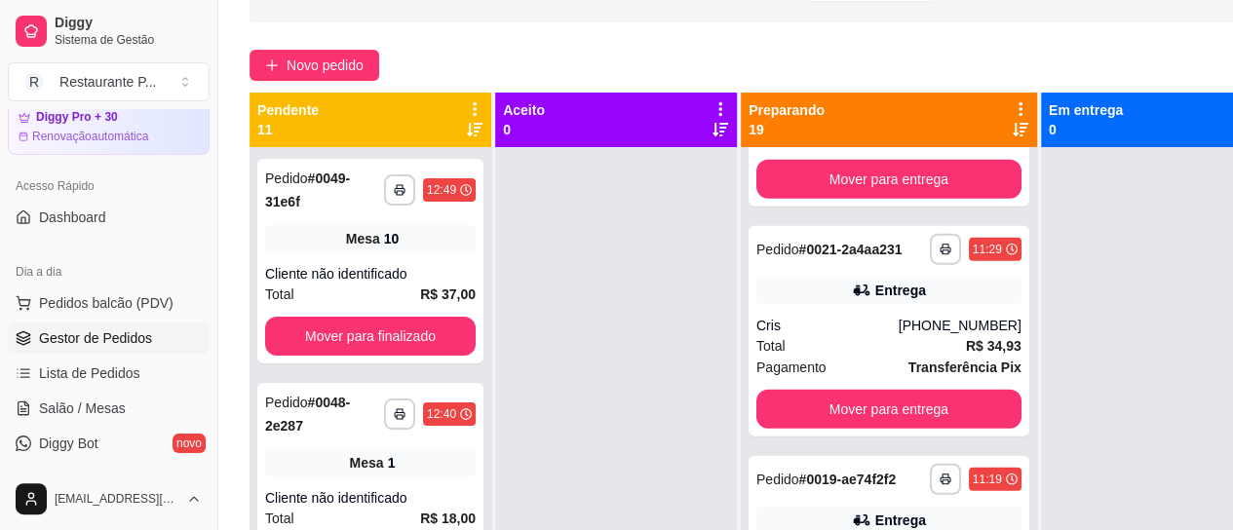
scroll to position [2727, 0]
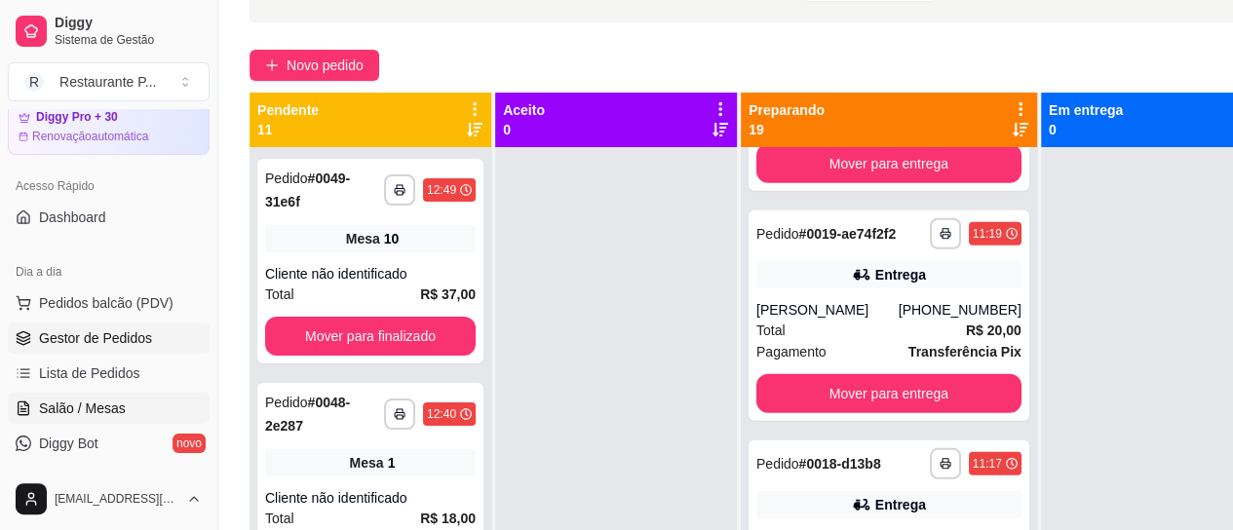
click at [94, 400] on span "Salão / Mesas" at bounding box center [82, 408] width 87 height 19
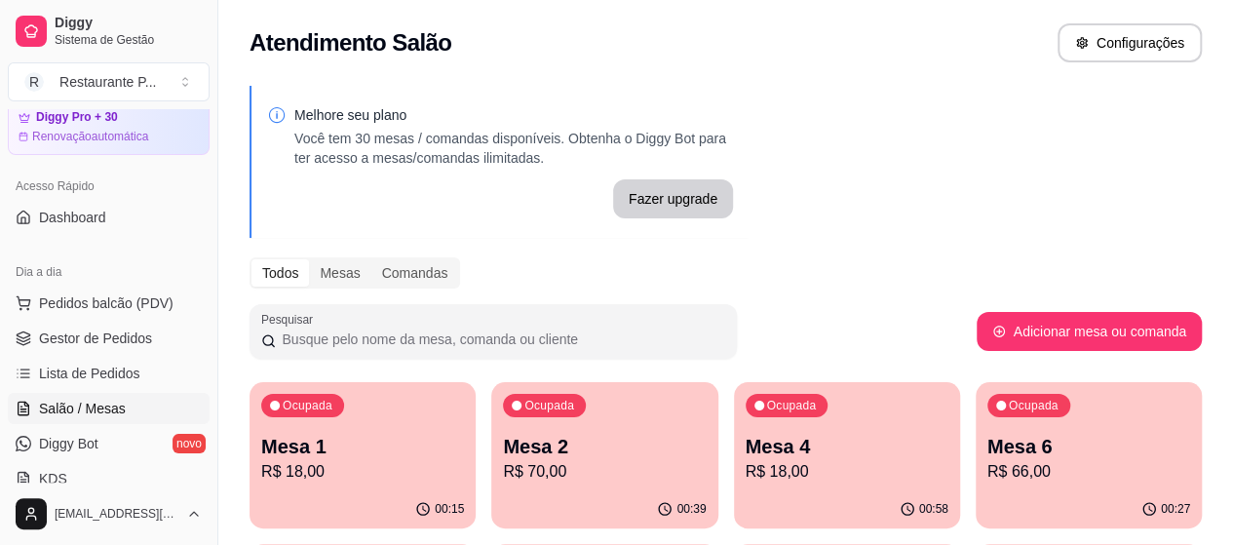
click at [543, 463] on p "R$ 70,00" at bounding box center [604, 471] width 203 height 23
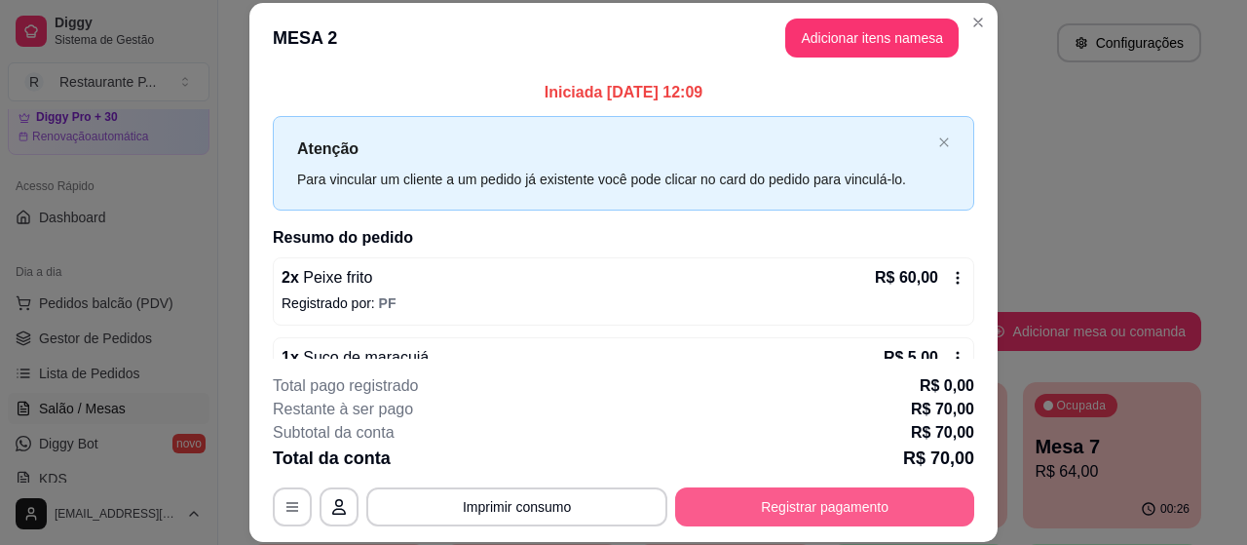
click at [864, 504] on button "Registrar pagamento" at bounding box center [824, 506] width 299 height 39
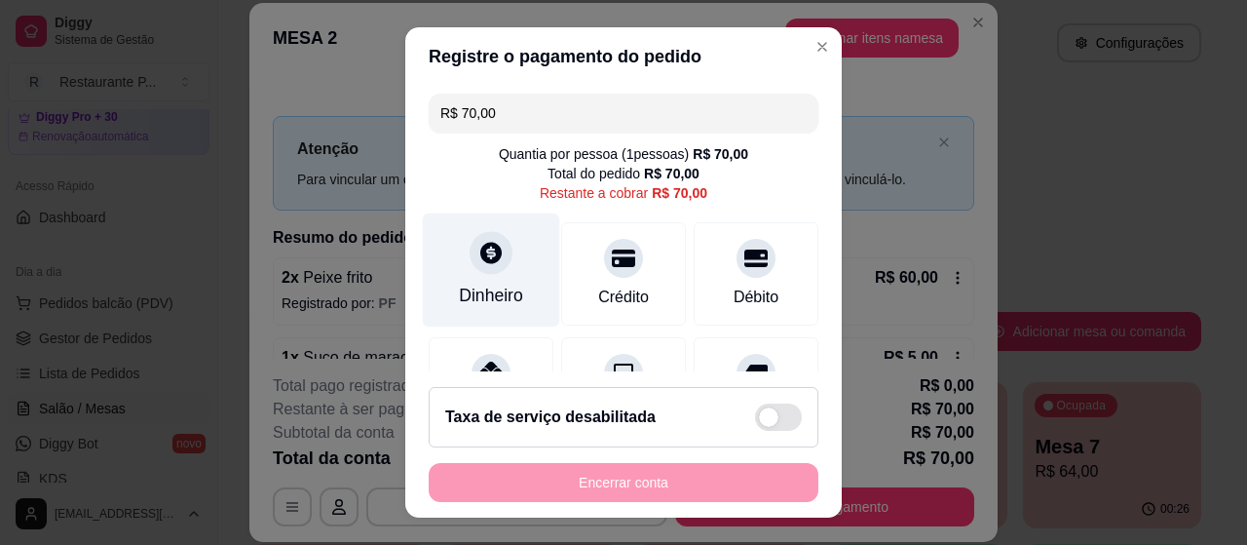
click at [475, 284] on div "Dinheiro" at bounding box center [491, 295] width 64 height 25
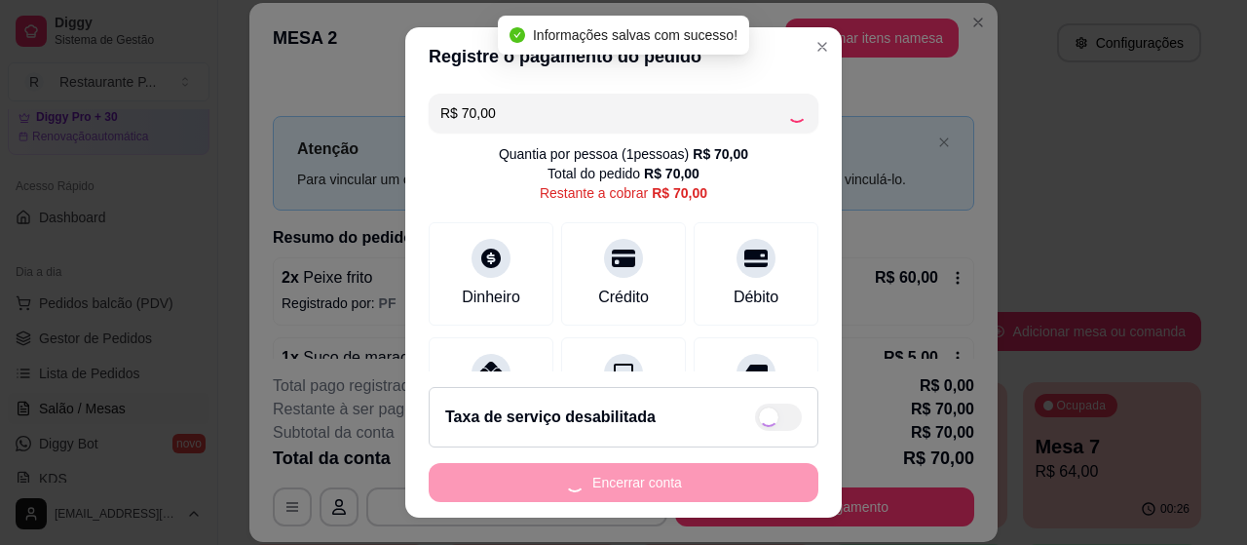
type input "R$ 0,00"
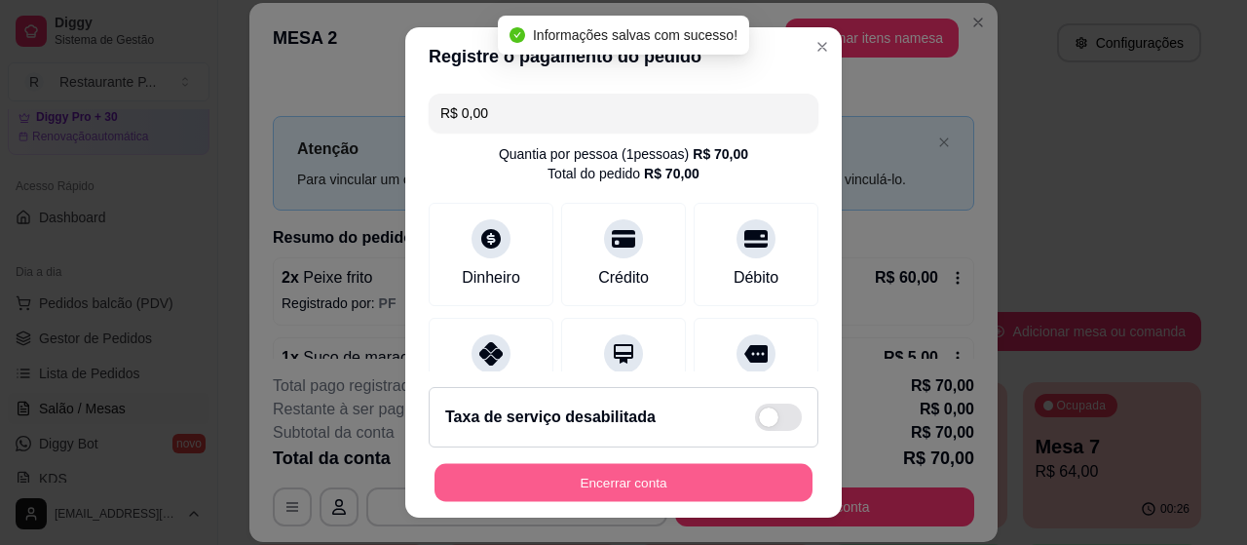
click at [641, 469] on button "Encerrar conta" at bounding box center [624, 483] width 378 height 38
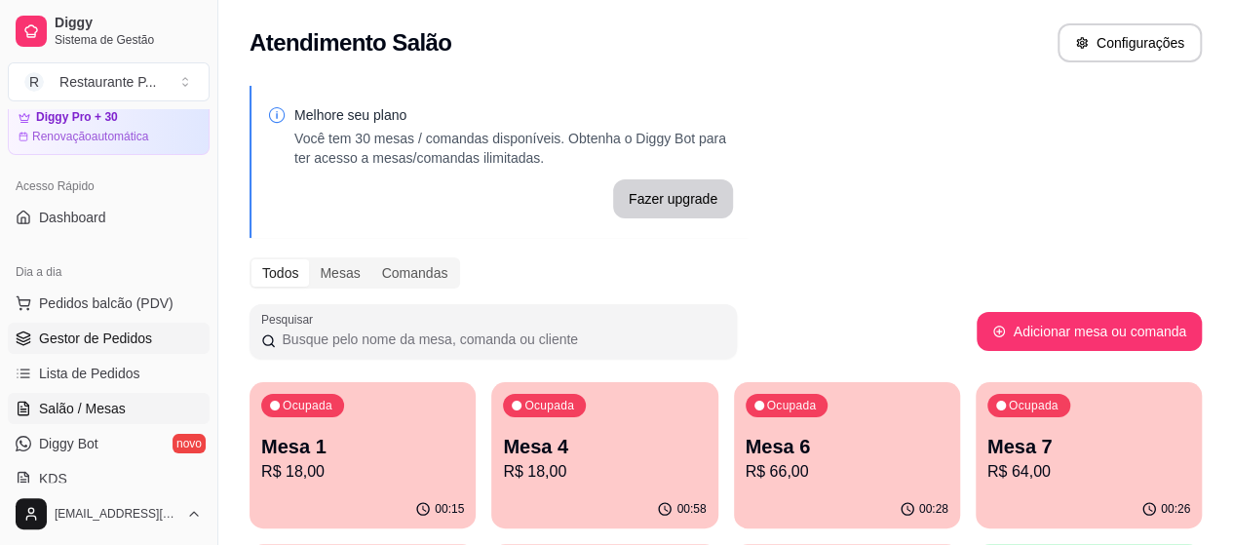
click at [121, 334] on span "Gestor de Pedidos" at bounding box center [95, 337] width 113 height 19
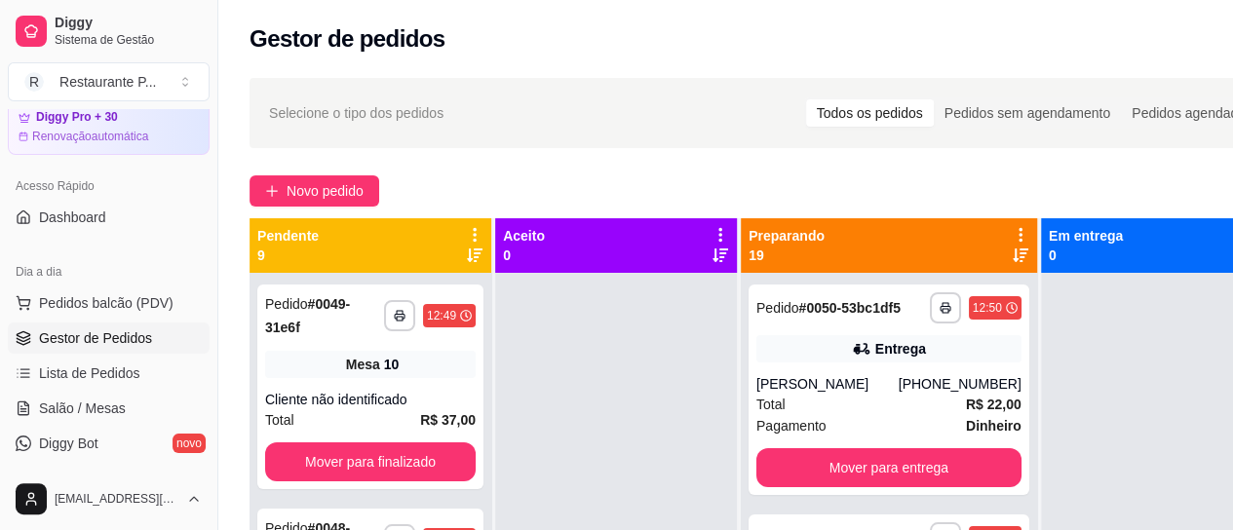
click at [956, 250] on div "Preparando 19" at bounding box center [888, 245] width 281 height 39
click at [956, 256] on div "Preparando 19" at bounding box center [888, 245] width 281 height 39
click at [1012, 252] on icon at bounding box center [1020, 255] width 16 height 14
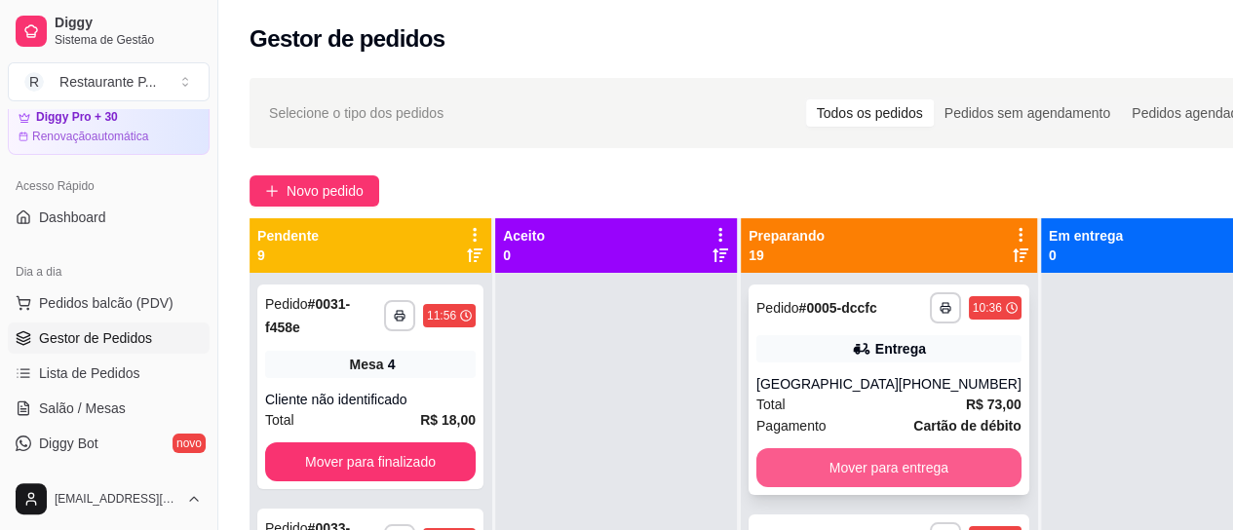
click at [873, 487] on button "Mover para entrega" at bounding box center [888, 467] width 265 height 39
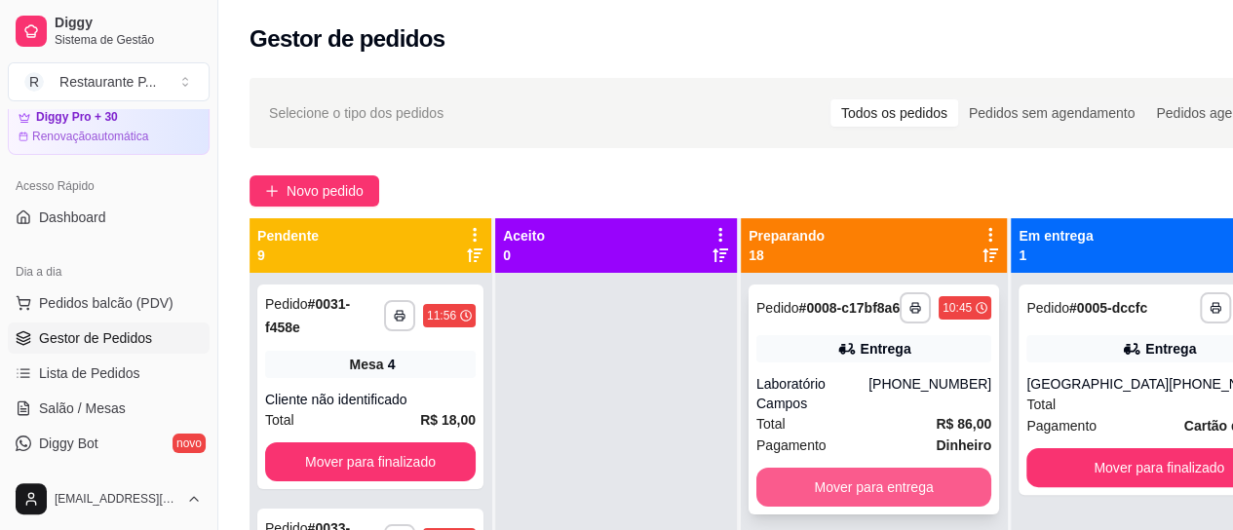
click at [848, 490] on button "Mover para entrega" at bounding box center [873, 487] width 235 height 39
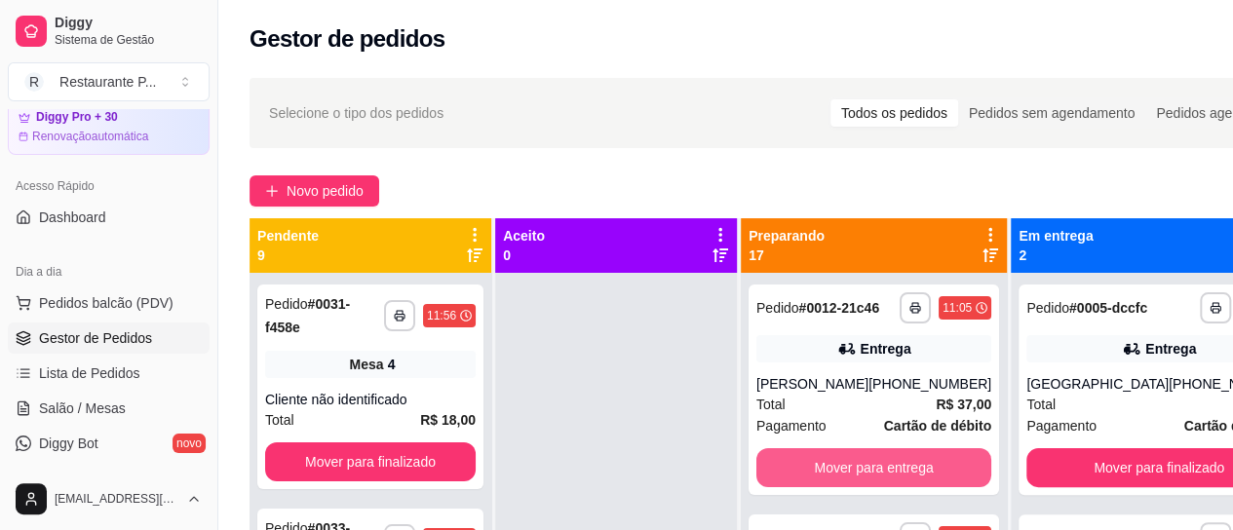
click at [848, 487] on button "Mover para entrega" at bounding box center [873, 467] width 235 height 39
click at [857, 476] on button "Mover para entrega" at bounding box center [873, 467] width 235 height 39
click at [857, 487] on button "Mover para entrega" at bounding box center [873, 467] width 235 height 39
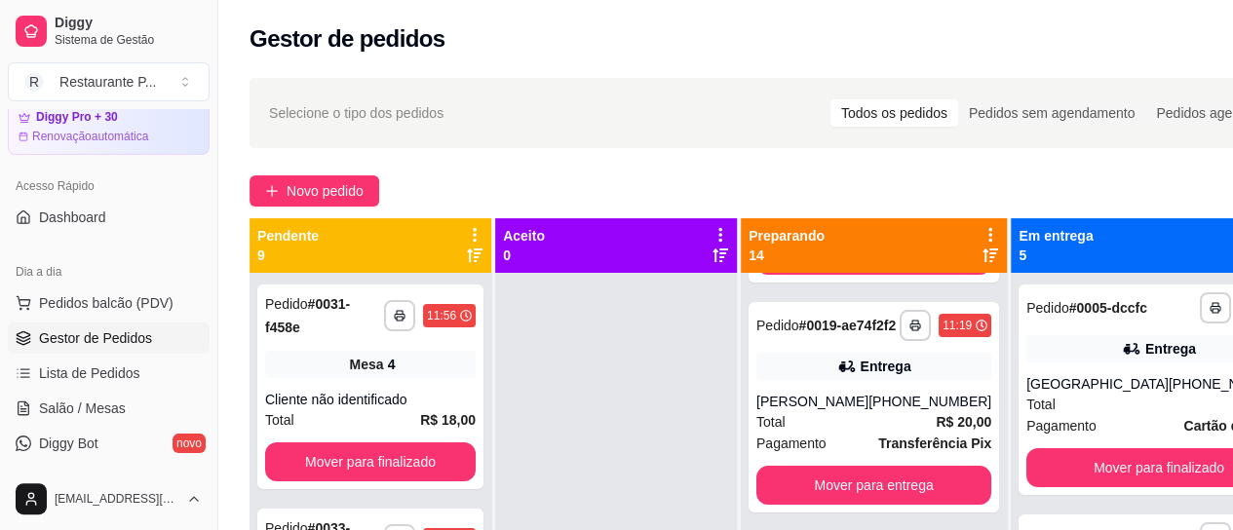
scroll to position [266, 0]
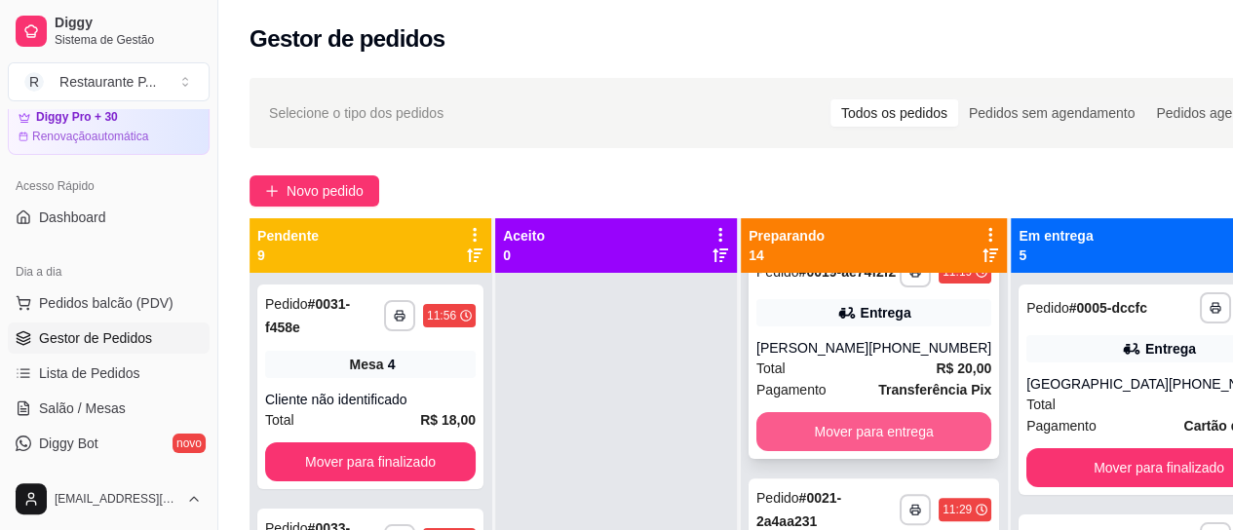
click at [893, 450] on button "Mover para entrega" at bounding box center [873, 431] width 235 height 39
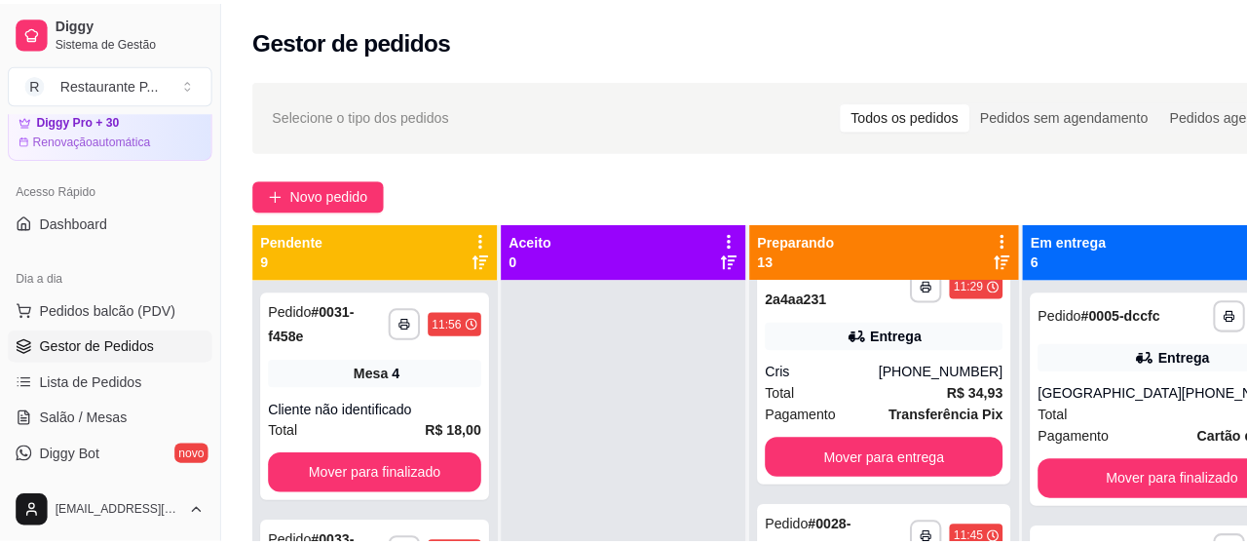
scroll to position [20, 0]
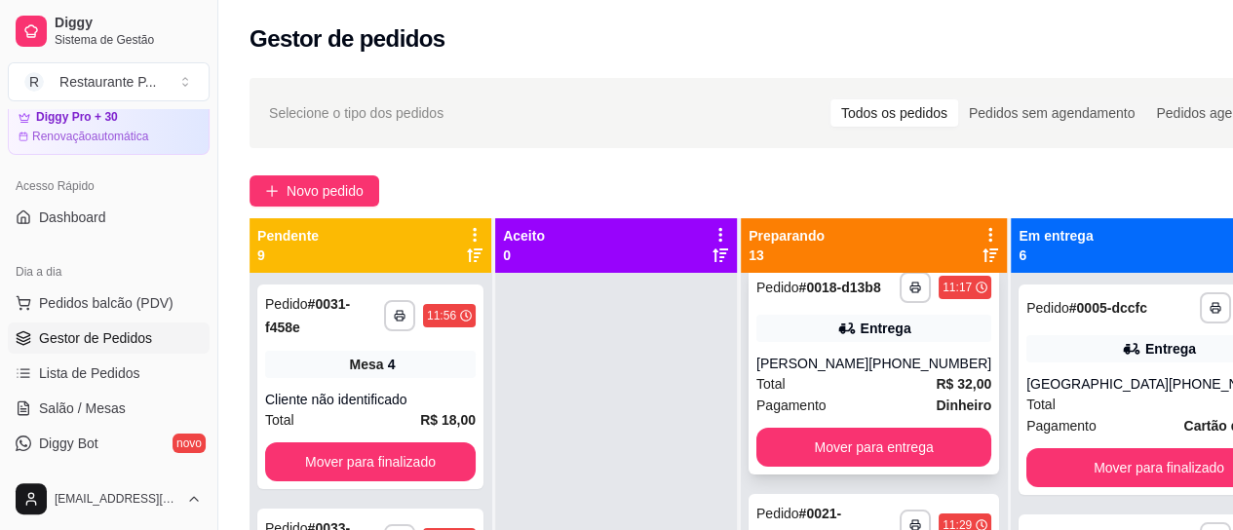
click at [848, 369] on div "[PERSON_NAME]" at bounding box center [812, 363] width 112 height 19
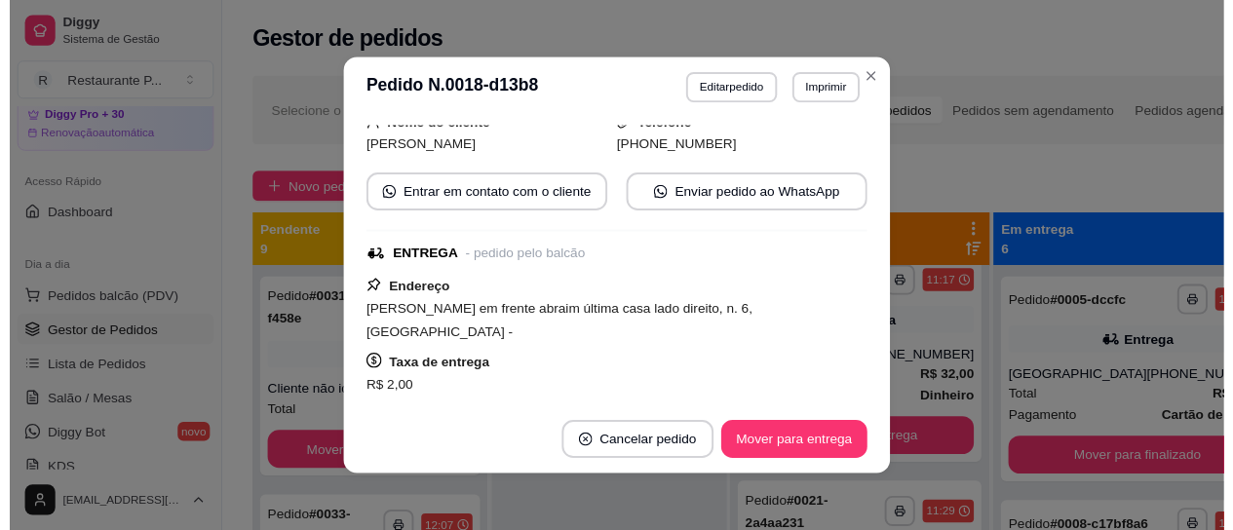
scroll to position [141, 0]
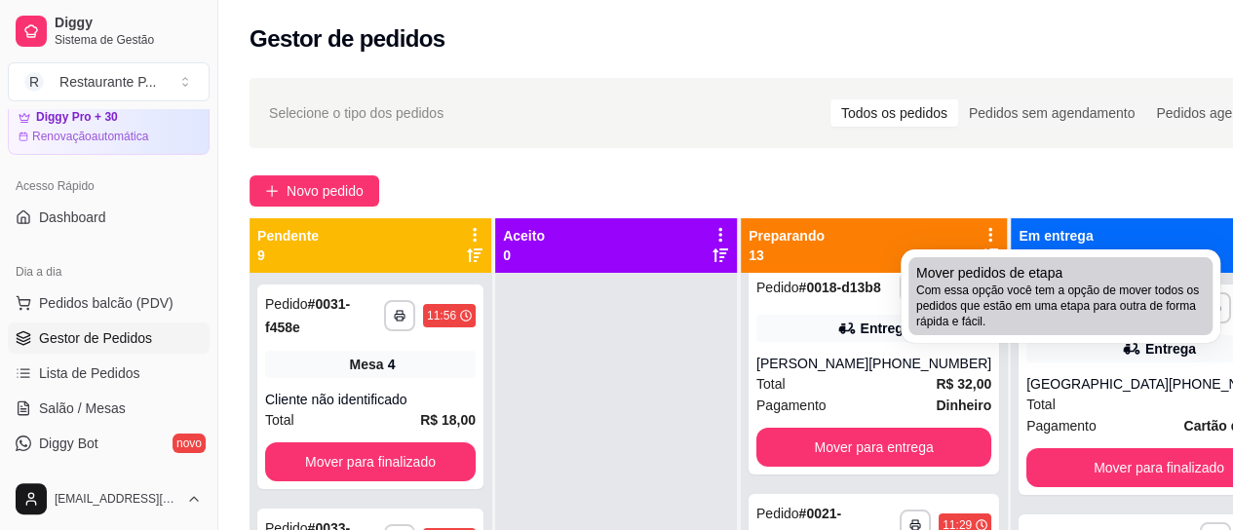
click at [1085, 283] on span "Com essa opção você tem a opção de mover todos os pedidos que estão em uma etap…" at bounding box center [1060, 306] width 288 height 47
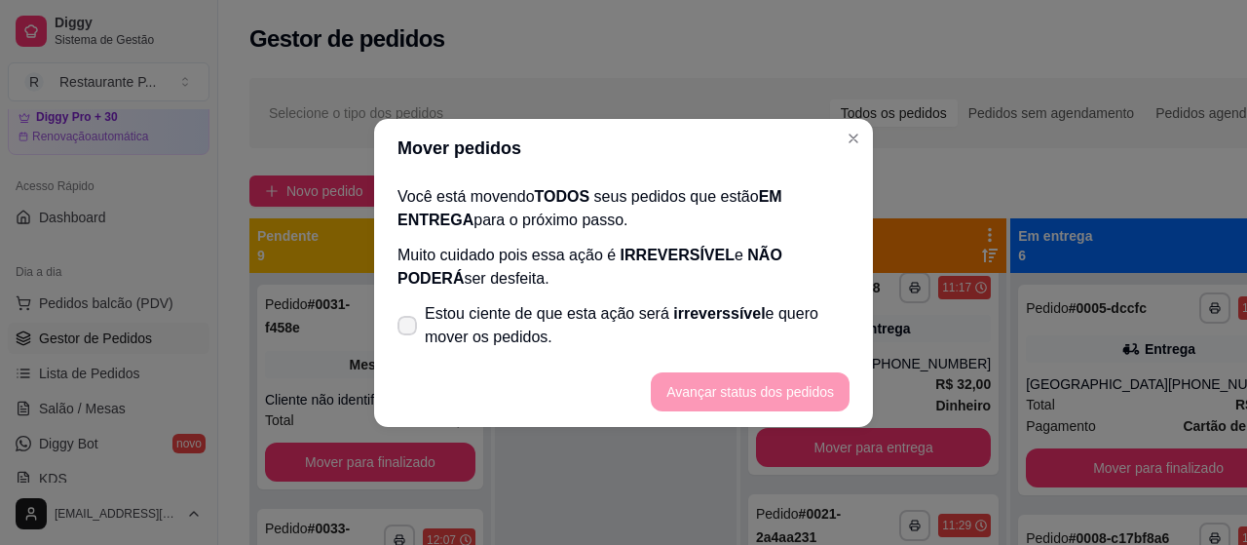
click at [405, 330] on icon at bounding box center [408, 326] width 16 height 12
click at [405, 330] on input "Estou ciente de que esta ação será irreverssível e quero mover os pedidos." at bounding box center [403, 334] width 13 height 13
checkbox input "true"
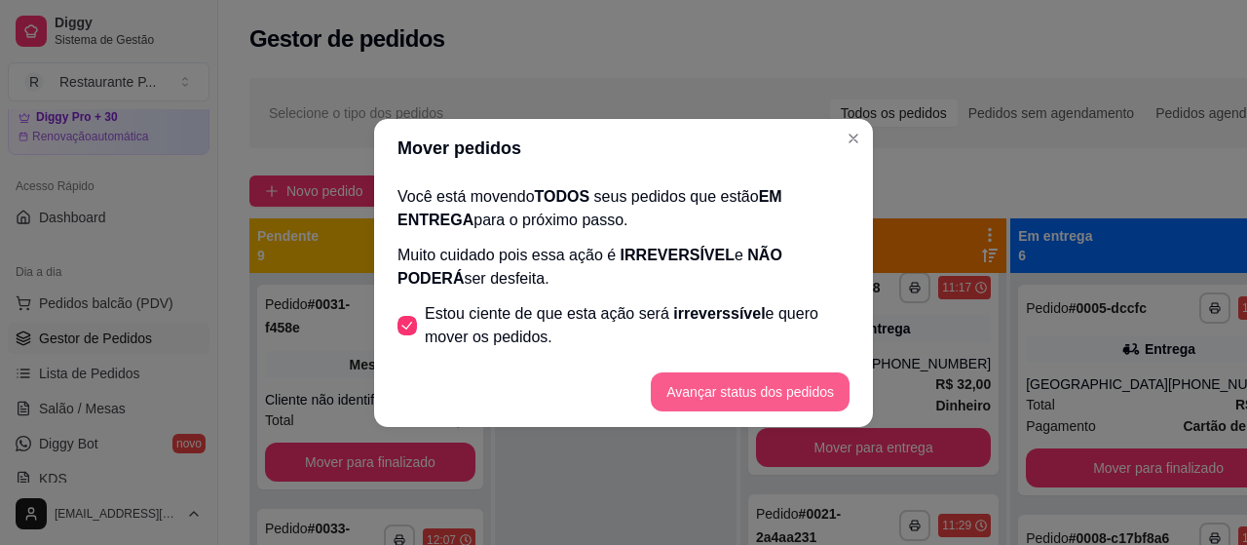
click at [768, 388] on button "Avançar status dos pedidos" at bounding box center [750, 391] width 199 height 39
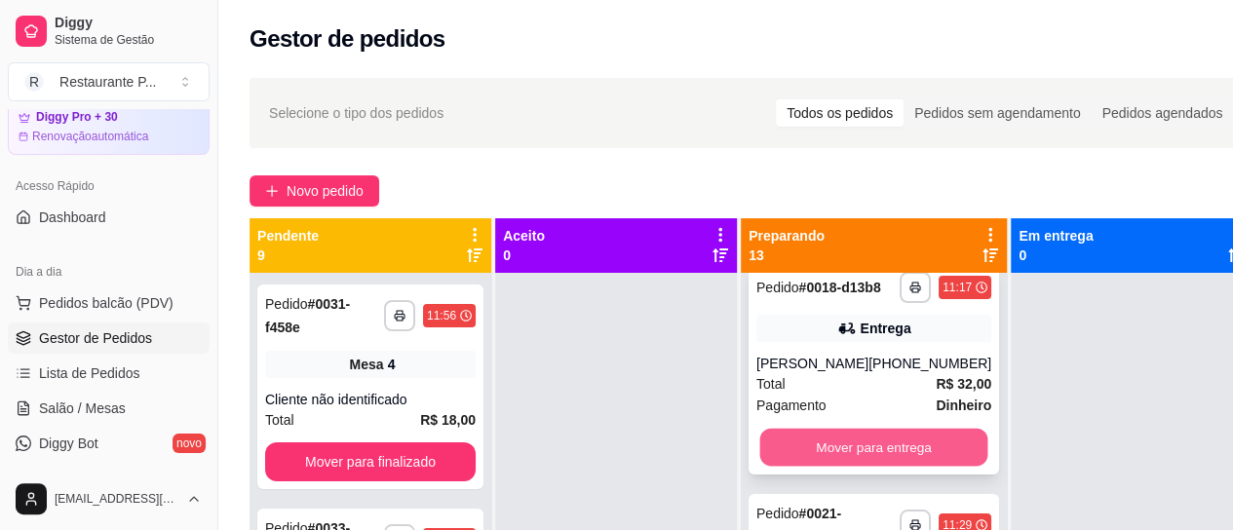
click at [893, 451] on button "Mover para entrega" at bounding box center [874, 448] width 228 height 38
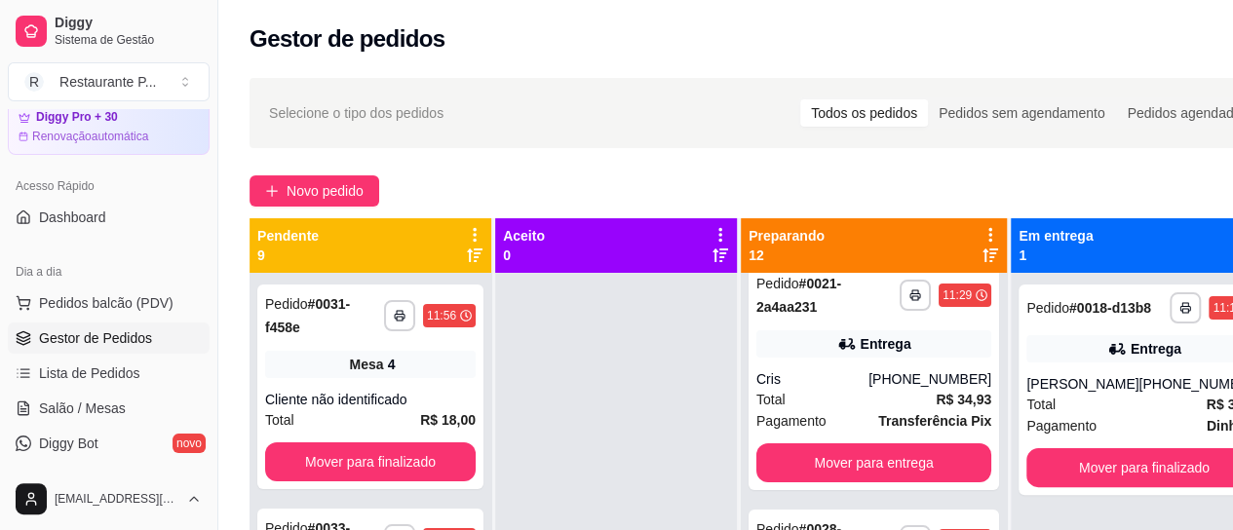
scroll to position [0, 0]
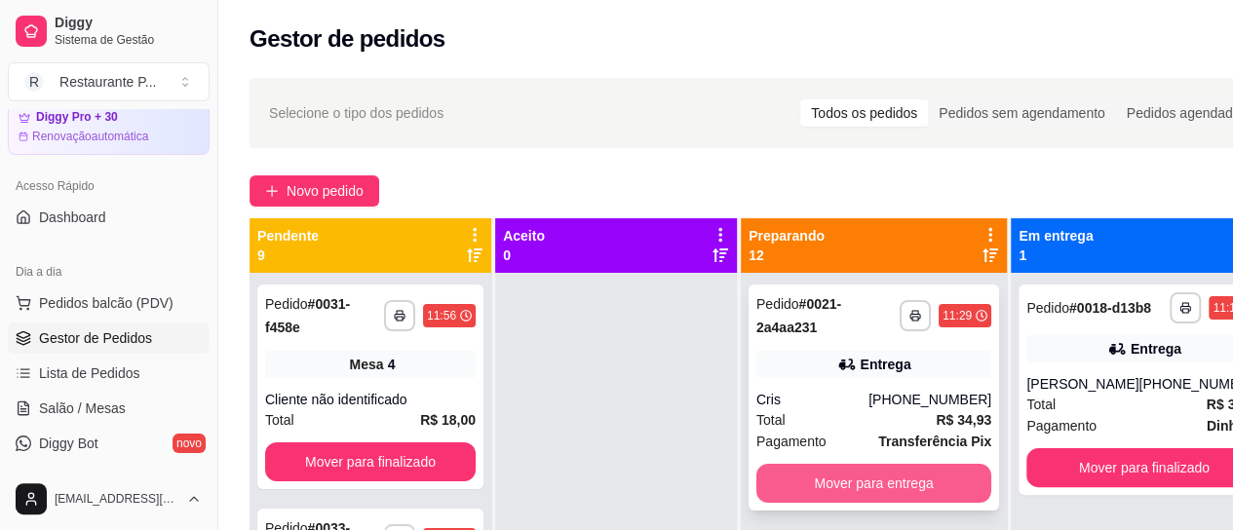
click at [909, 465] on button "Mover para entrega" at bounding box center [873, 483] width 235 height 39
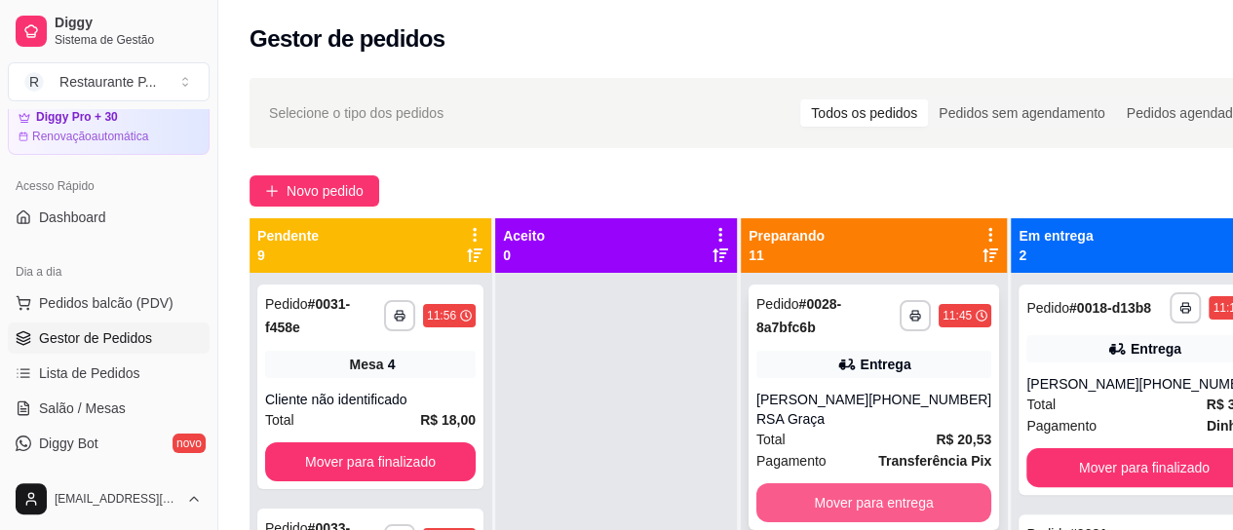
click at [912, 488] on button "Mover para entrega" at bounding box center [873, 502] width 235 height 39
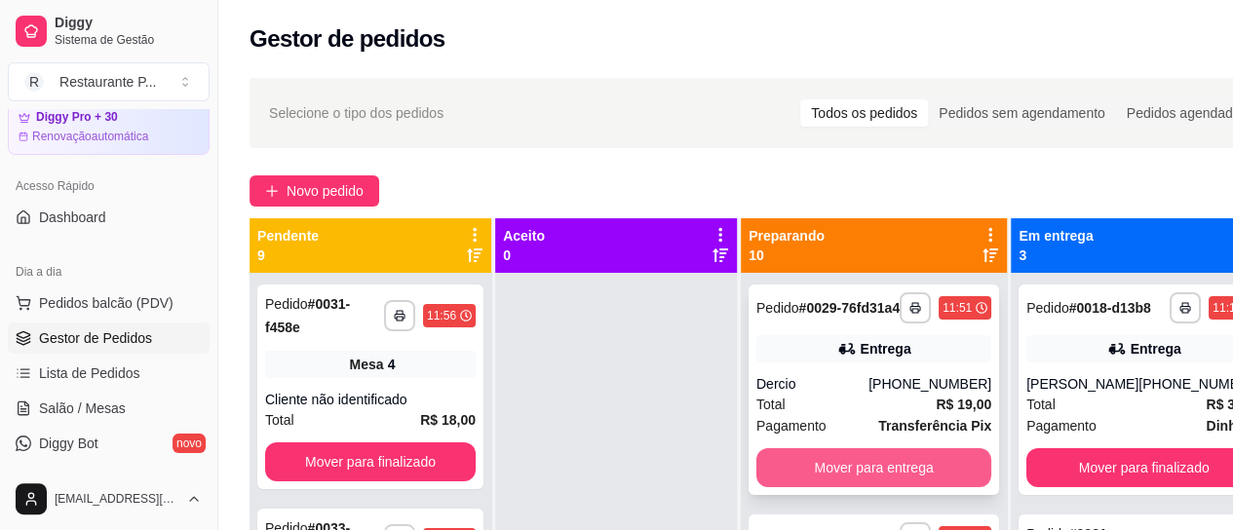
click at [919, 478] on button "Mover para entrega" at bounding box center [873, 467] width 235 height 39
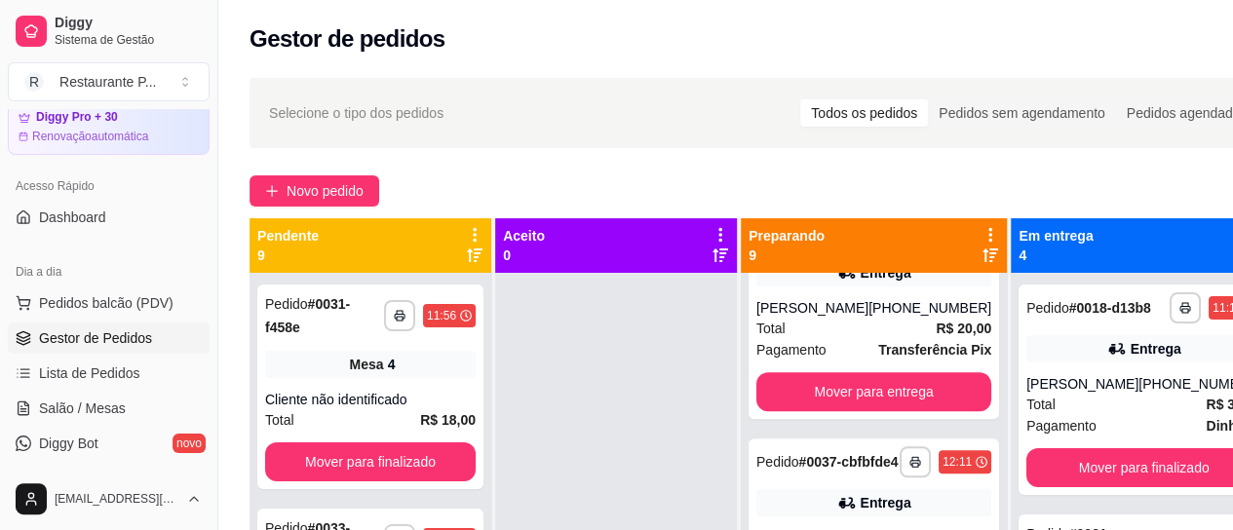
scroll to position [791, 0]
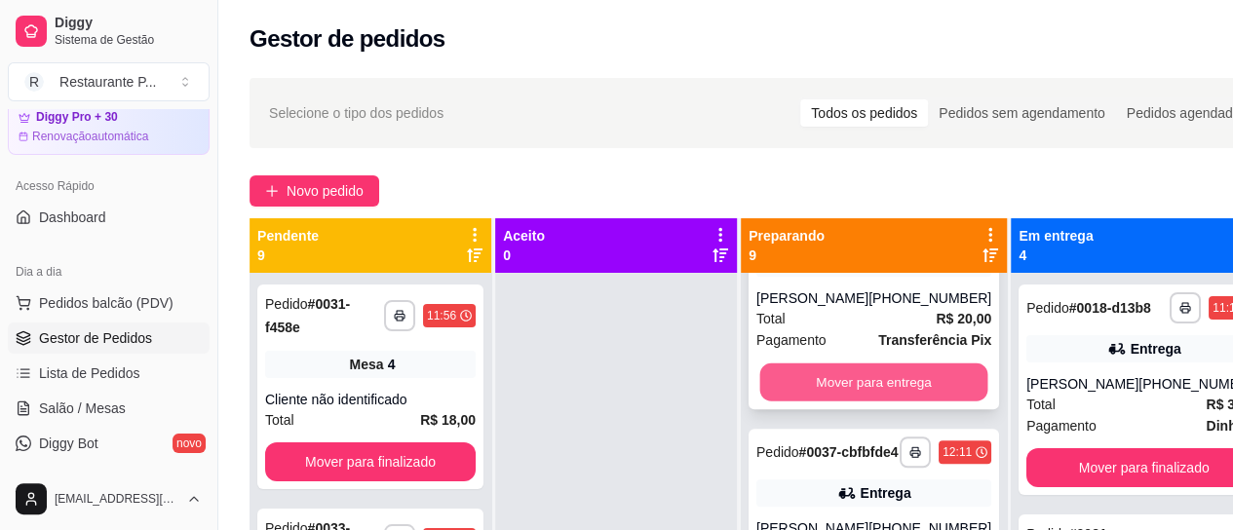
click at [911, 401] on button "Mover para entrega" at bounding box center [874, 382] width 228 height 38
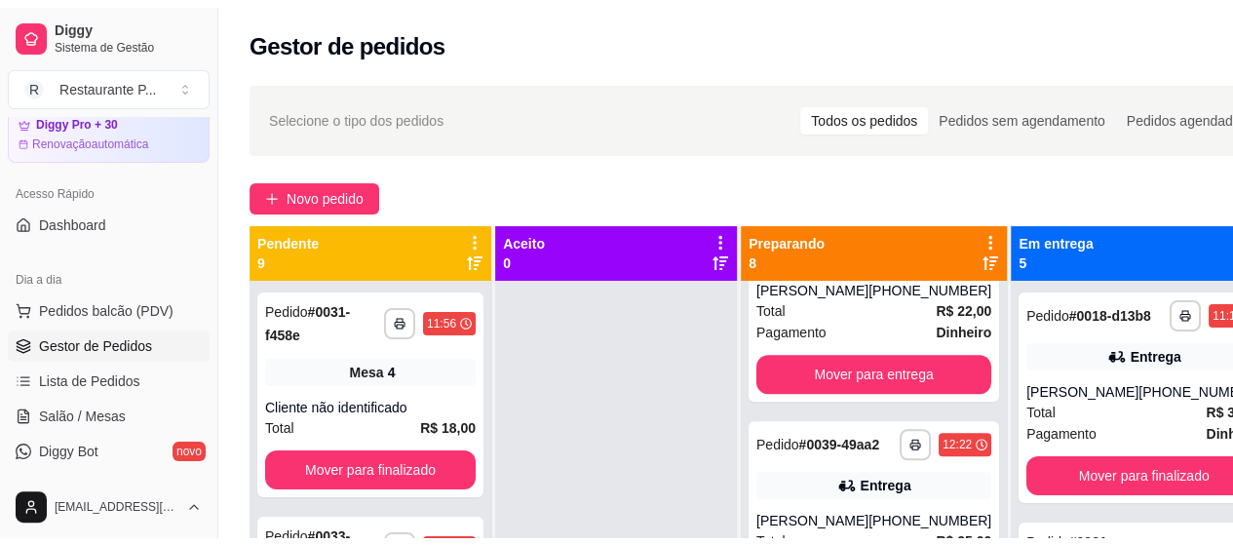
scroll to position [526, 0]
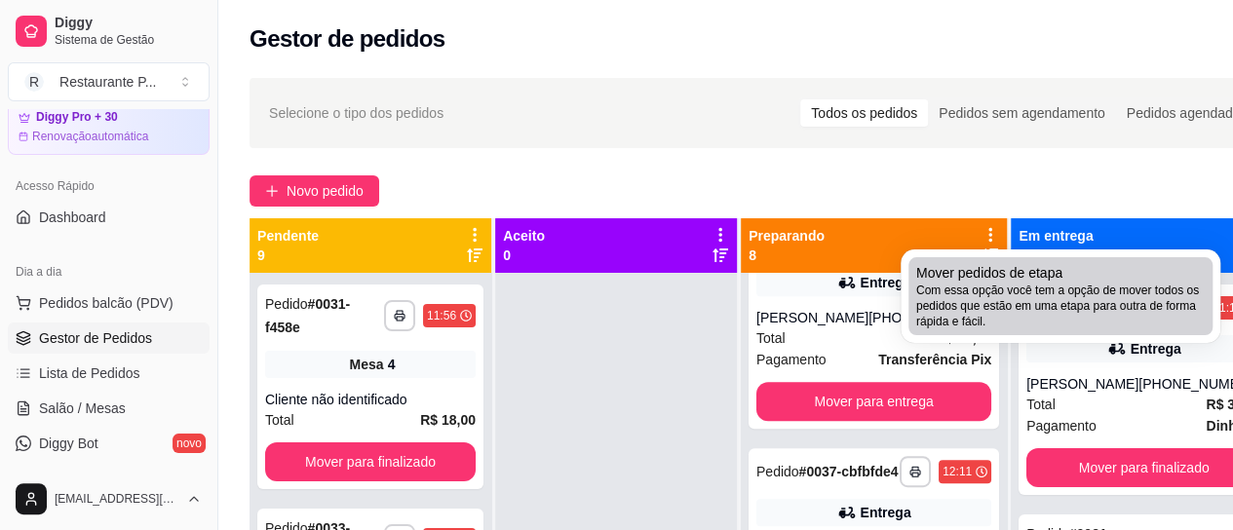
click at [991, 320] on span "Com essa opção você tem a opção de mover todos os pedidos que estão em uma etap…" at bounding box center [1060, 306] width 288 height 47
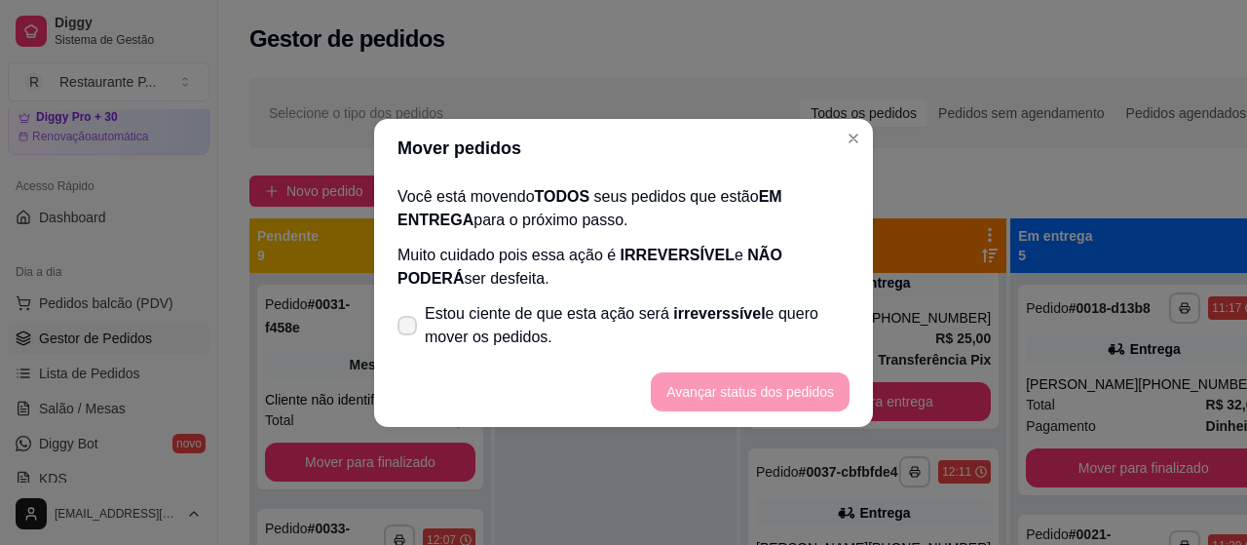
click at [396, 318] on label "Estou ciente de que esta ação será irreverssível e quero mover os pedidos." at bounding box center [624, 325] width 468 height 62
click at [397, 328] on input "Estou ciente de que esta ação será irreverssível e quero mover os pedidos." at bounding box center [403, 334] width 13 height 13
checkbox input "true"
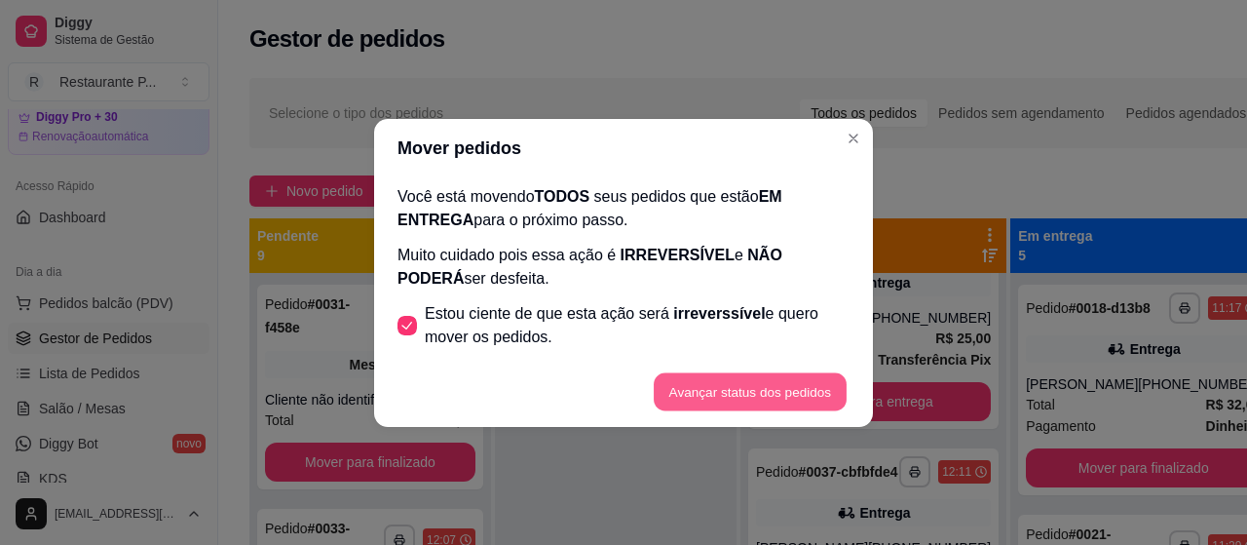
click at [746, 377] on button "Avançar status dos pedidos" at bounding box center [750, 391] width 193 height 38
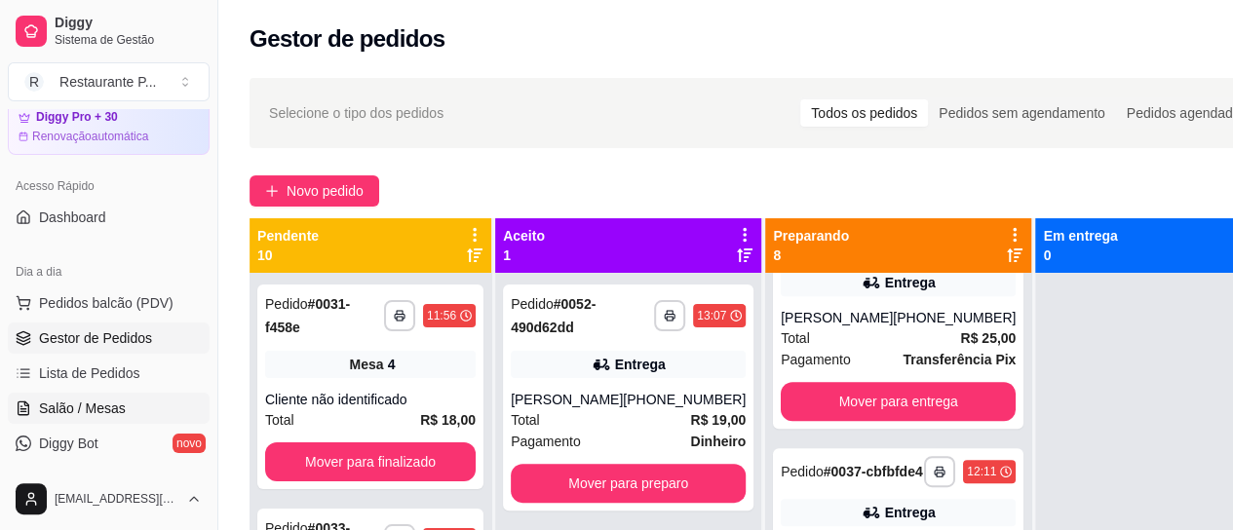
click at [101, 408] on span "Salão / Mesas" at bounding box center [82, 408] width 87 height 19
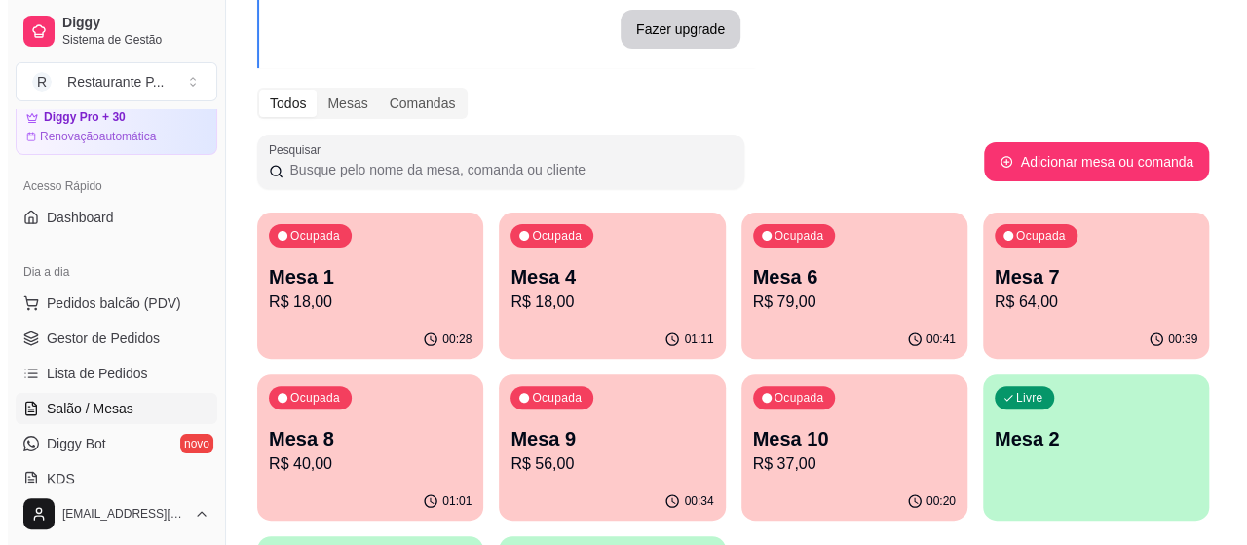
scroll to position [187, 0]
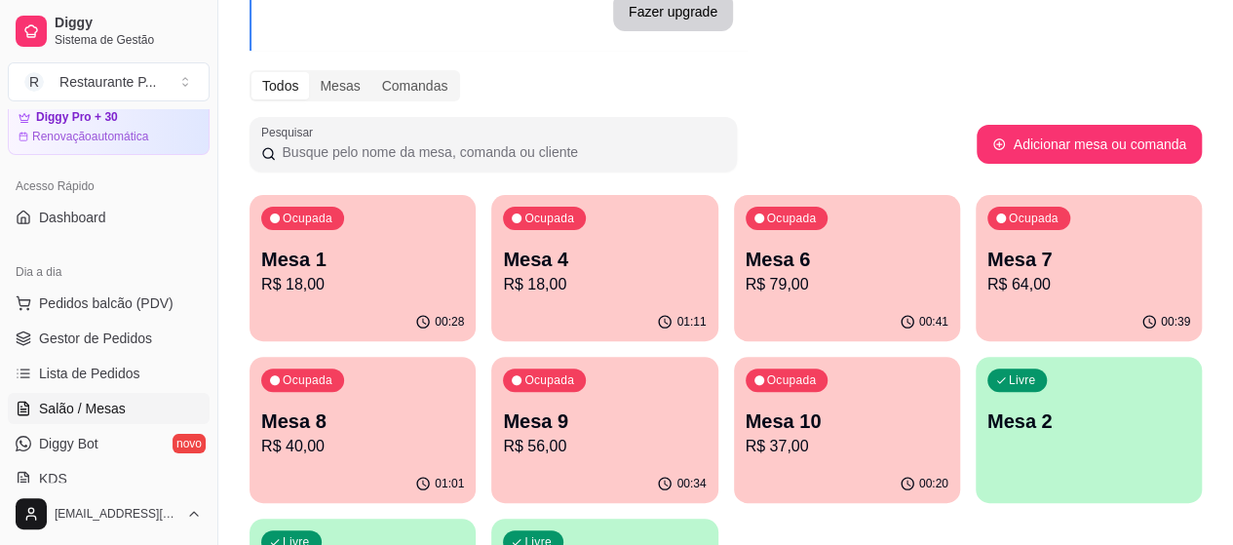
click at [503, 447] on p "R$ 56,00" at bounding box center [604, 446] width 203 height 23
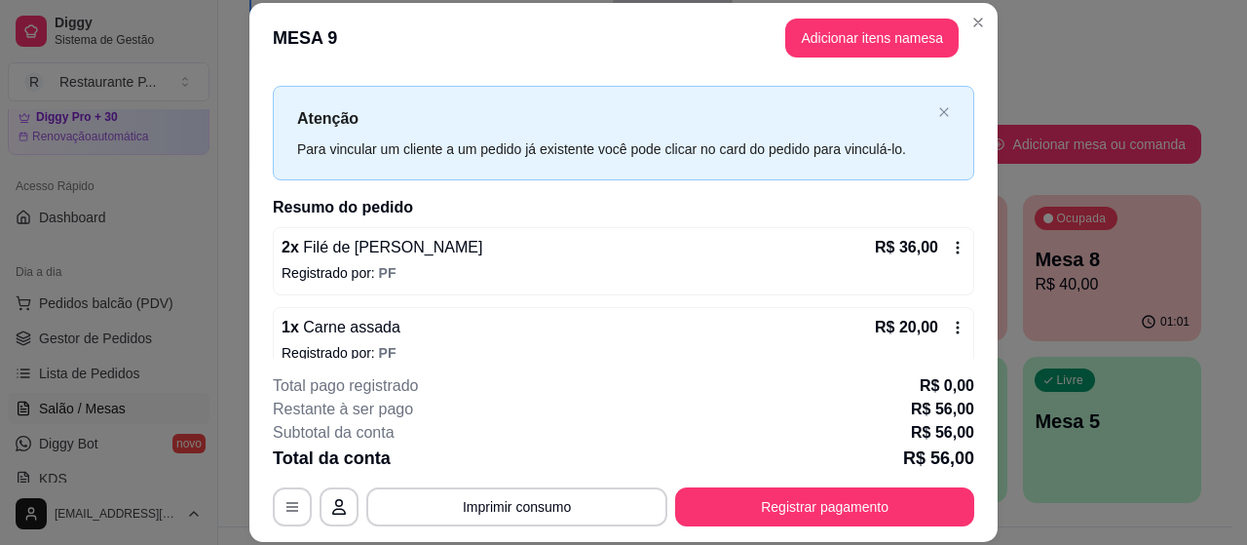
scroll to position [52, 0]
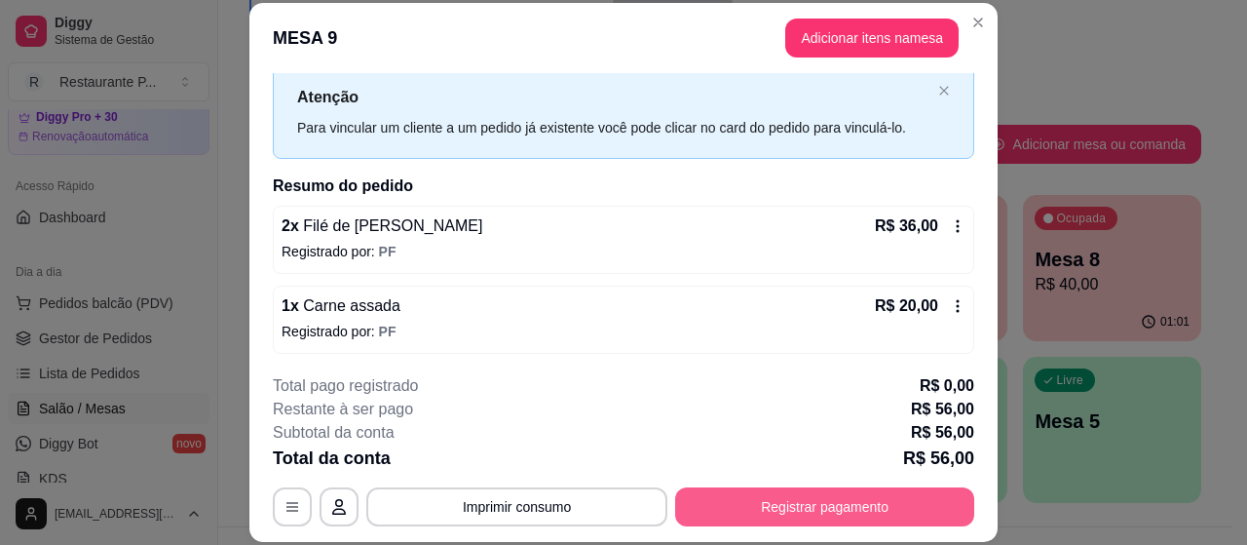
click at [896, 510] on button "Registrar pagamento" at bounding box center [824, 506] width 299 height 39
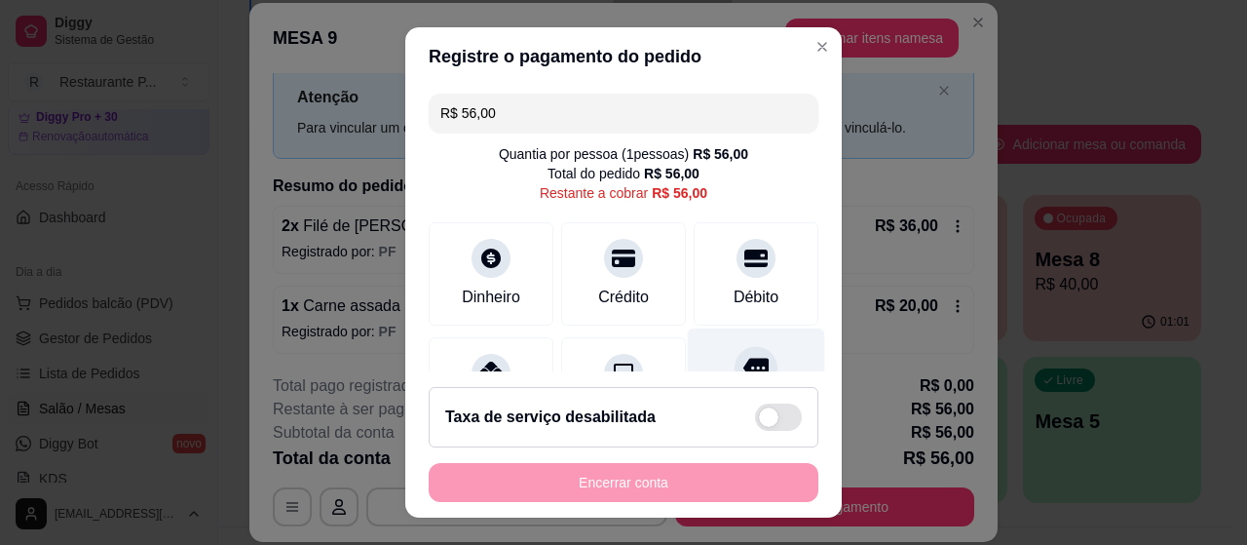
click at [743, 358] on icon at bounding box center [755, 367] width 25 height 19
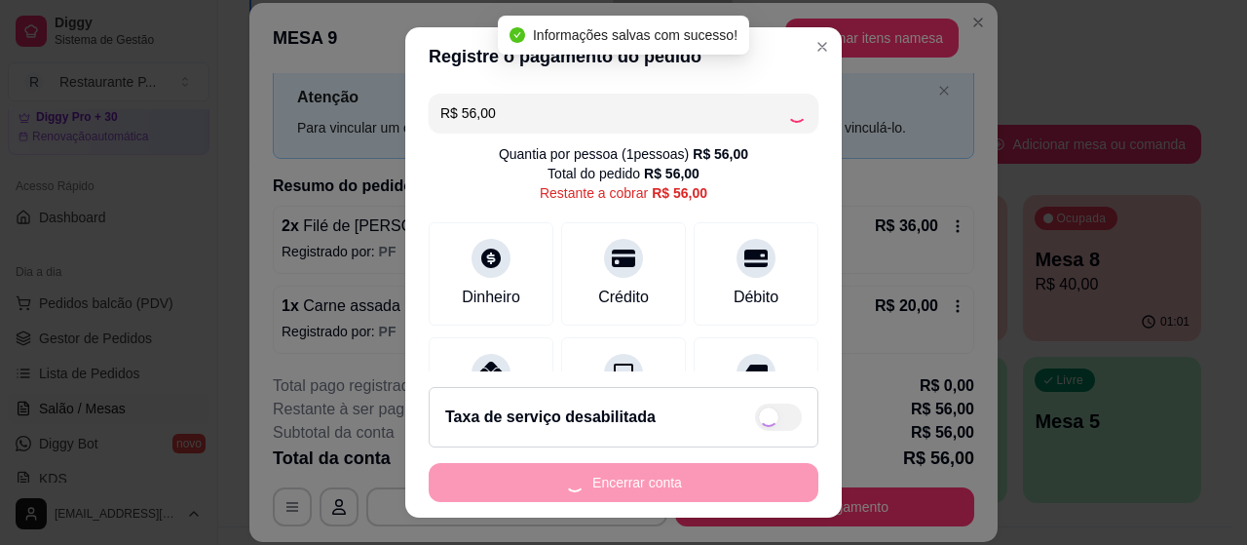
type input "R$ 0,00"
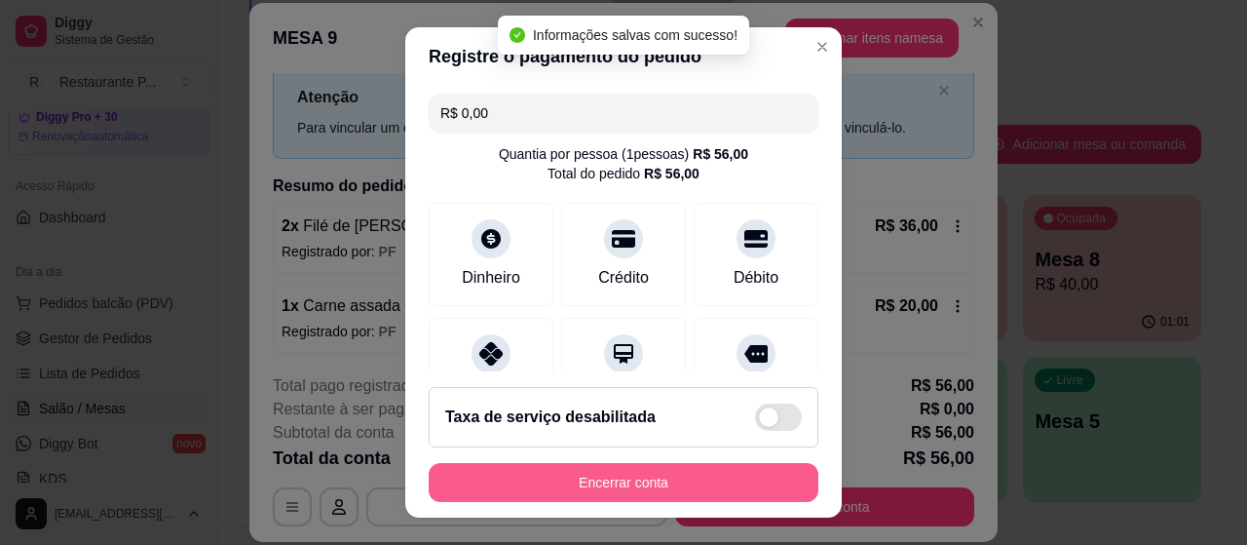
click at [673, 476] on button "Encerrar conta" at bounding box center [624, 482] width 390 height 39
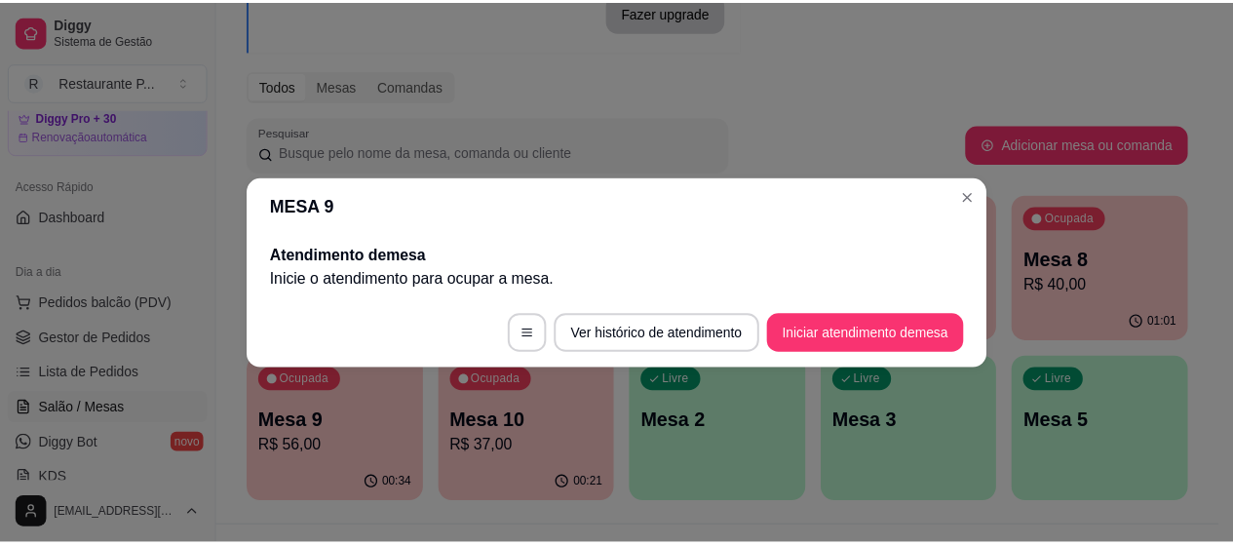
scroll to position [0, 0]
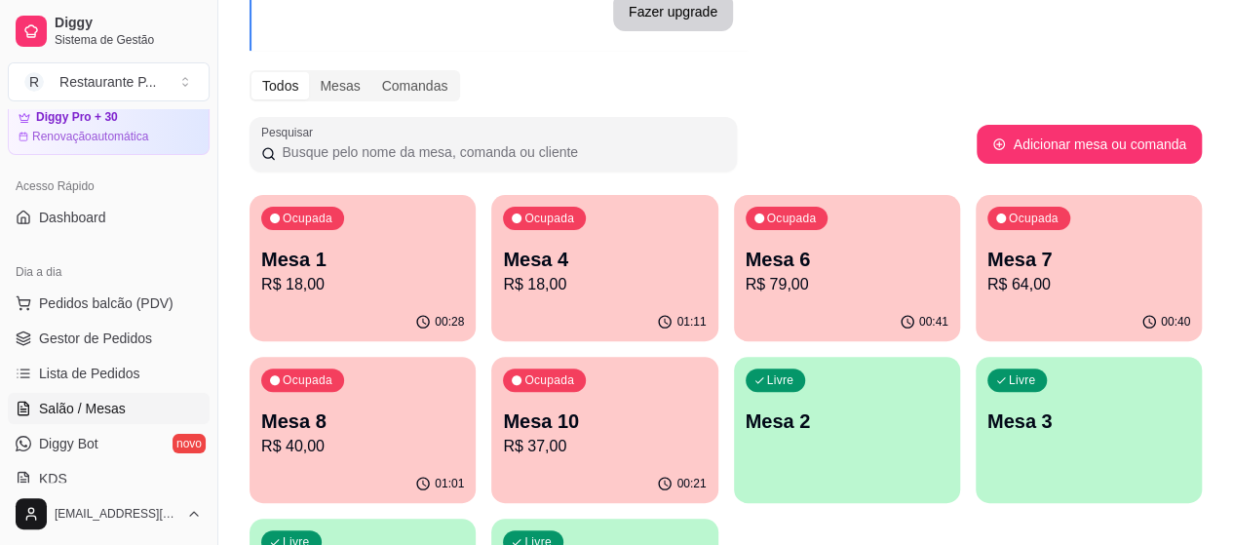
click at [975, 299] on div "Ocupada Mesa 7 R$ 64,00" at bounding box center [1088, 249] width 226 height 108
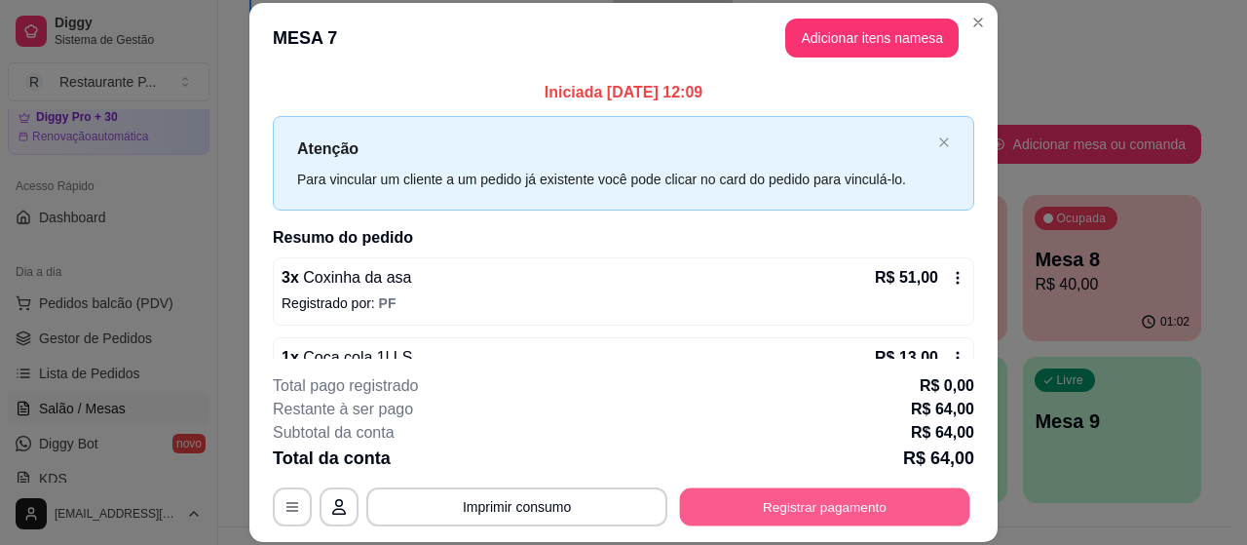
click at [840, 508] on button "Registrar pagamento" at bounding box center [825, 507] width 290 height 38
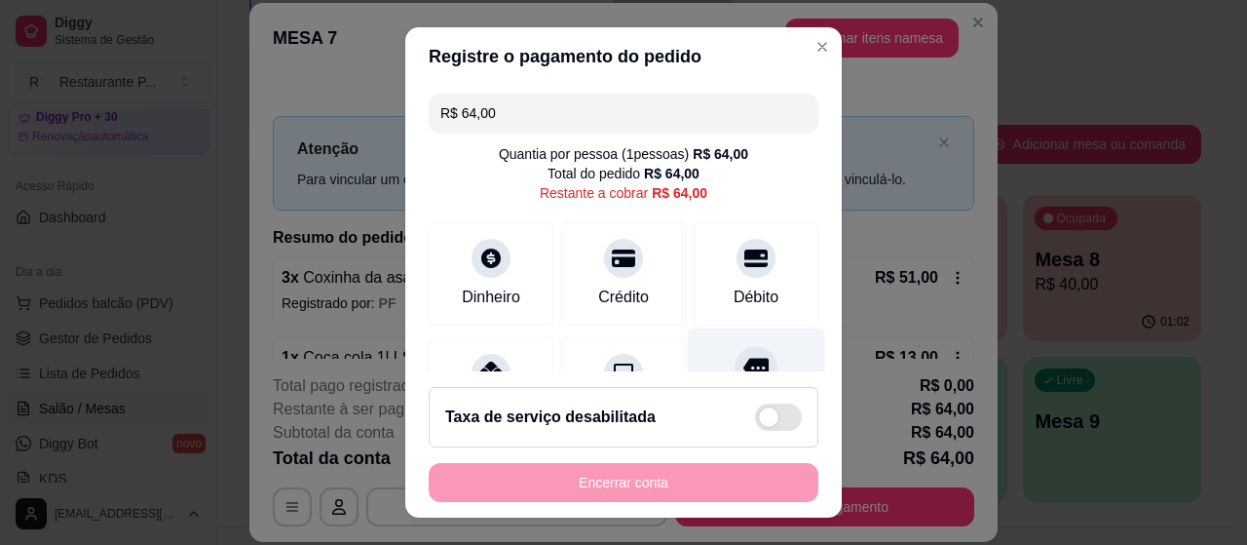
click at [735, 353] on div at bounding box center [756, 367] width 43 height 43
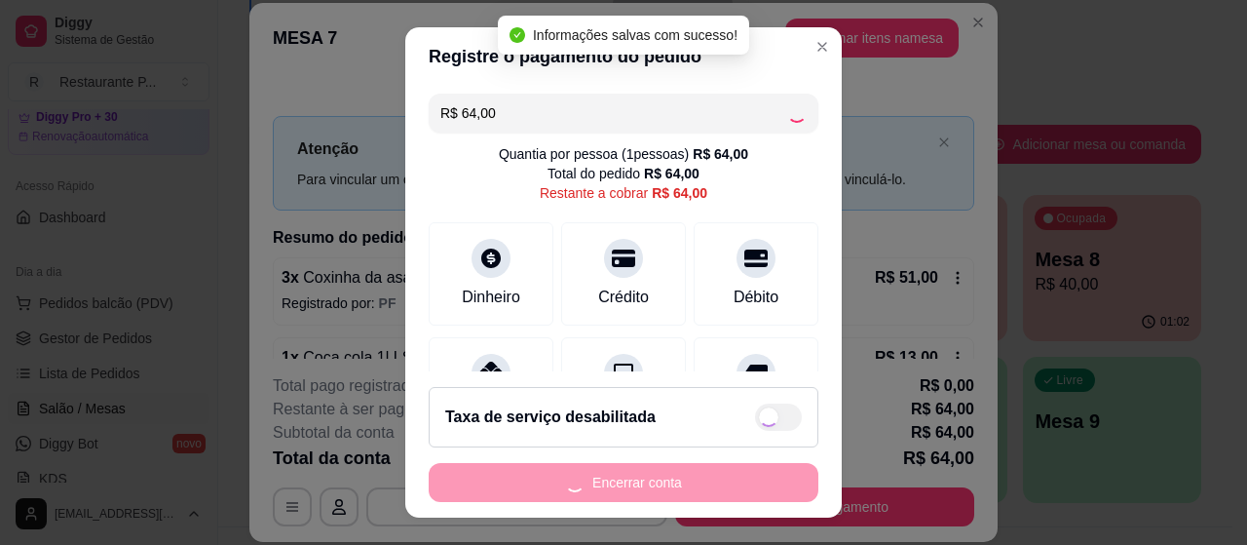
type input "R$ 0,00"
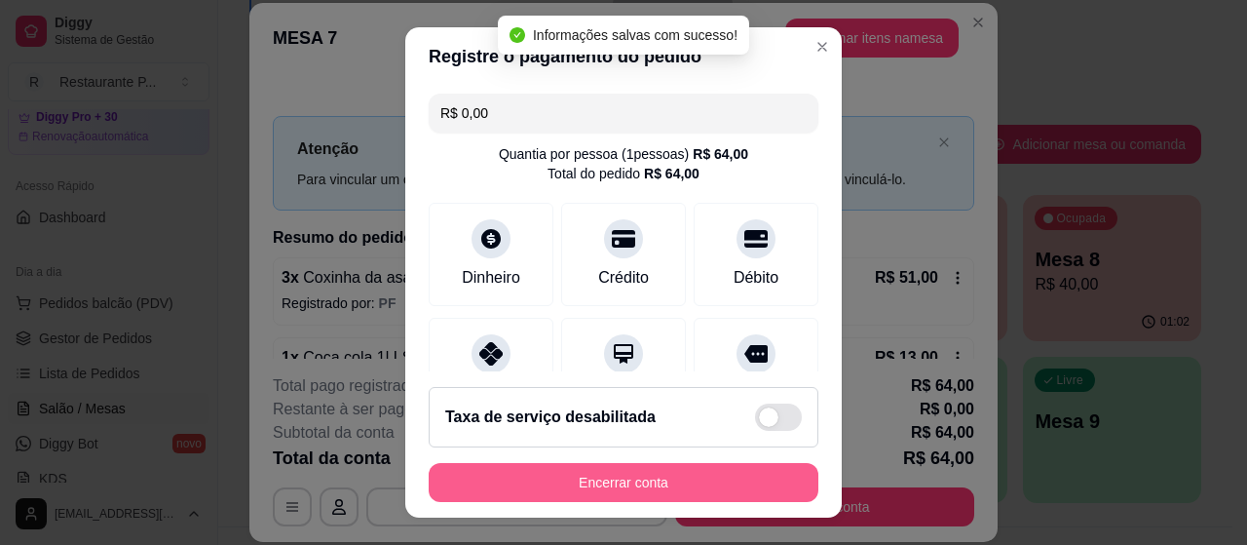
click at [644, 477] on button "Encerrar conta" at bounding box center [624, 482] width 390 height 39
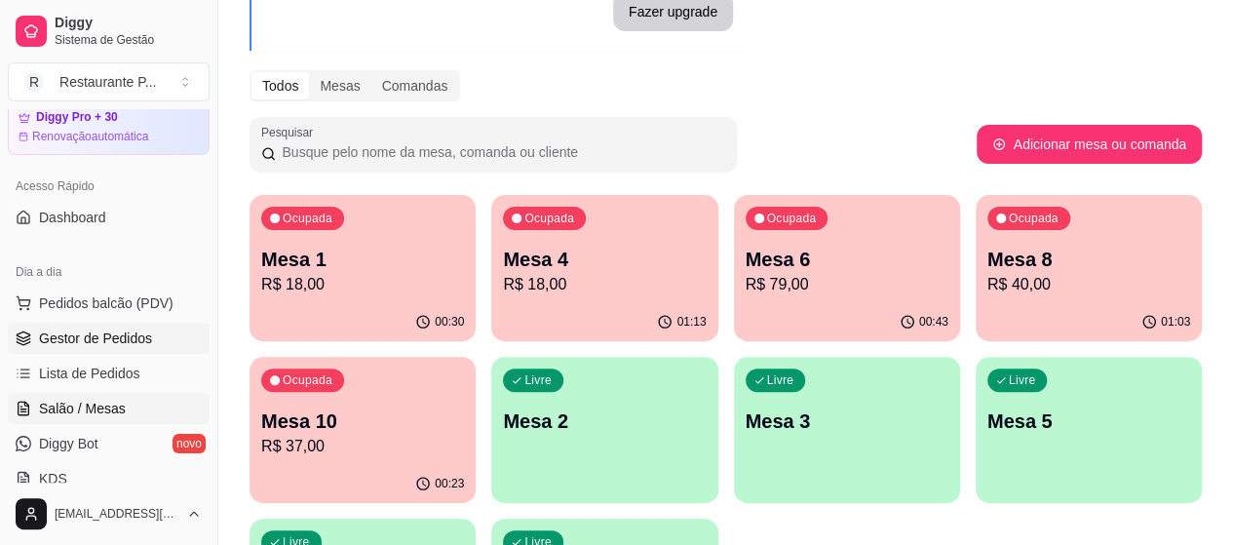
click at [77, 331] on span "Gestor de Pedidos" at bounding box center [95, 337] width 113 height 19
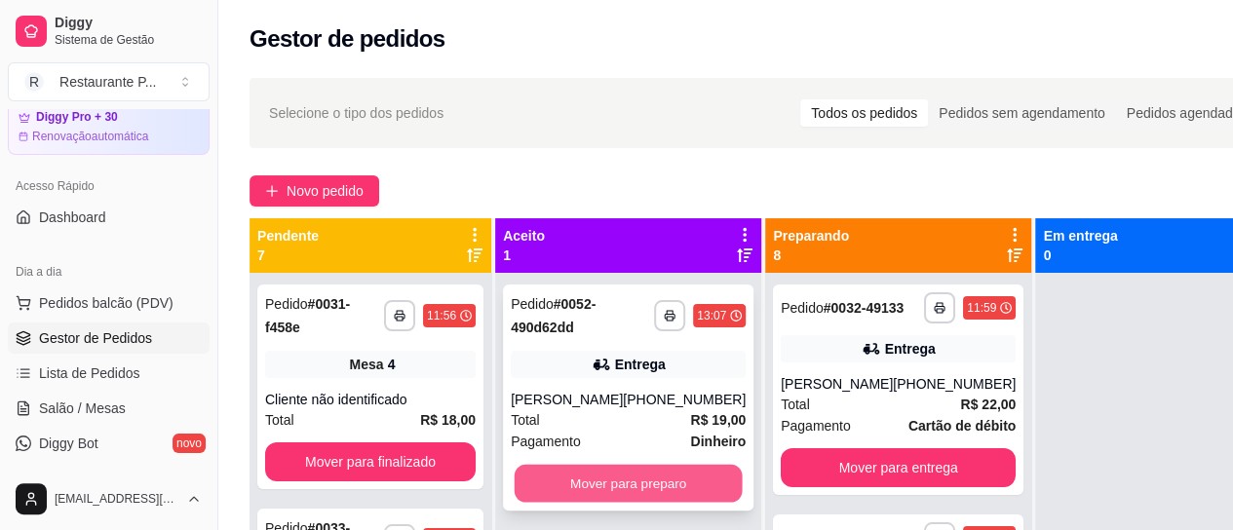
click at [644, 482] on button "Mover para preparo" at bounding box center [628, 484] width 228 height 38
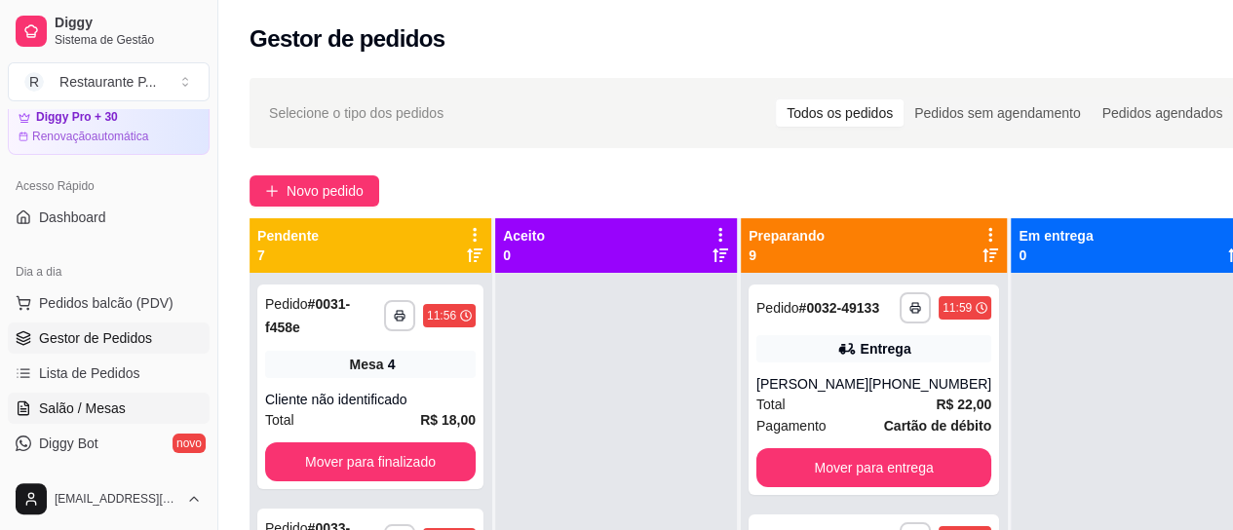
click at [91, 403] on span "Salão / Mesas" at bounding box center [82, 408] width 87 height 19
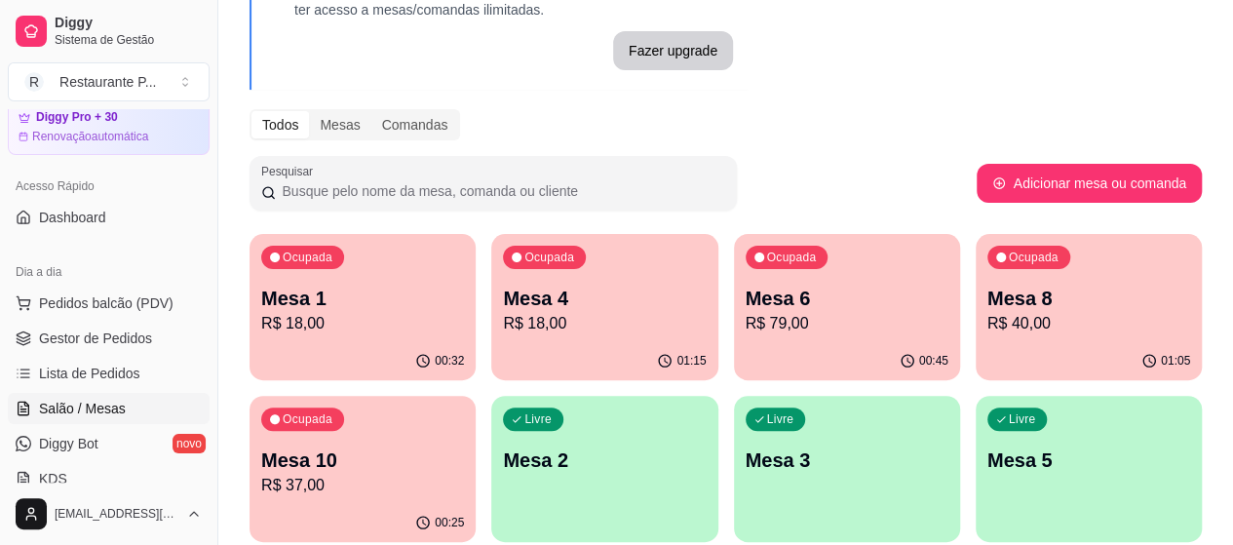
scroll to position [154, 0]
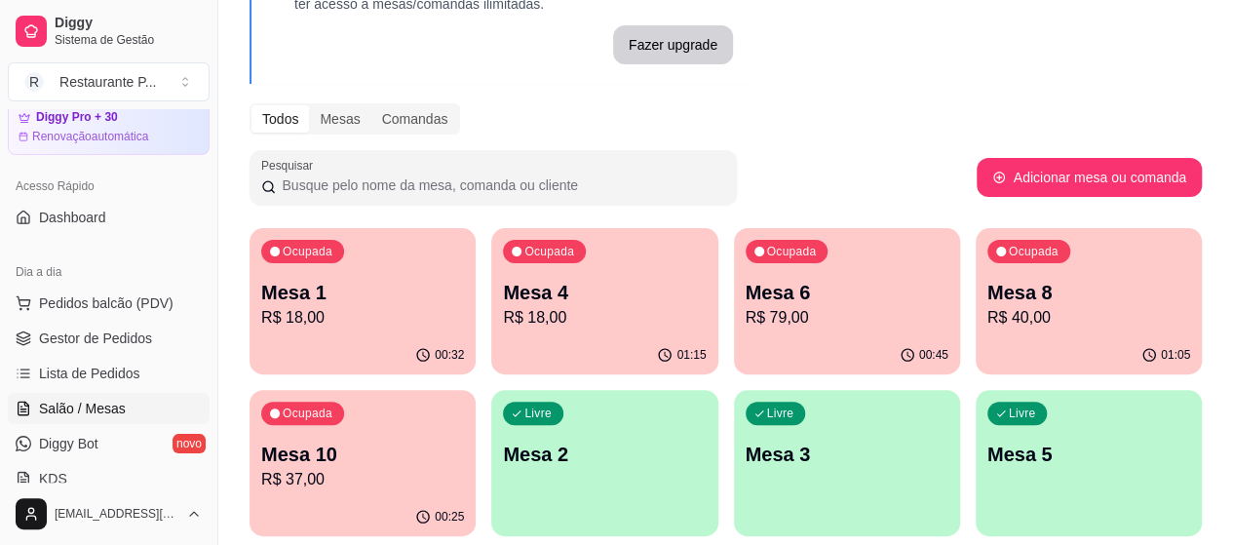
click at [745, 307] on p "R$ 79,00" at bounding box center [846, 317] width 203 height 23
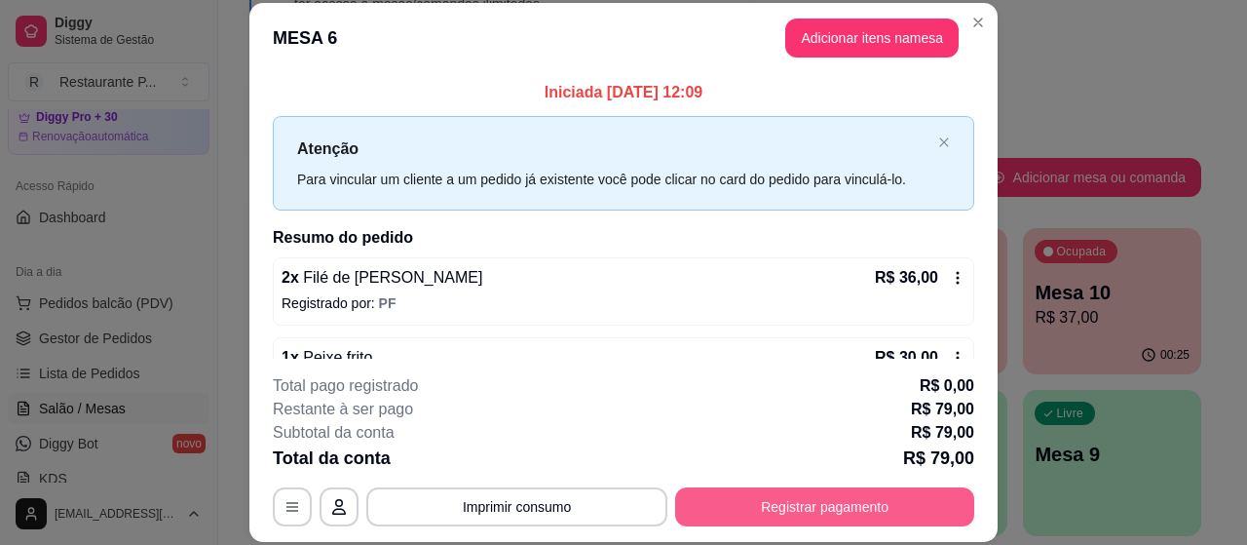
click at [856, 498] on button "Registrar pagamento" at bounding box center [824, 506] width 299 height 39
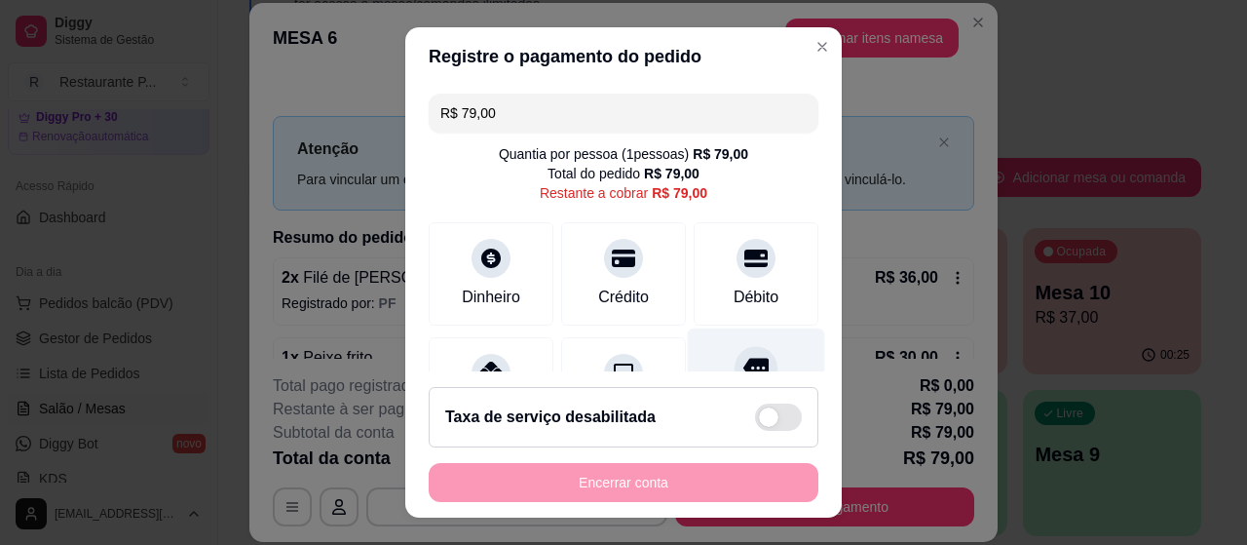
click at [741, 354] on div "Outro" at bounding box center [756, 385] width 137 height 114
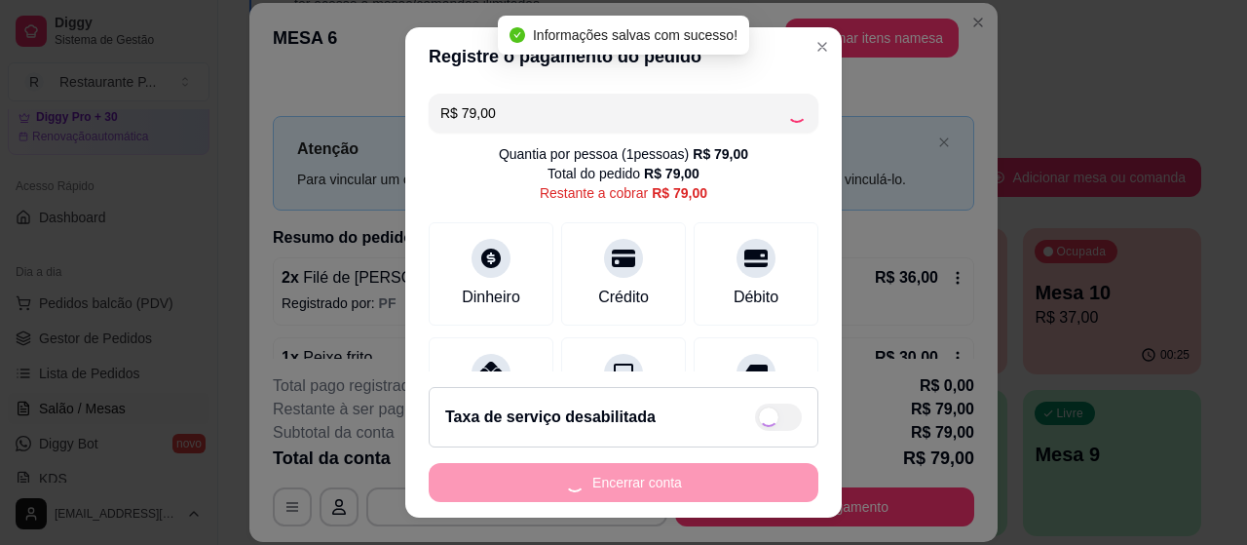
type input "R$ 0,00"
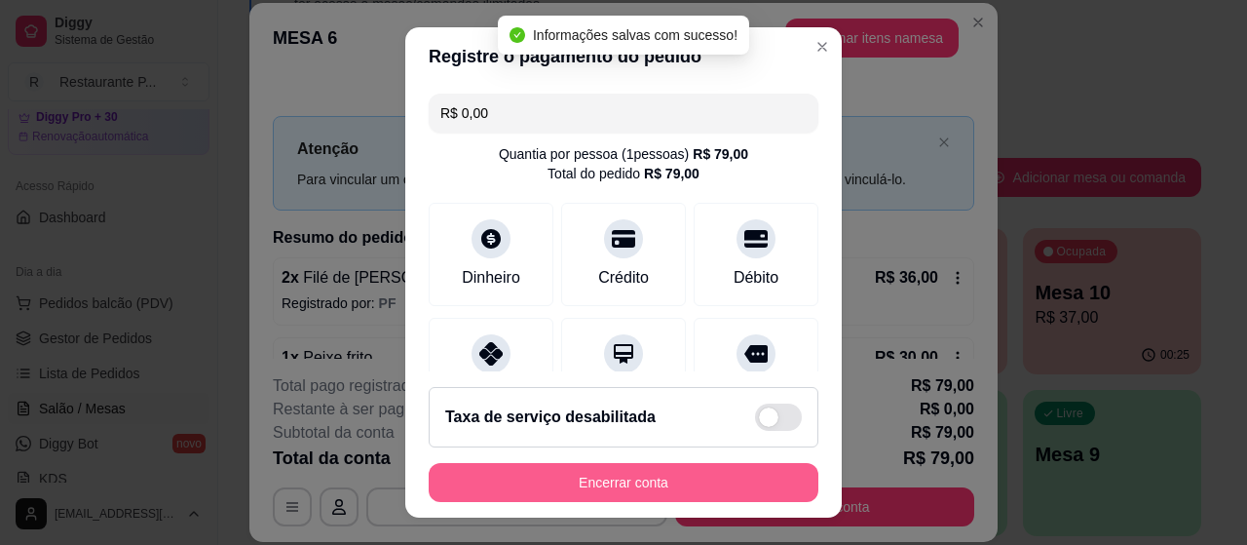
click at [614, 478] on button "Encerrar conta" at bounding box center [624, 482] width 390 height 39
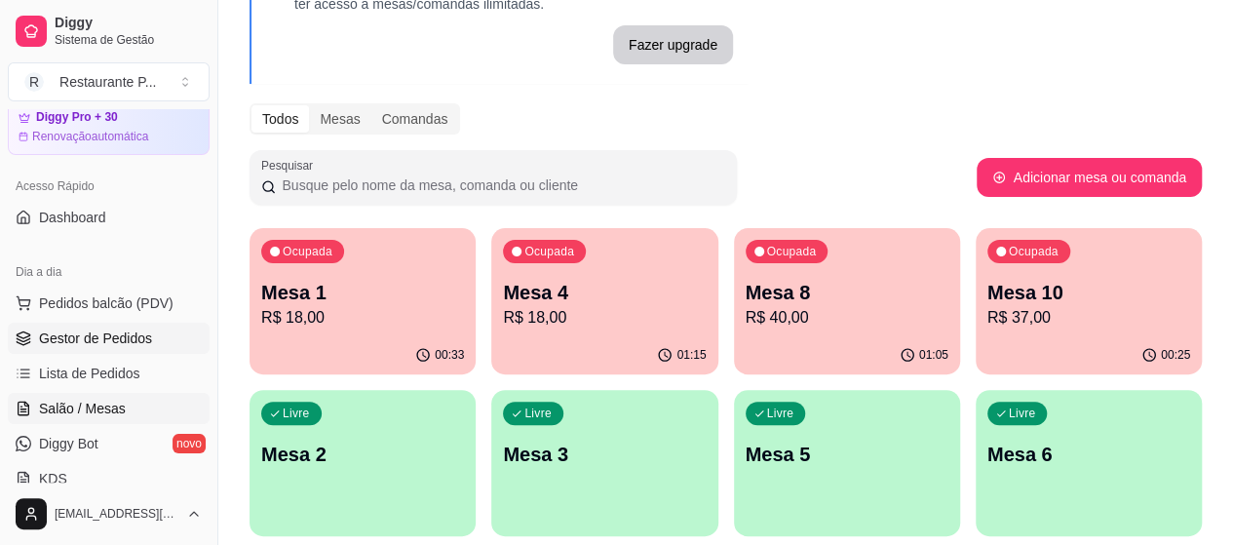
click at [136, 335] on span "Gestor de Pedidos" at bounding box center [95, 337] width 113 height 19
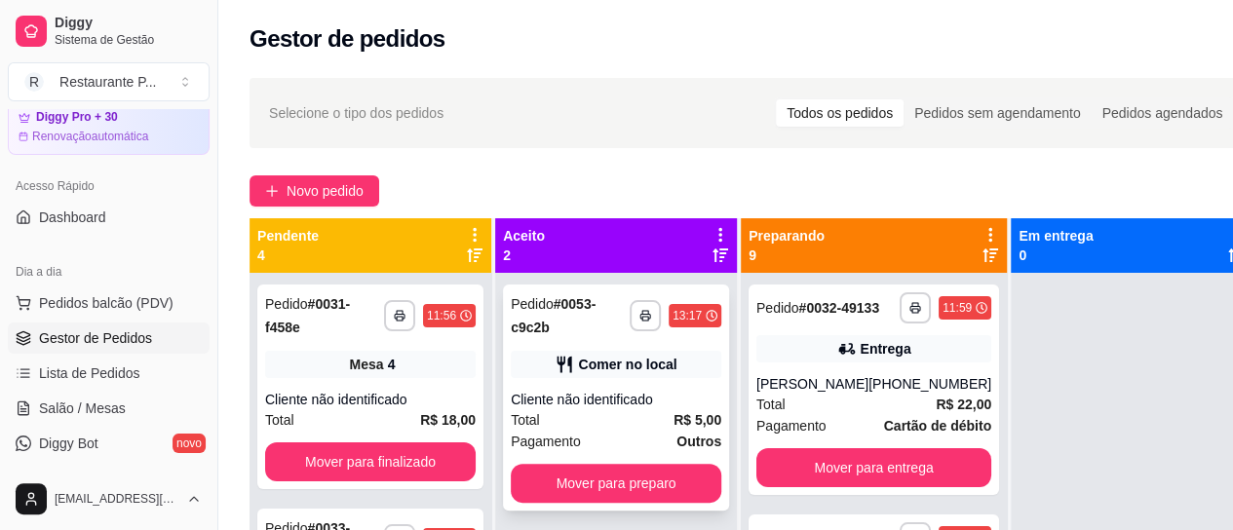
click at [612, 385] on div "**********" at bounding box center [616, 398] width 226 height 226
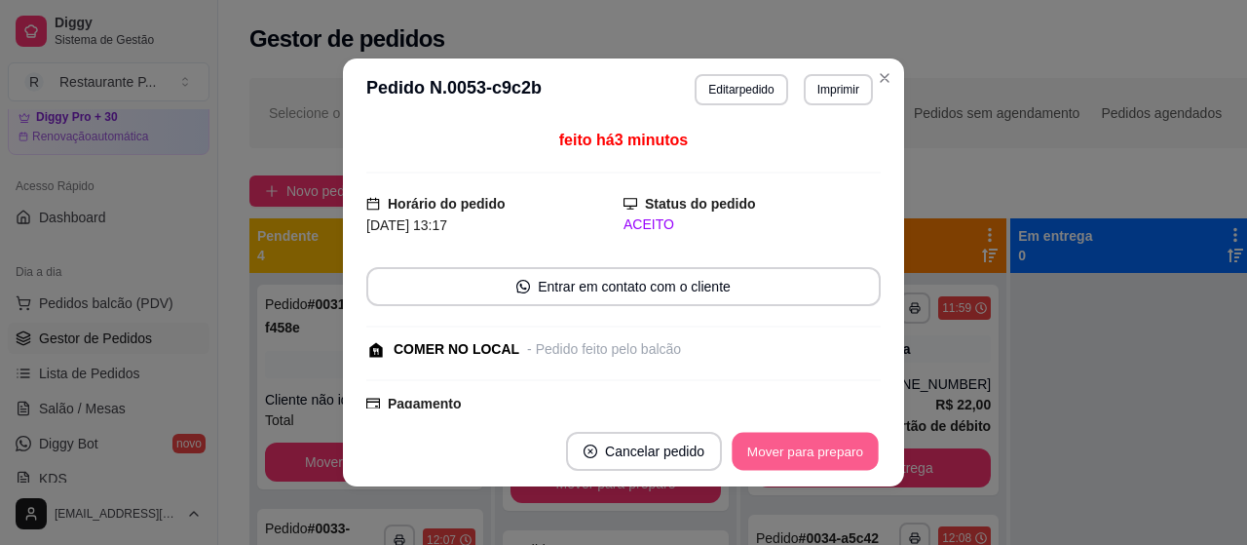
click at [795, 450] on button "Mover para preparo" at bounding box center [805, 452] width 146 height 38
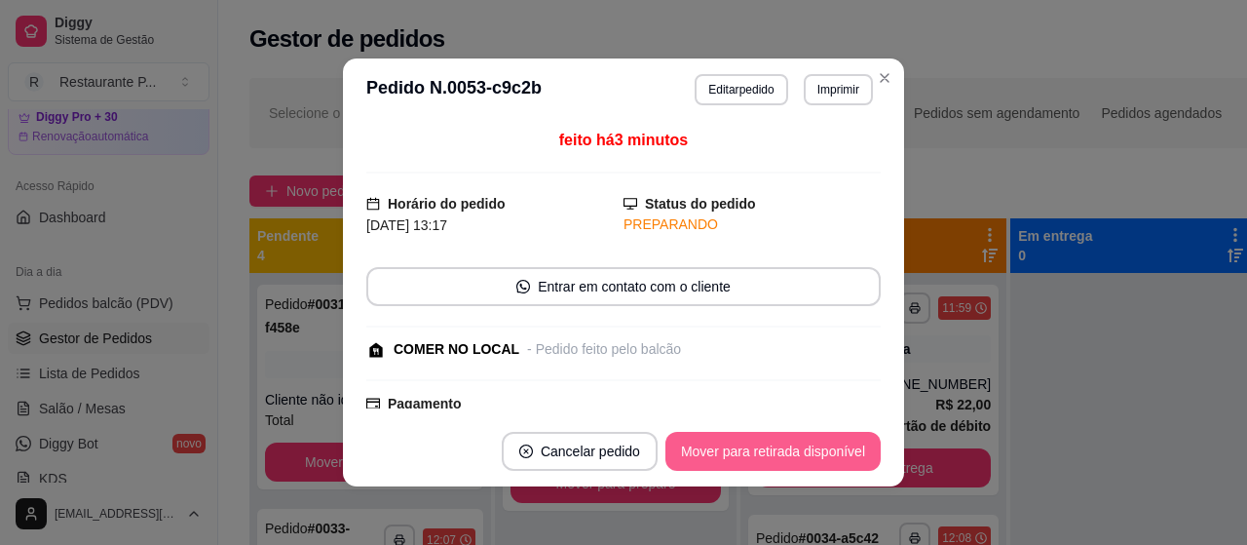
click at [795, 450] on button "Mover para retirada disponível" at bounding box center [773, 451] width 215 height 39
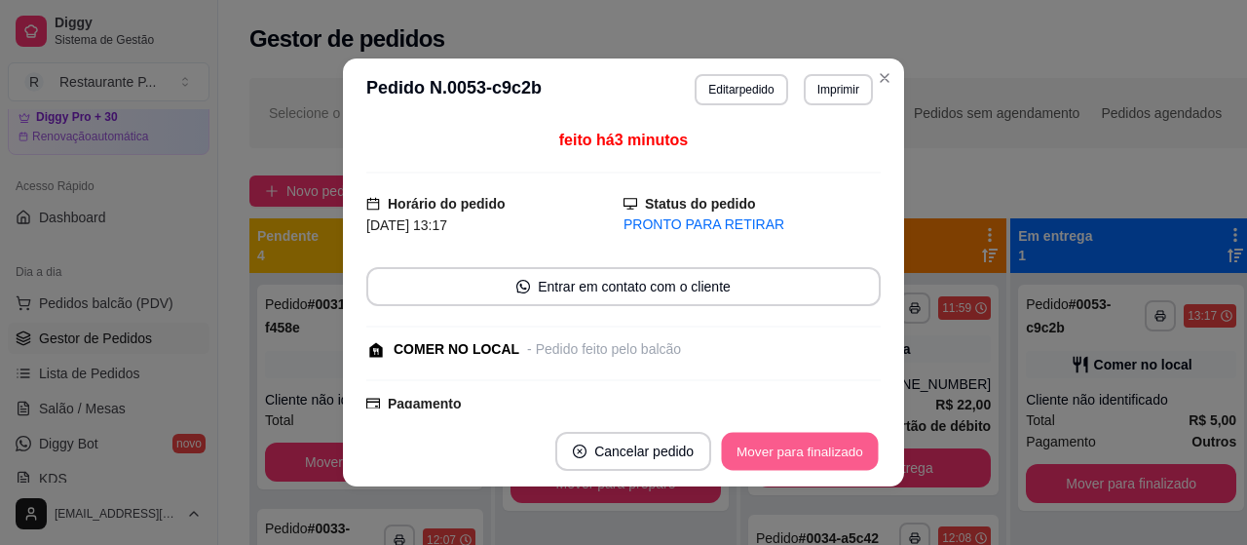
click at [795, 450] on button "Mover para finalizado" at bounding box center [800, 452] width 157 height 38
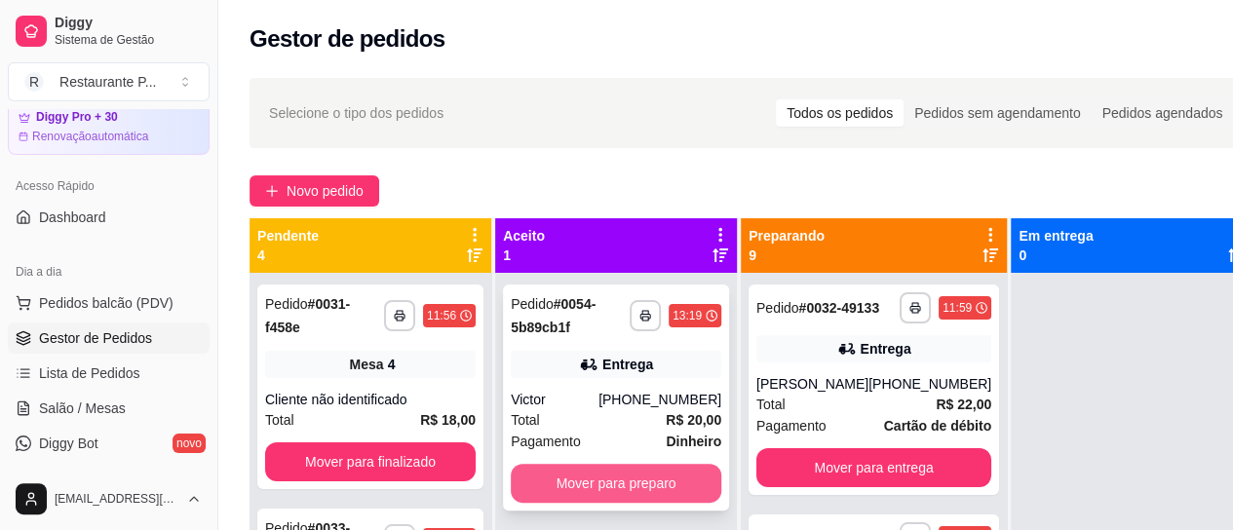
click at [600, 465] on button "Mover para preparo" at bounding box center [616, 483] width 210 height 39
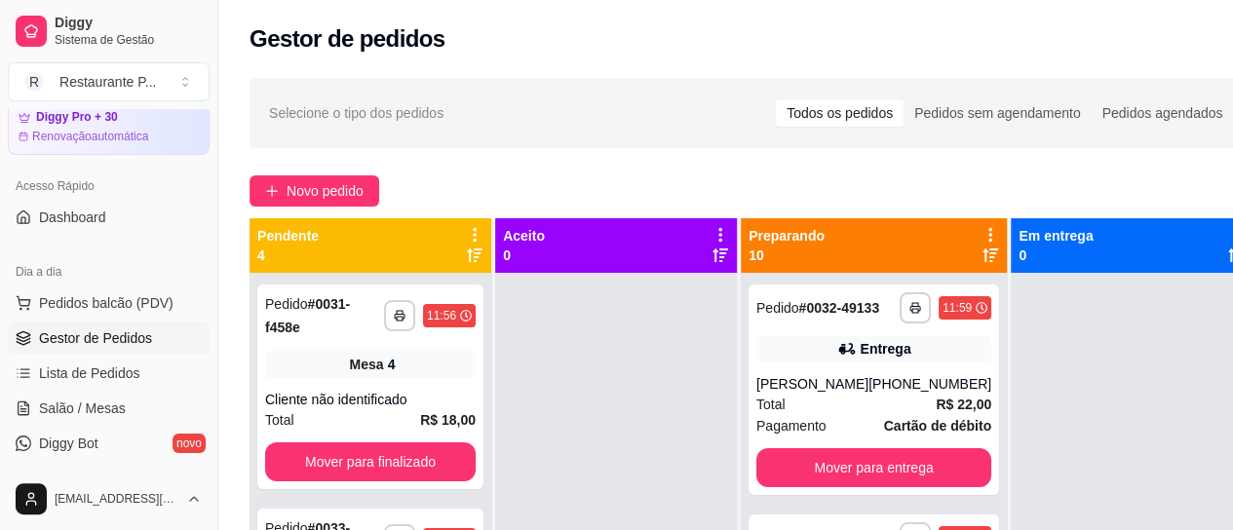
click at [982, 255] on icon at bounding box center [990, 255] width 16 height 14
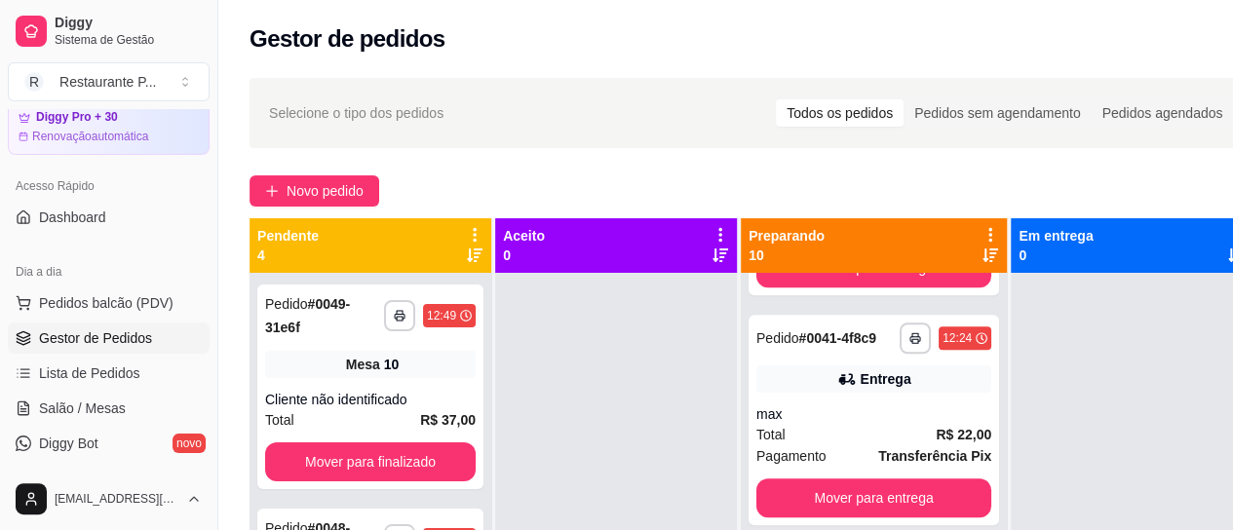
scroll to position [962, 0]
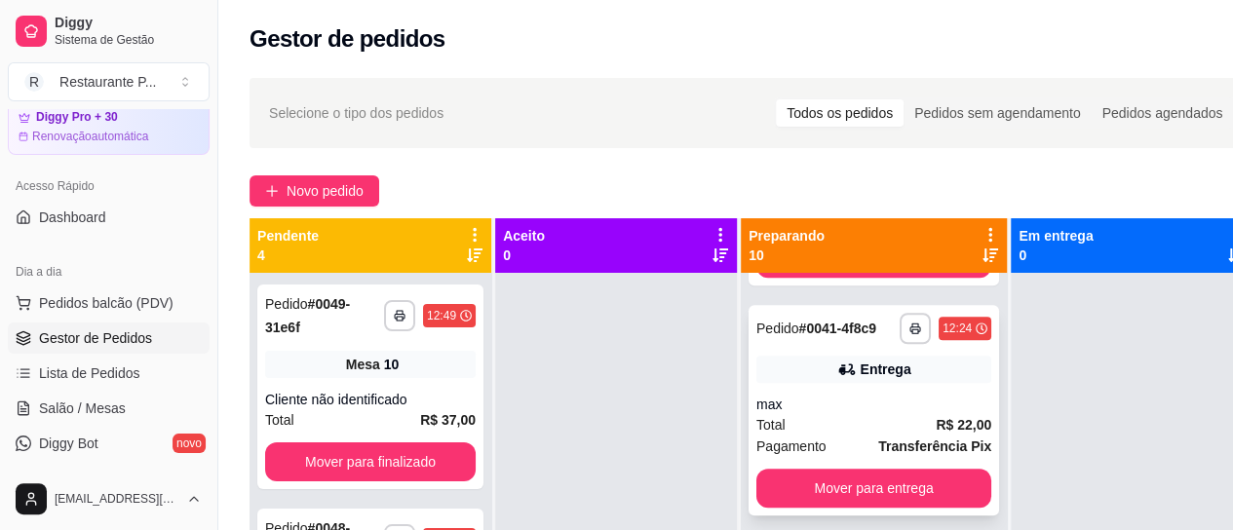
click at [874, 502] on div "**********" at bounding box center [873, 410] width 250 height 210
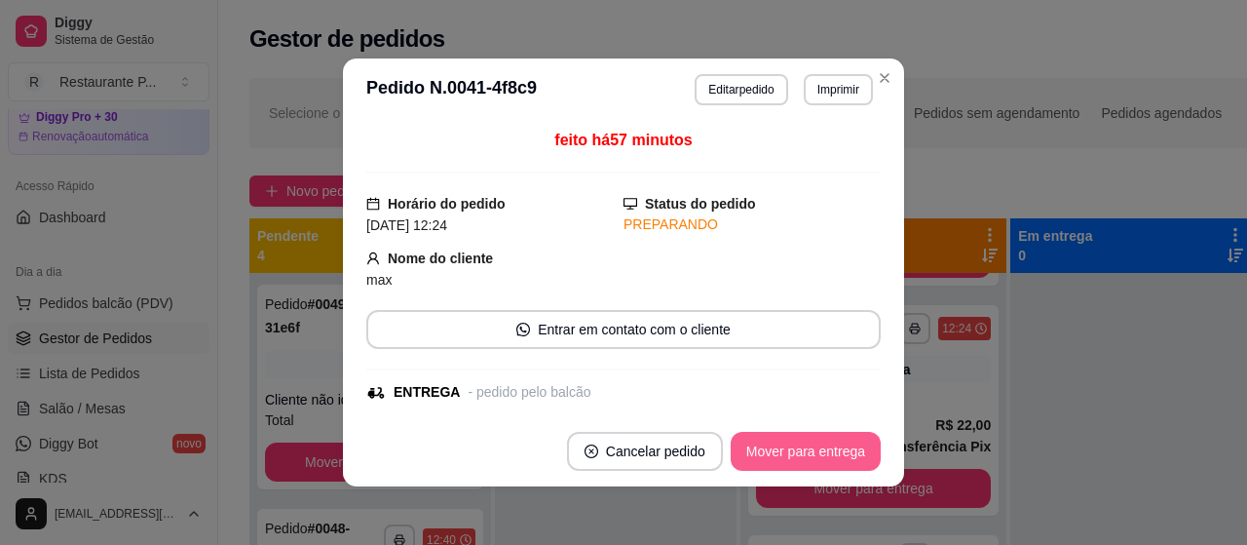
click at [836, 454] on button "Mover para entrega" at bounding box center [806, 451] width 150 height 39
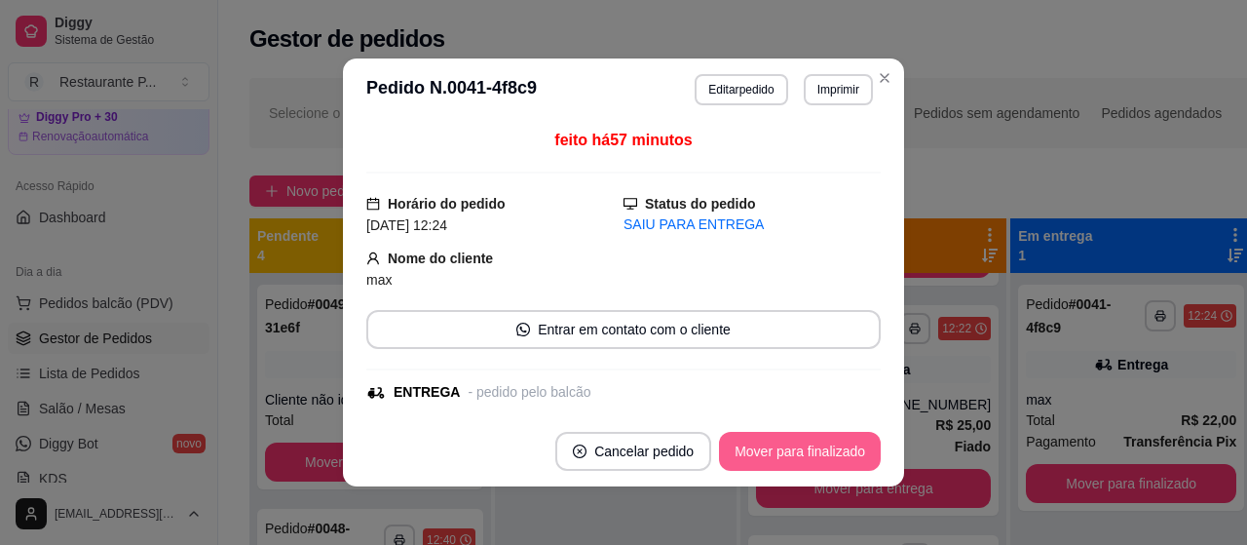
click at [830, 453] on button "Mover para finalizado" at bounding box center [800, 451] width 162 height 39
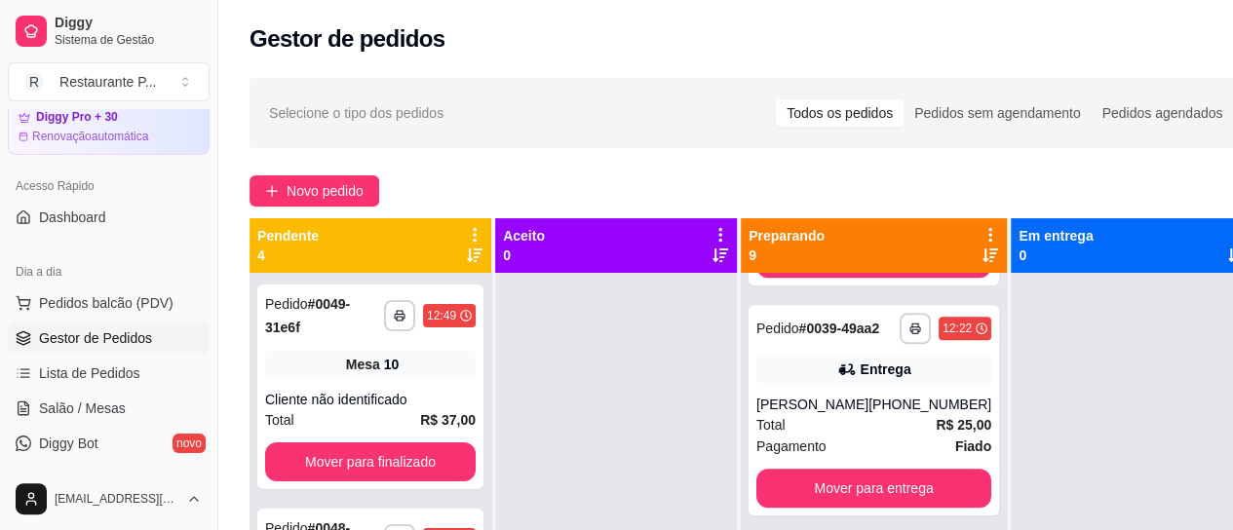
click at [1010, 283] on div at bounding box center [1131, 538] width 242 height 530
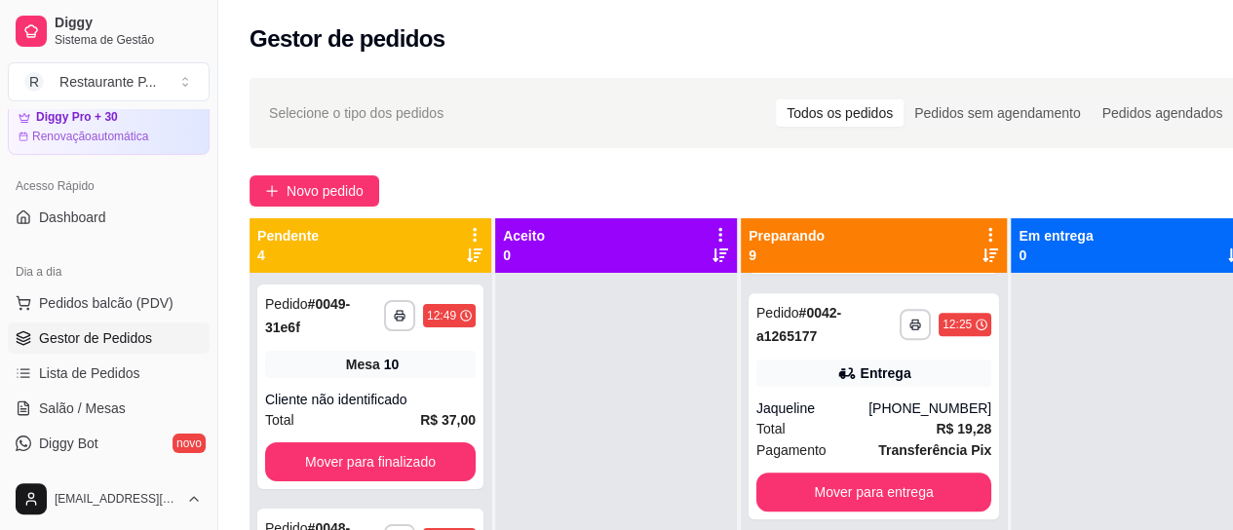
scroll to position [689, 0]
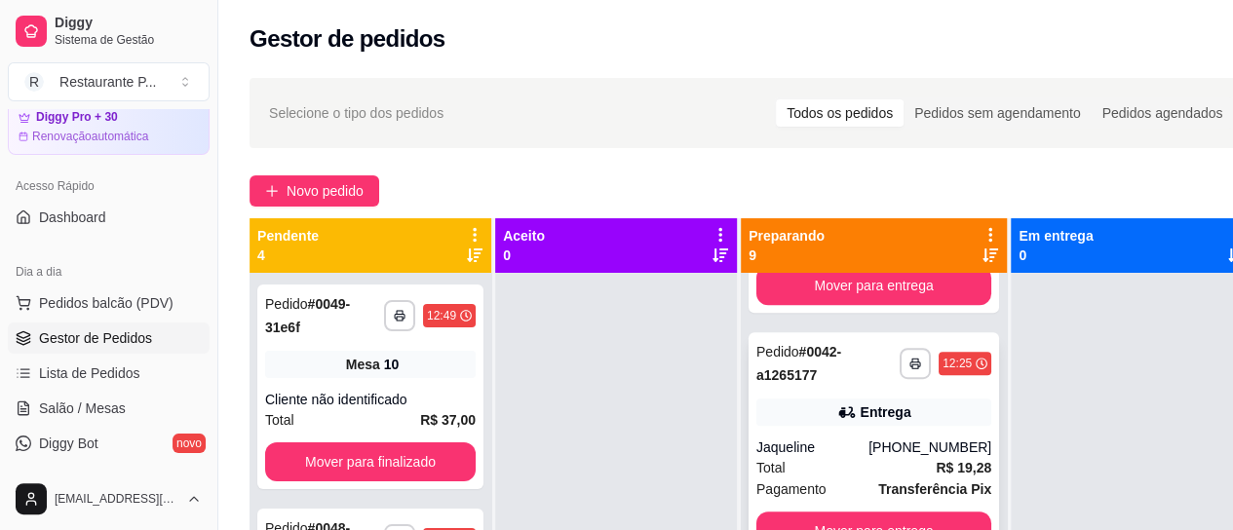
click at [799, 478] on div "Total R$ 19,28" at bounding box center [873, 467] width 235 height 21
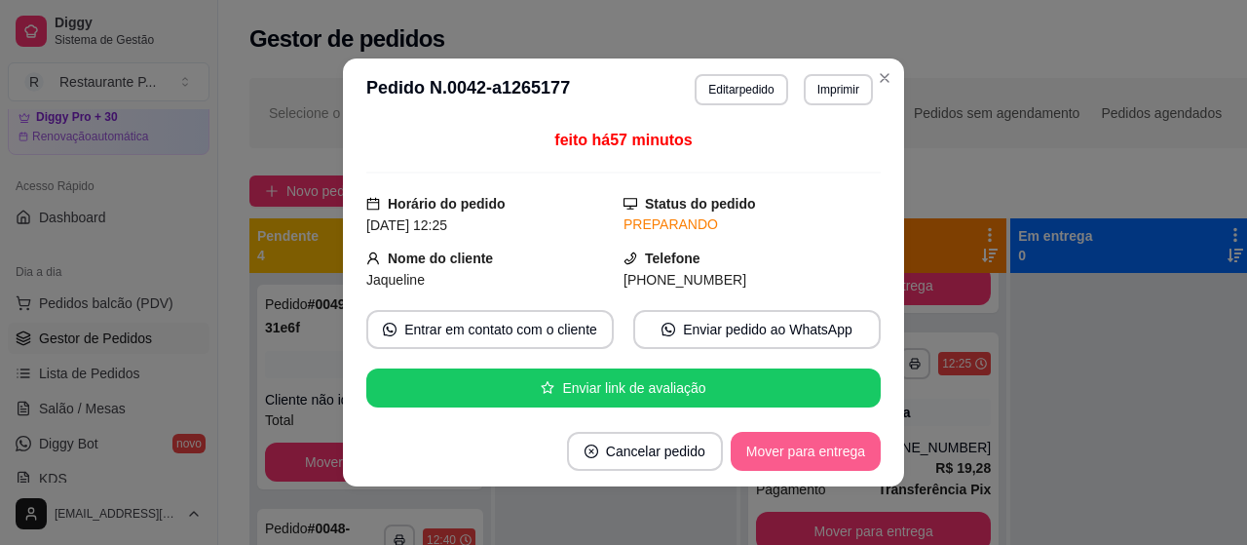
click at [820, 454] on button "Mover para entrega" at bounding box center [806, 451] width 150 height 39
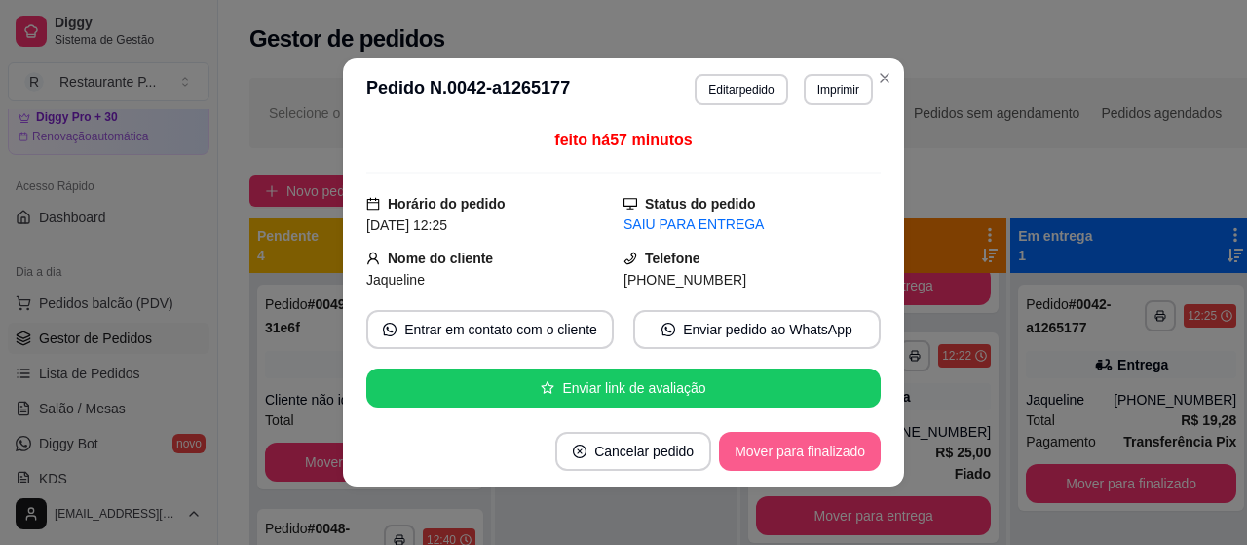
click at [820, 454] on button "Mover para finalizado" at bounding box center [800, 451] width 162 height 39
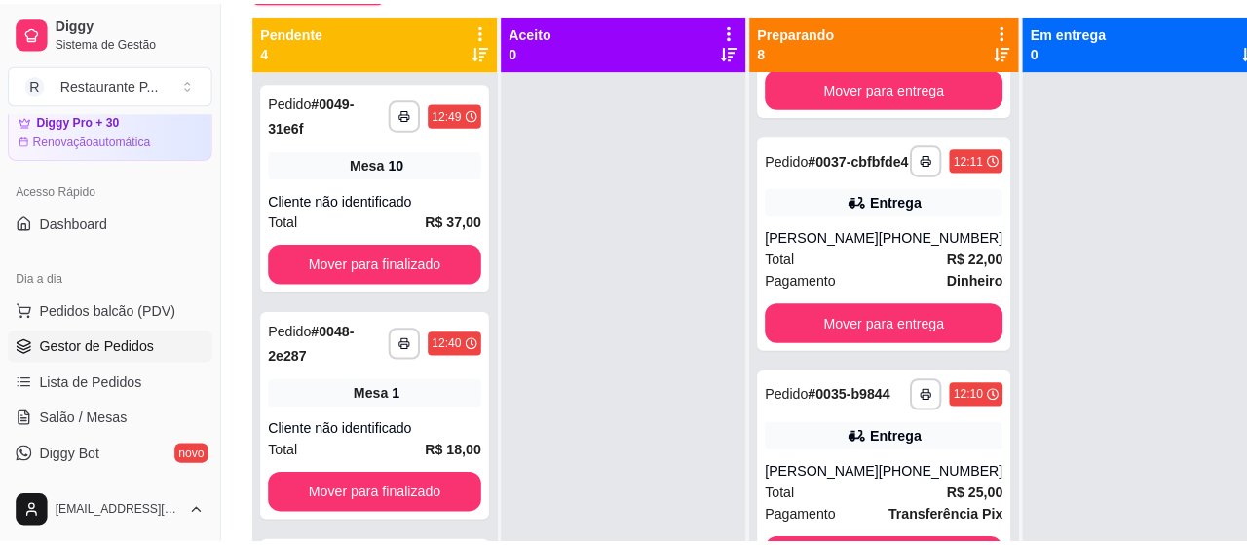
scroll to position [1060, 0]
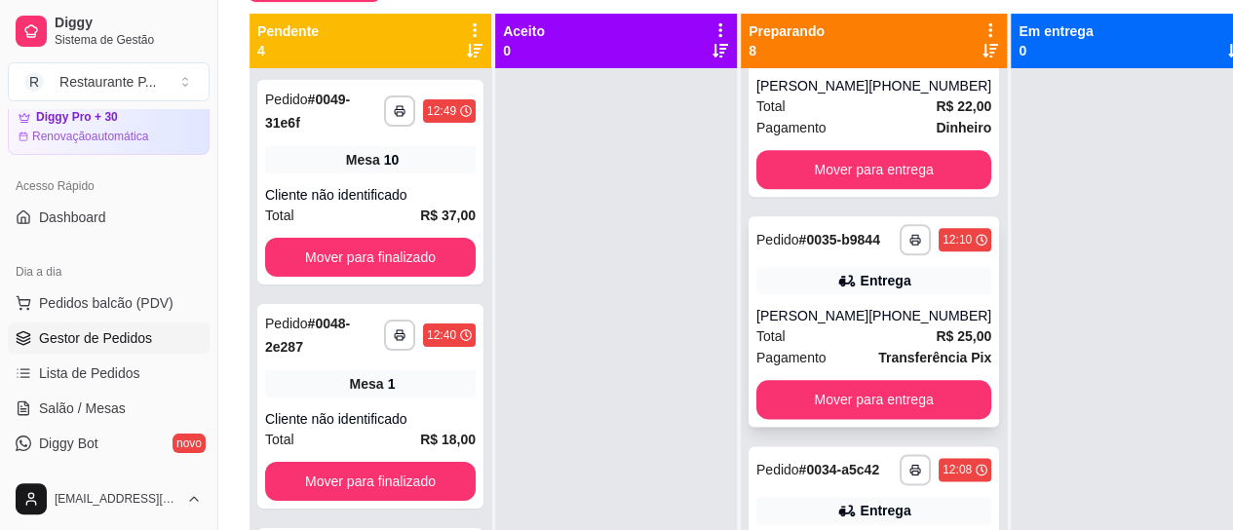
click at [900, 325] on div "[PHONE_NUMBER]" at bounding box center [929, 315] width 123 height 19
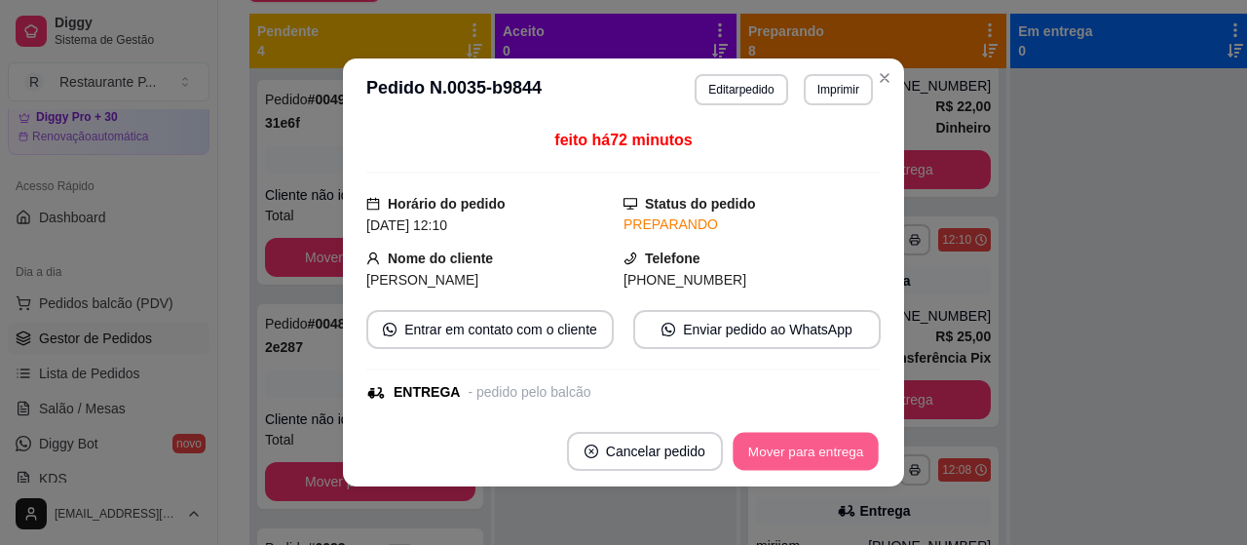
click at [826, 449] on button "Mover para entrega" at bounding box center [806, 452] width 146 height 38
click at [826, 449] on button "Mover para entrega" at bounding box center [806, 451] width 150 height 39
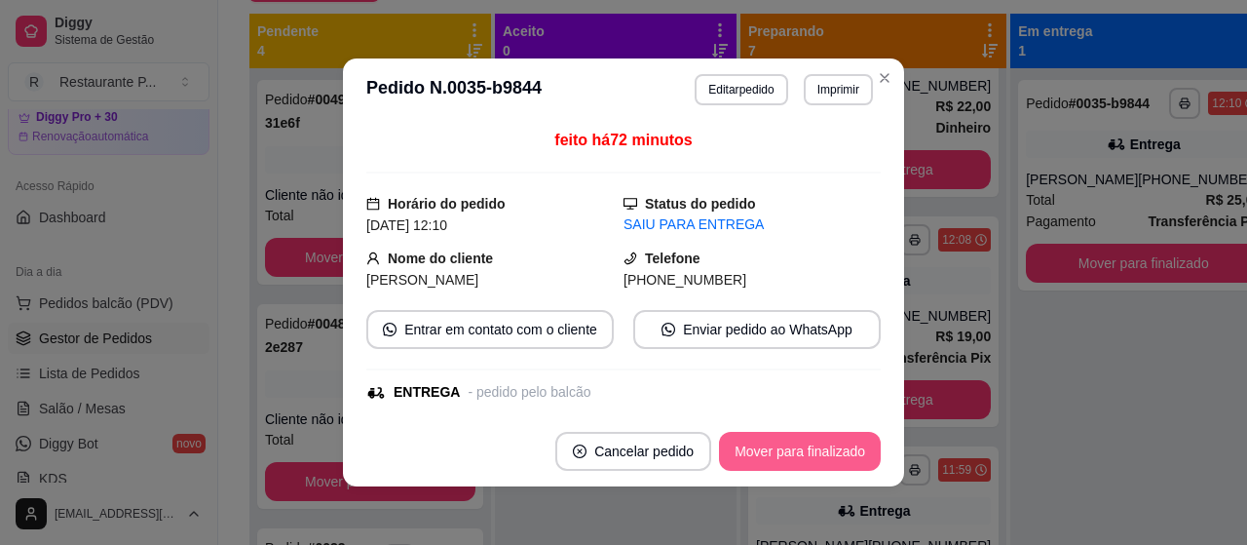
click at [826, 449] on button "Mover para finalizado" at bounding box center [800, 451] width 162 height 39
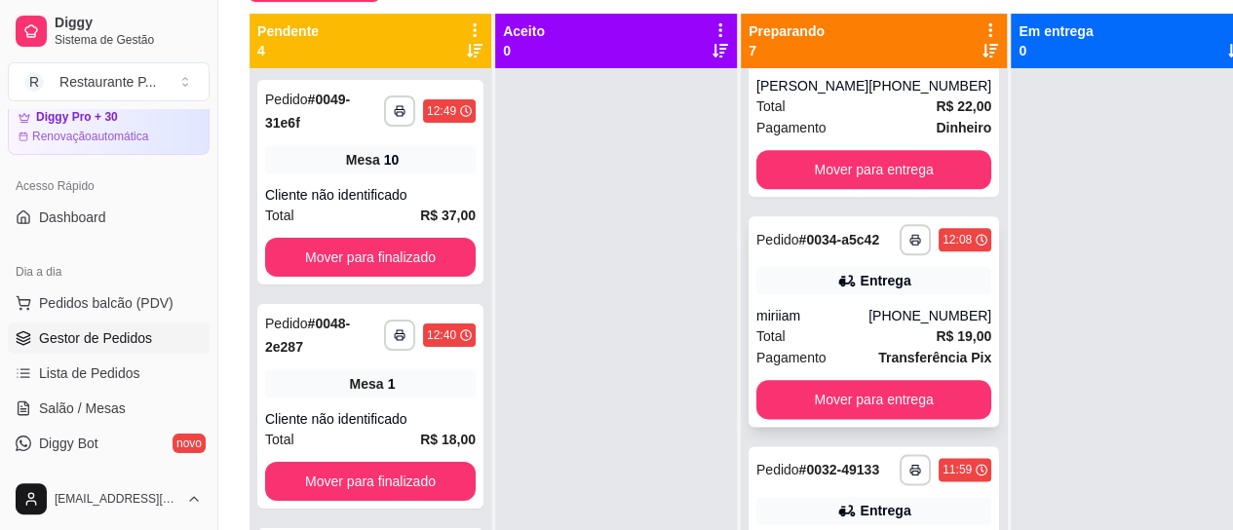
click at [838, 325] on div "miriiam" at bounding box center [812, 315] width 112 height 19
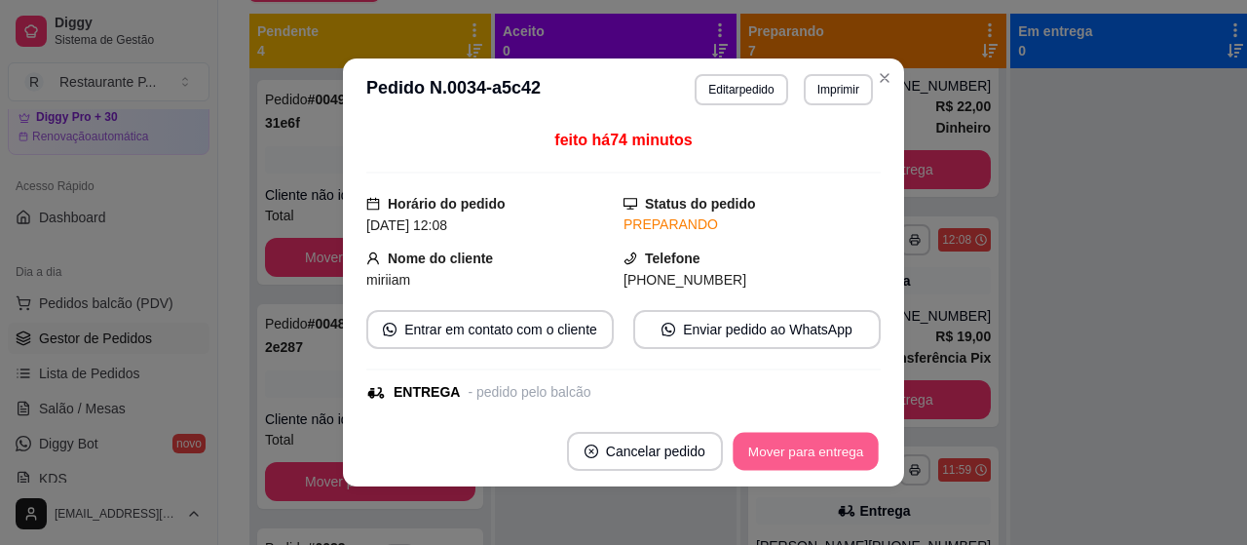
click at [848, 445] on button "Mover para entrega" at bounding box center [806, 452] width 146 height 38
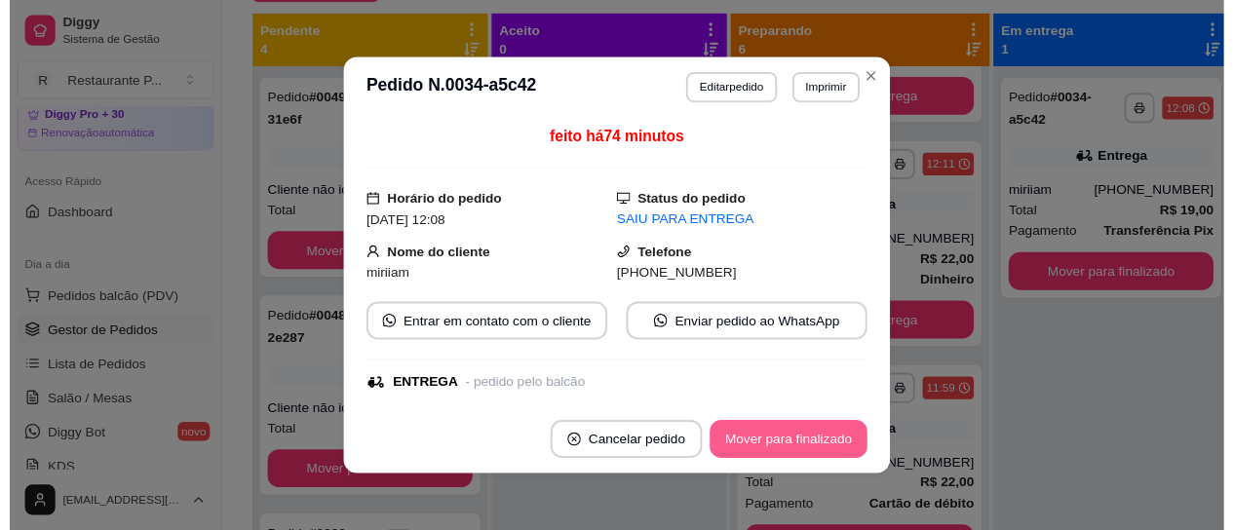
scroll to position [967, 0]
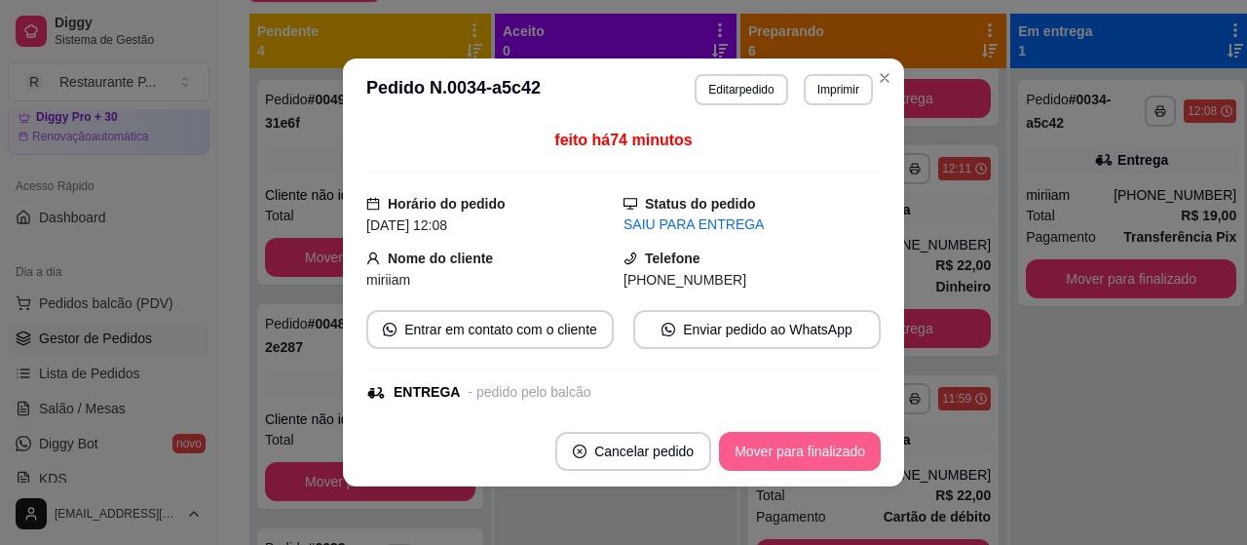
click at [812, 448] on button "Mover para finalizado" at bounding box center [800, 451] width 162 height 39
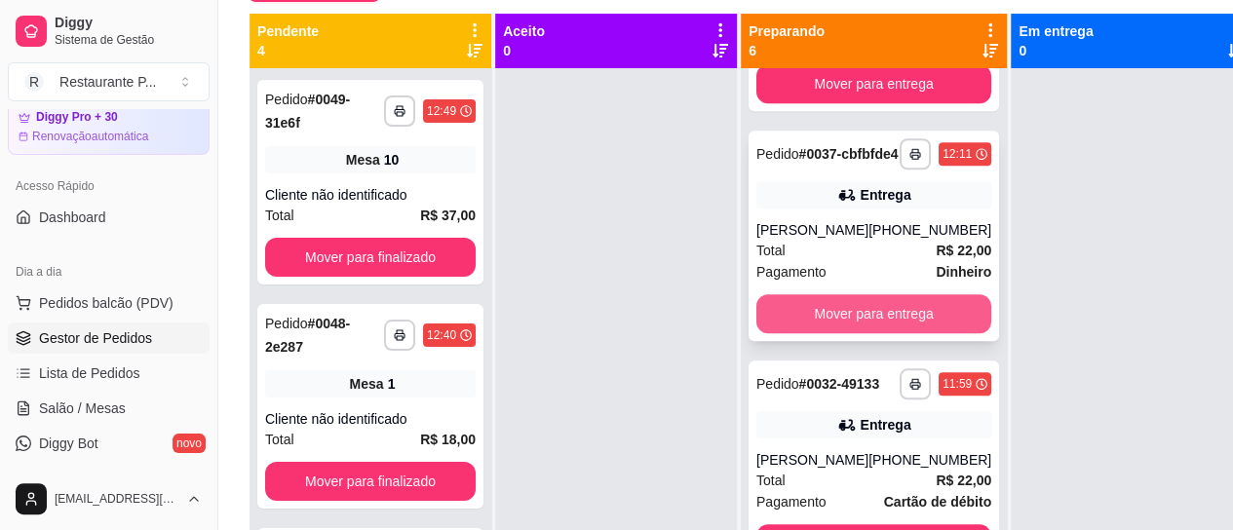
click at [852, 319] on button "Mover para entrega" at bounding box center [873, 313] width 235 height 39
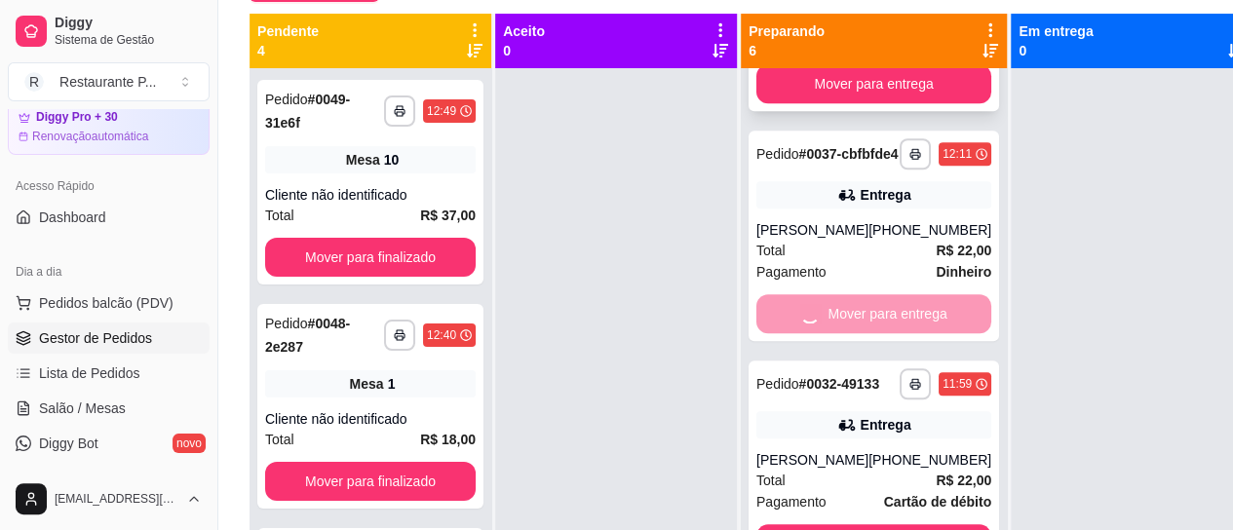
scroll to position [721, 0]
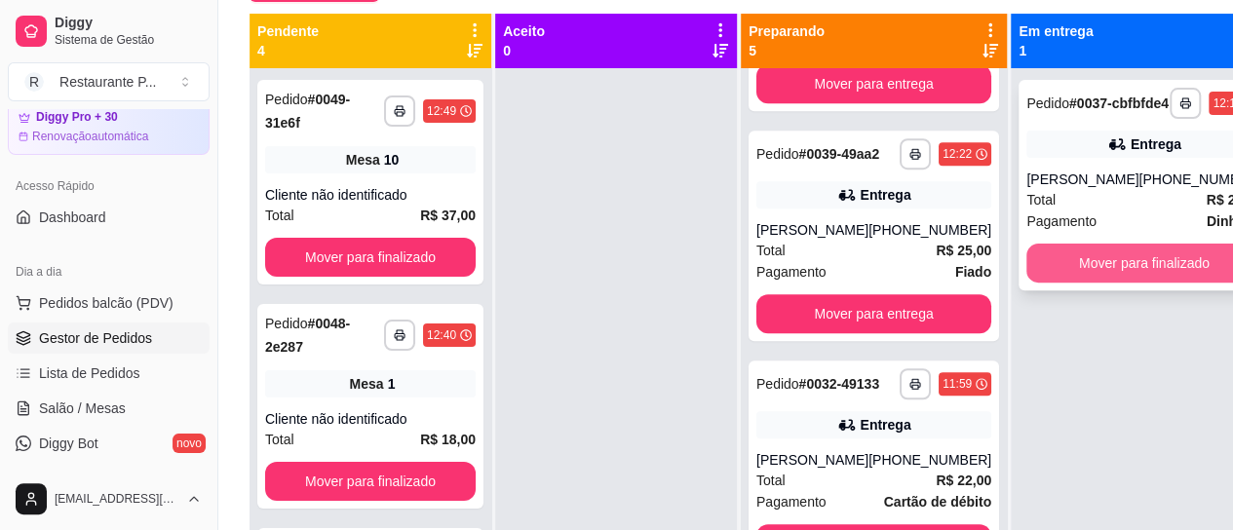
click at [1066, 272] on button "Mover para finalizado" at bounding box center [1143, 263] width 235 height 39
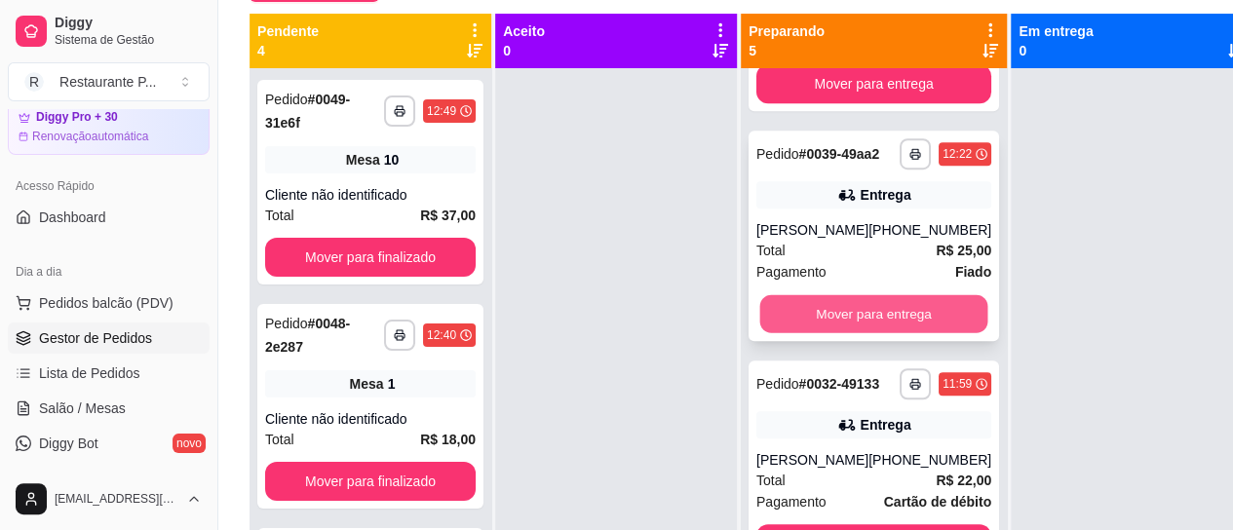
click at [910, 315] on button "Mover para entrega" at bounding box center [874, 314] width 228 height 38
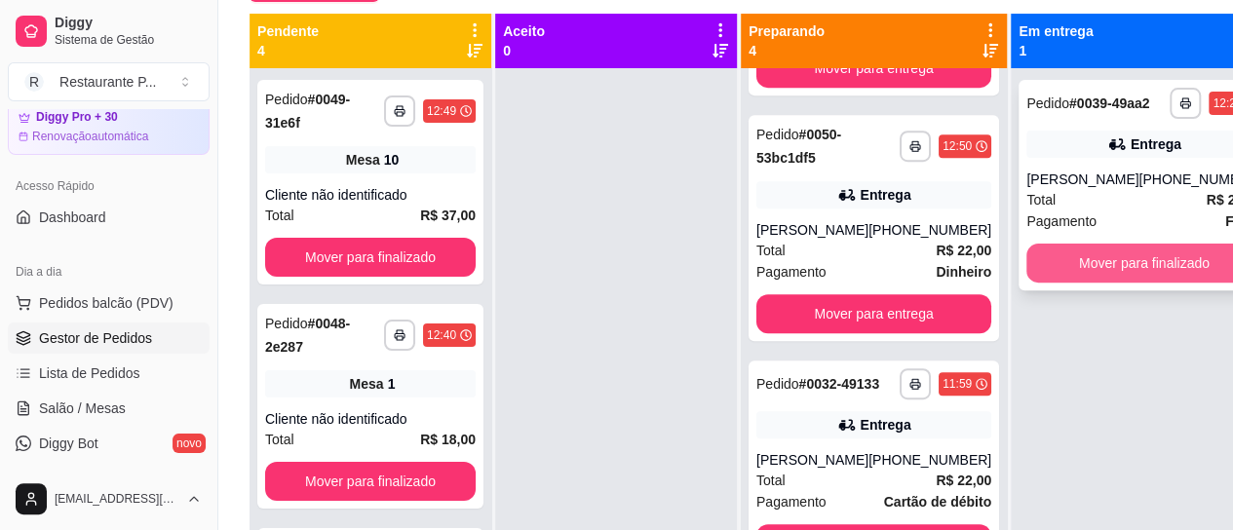
scroll to position [476, 0]
click at [1095, 278] on button "Mover para finalizado" at bounding box center [1143, 263] width 235 height 39
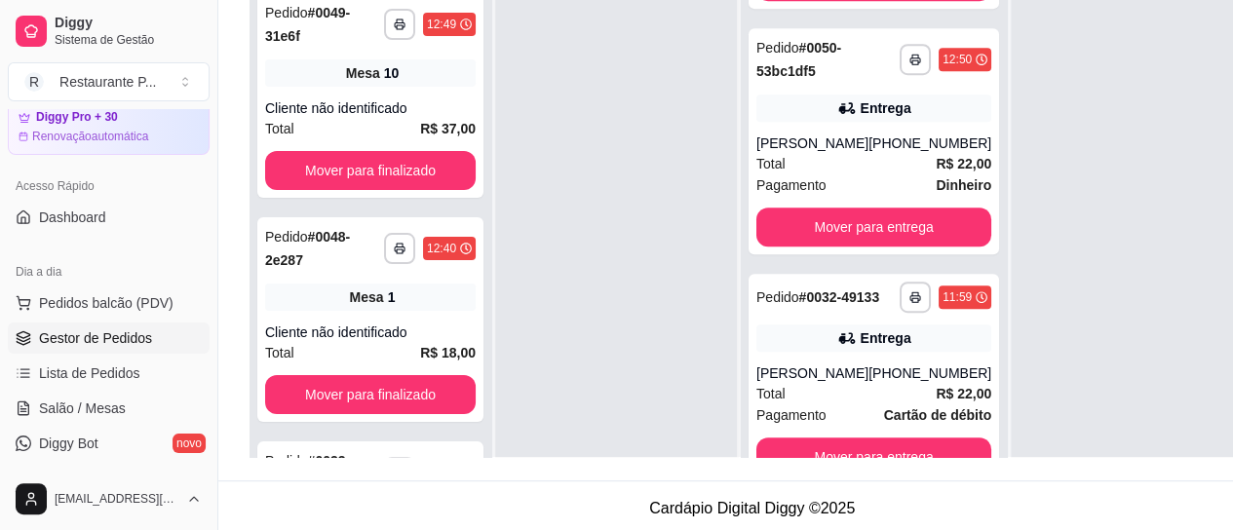
scroll to position [312, 0]
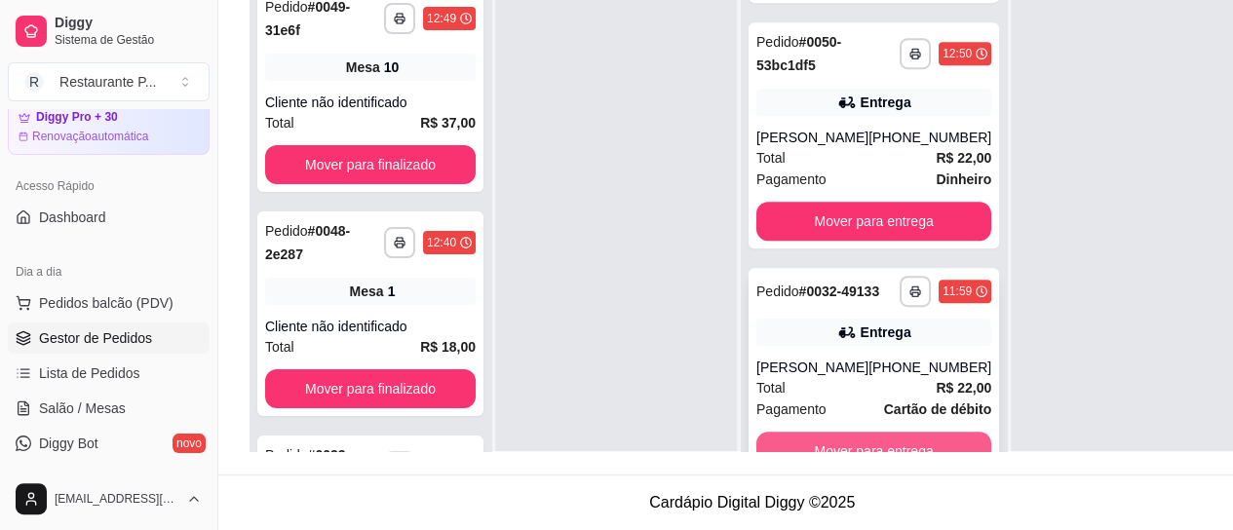
click at [881, 437] on button "Mover para entrega" at bounding box center [873, 451] width 235 height 39
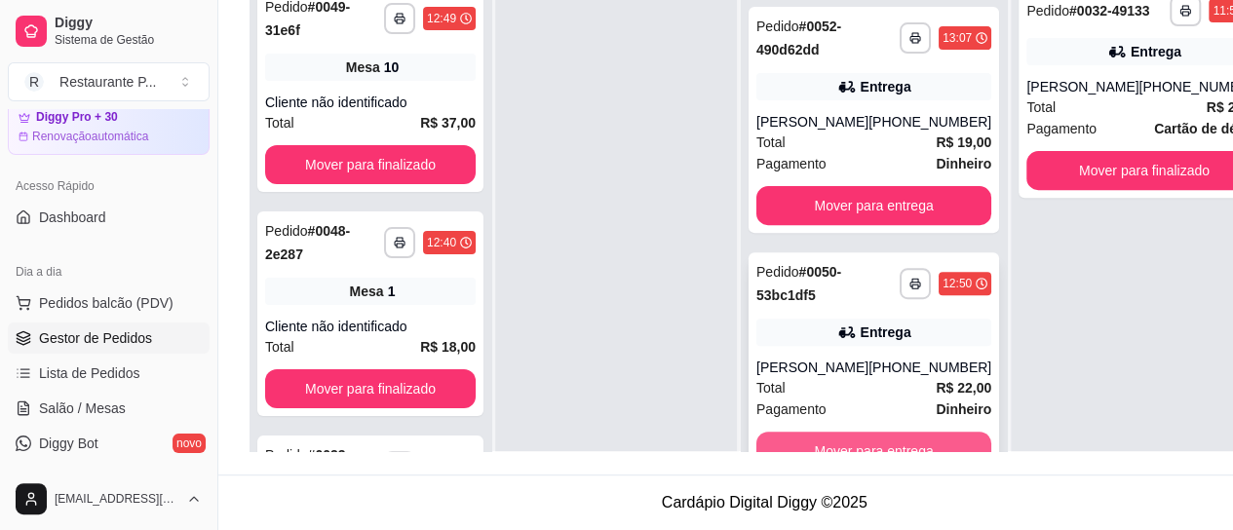
click at [883, 441] on button "Mover para entrega" at bounding box center [873, 451] width 235 height 39
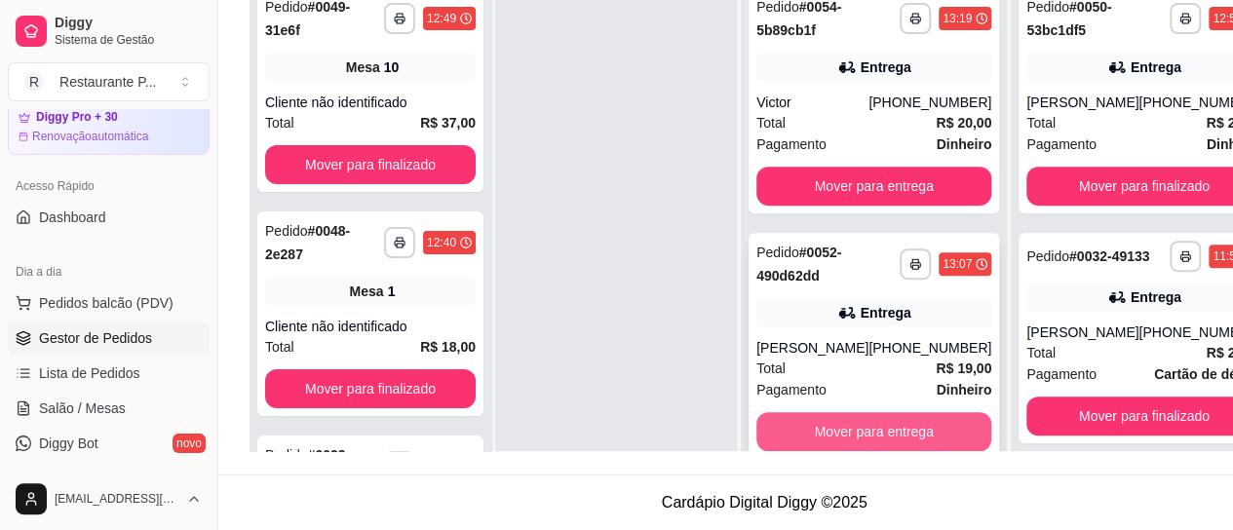
click at [874, 415] on button "Mover para entrega" at bounding box center [873, 431] width 235 height 39
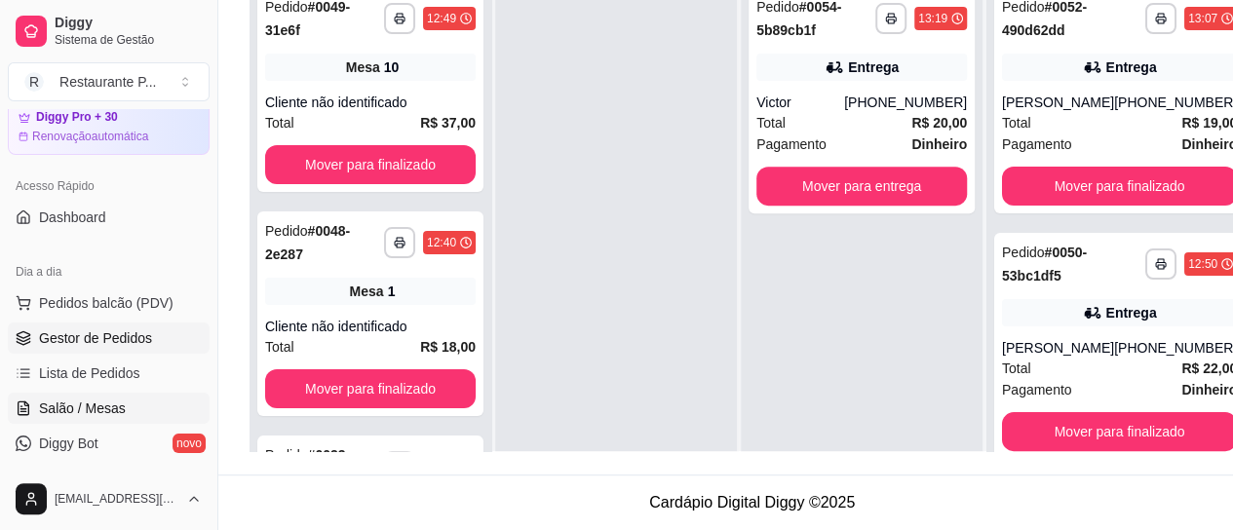
click at [113, 406] on span "Salão / Mesas" at bounding box center [82, 408] width 87 height 19
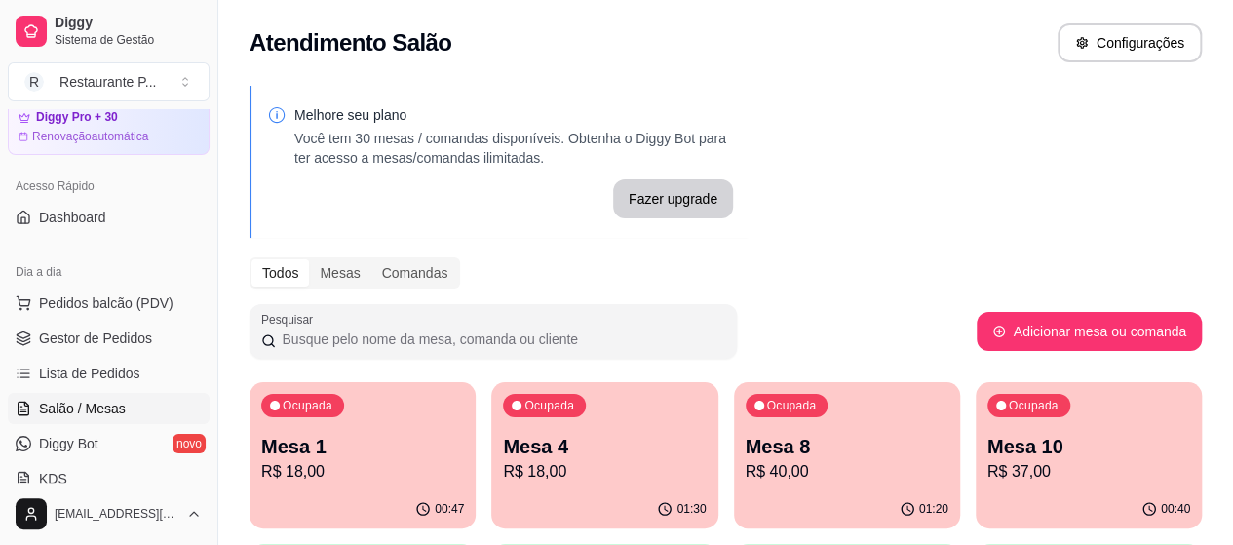
click at [571, 448] on p "Mesa 4" at bounding box center [604, 446] width 203 height 27
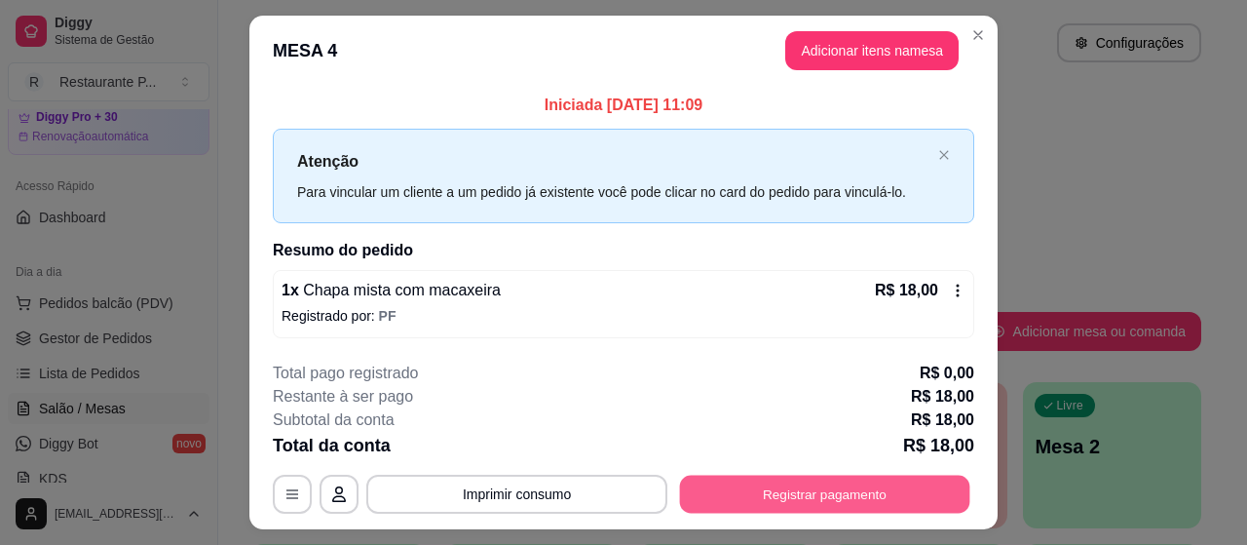
click at [791, 498] on button "Registrar pagamento" at bounding box center [825, 495] width 290 height 38
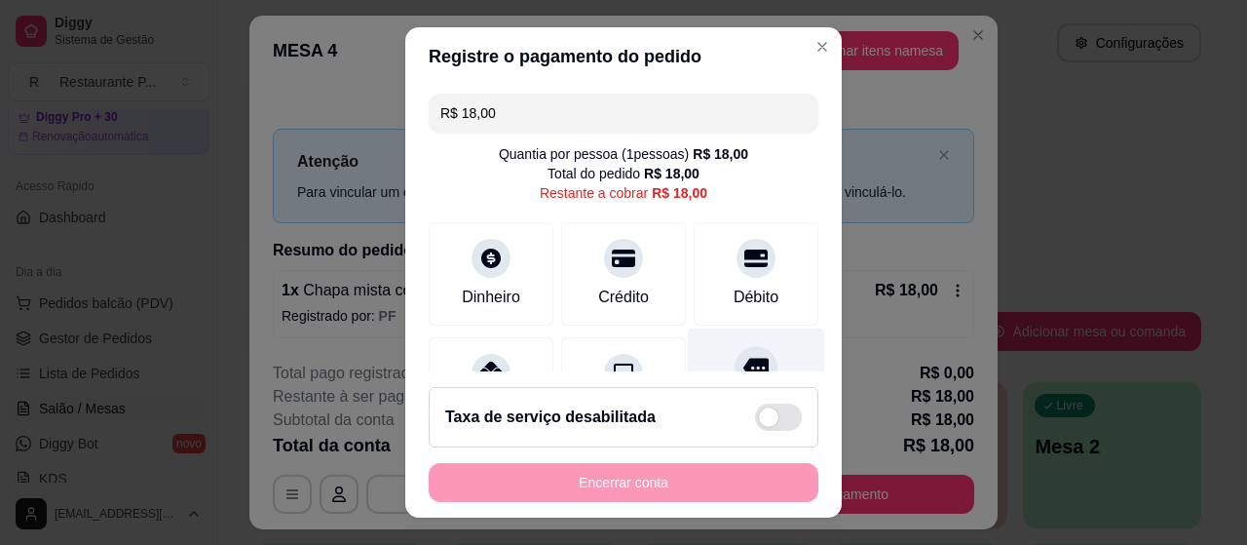
click at [743, 363] on icon at bounding box center [755, 367] width 25 height 19
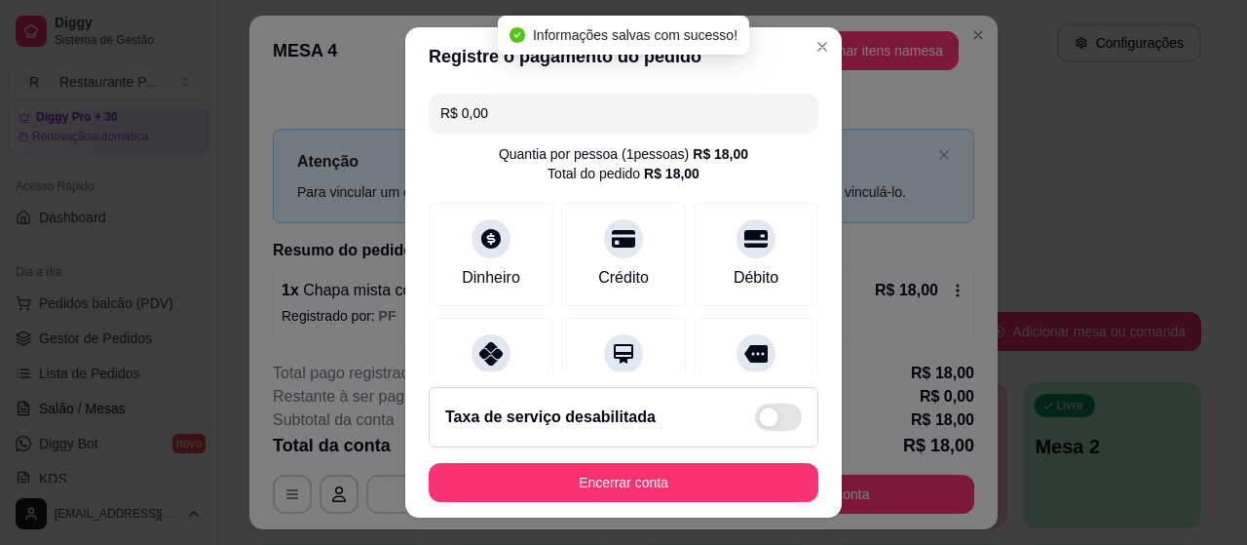
type input "R$ 0,00"
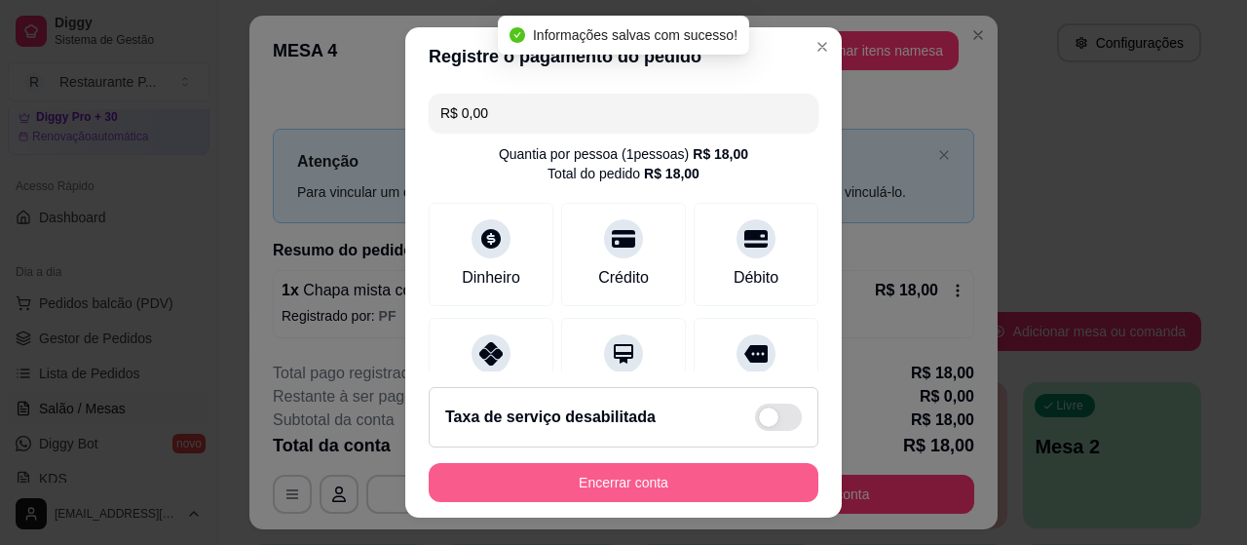
click at [659, 486] on button "Encerrar conta" at bounding box center [624, 482] width 390 height 39
